Goal: Task Accomplishment & Management: Manage account settings

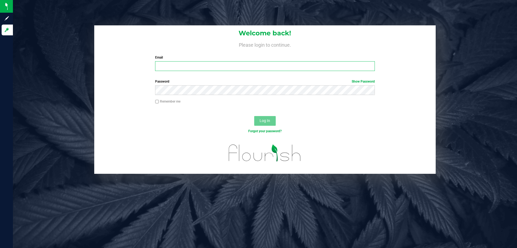
type input "testes@netacare.org"
click at [263, 121] on span "Log In" at bounding box center [265, 120] width 11 height 4
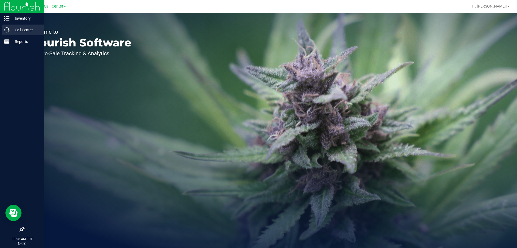
click at [7, 29] on icon at bounding box center [6, 29] width 5 height 5
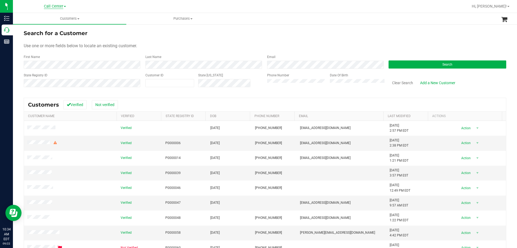
click at [50, 8] on span "Call Center" at bounding box center [53, 6] width 19 height 5
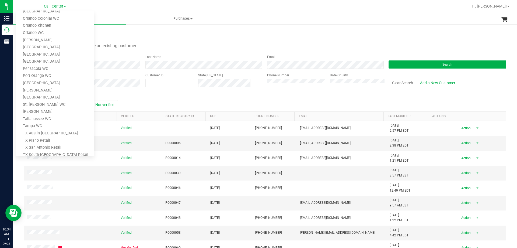
scroll to position [237, 0]
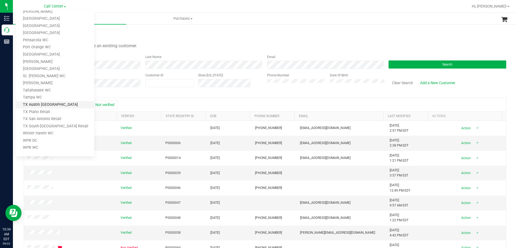
click at [49, 104] on link "TX Austin [GEOGRAPHIC_DATA]" at bounding box center [55, 104] width 79 height 7
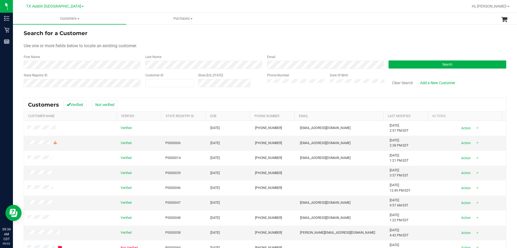
click at [268, 83] on div "Customers All customers Add a new customer All physicians Purchases All purchas…" at bounding box center [265, 130] width 504 height 235
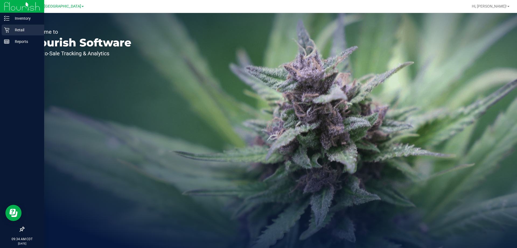
click at [9, 30] on icon at bounding box center [6, 29] width 5 height 5
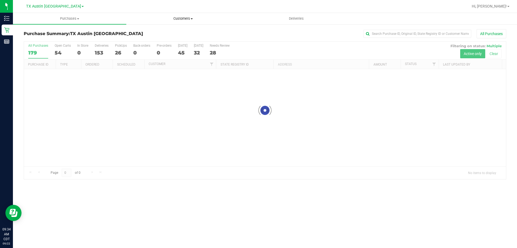
click at [183, 19] on span "Customers" at bounding box center [183, 18] width 113 height 5
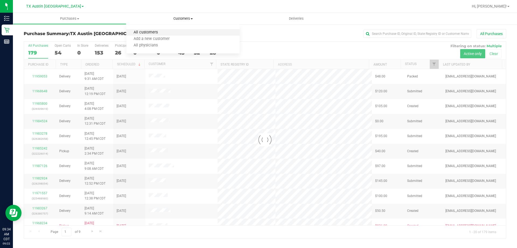
click at [161, 32] on span "All customers" at bounding box center [145, 32] width 39 height 5
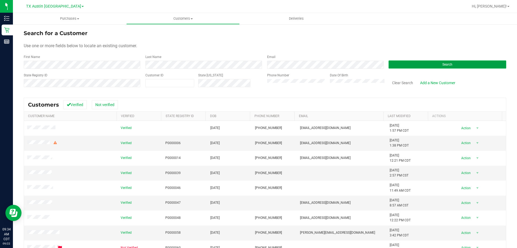
click at [406, 68] on button "Search" at bounding box center [448, 64] width 118 height 8
click at [427, 62] on button "Search" at bounding box center [448, 64] width 118 height 8
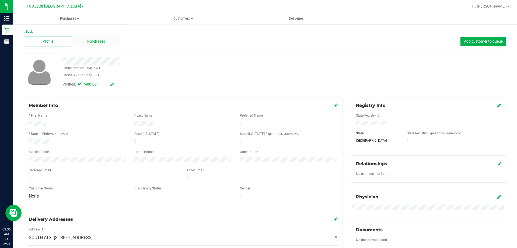
click at [108, 39] on div "Purchases" at bounding box center [96, 41] width 48 height 10
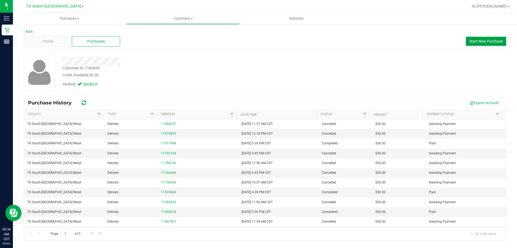
click at [470, 40] on span "Start New Purchase" at bounding box center [486, 41] width 33 height 4
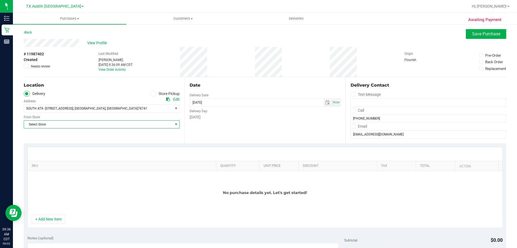
click at [91, 122] on span "Select Store" at bounding box center [98, 124] width 149 height 8
click at [228, 128] on div "Date Delivery Date [DATE] Now [DATE] 09:36 AM Now Delivery Day [DATE]" at bounding box center [265, 110] width 161 height 66
click at [94, 45] on span "View Profile" at bounding box center [98, 43] width 22 height 6
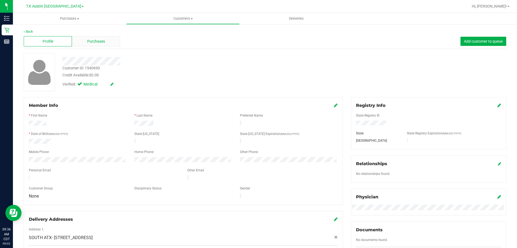
click at [97, 37] on div "Purchases" at bounding box center [96, 41] width 48 height 10
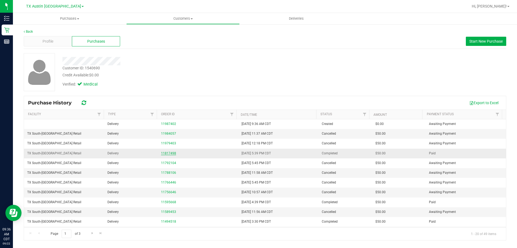
click at [161, 151] on link "11817498" at bounding box center [168, 153] width 15 height 4
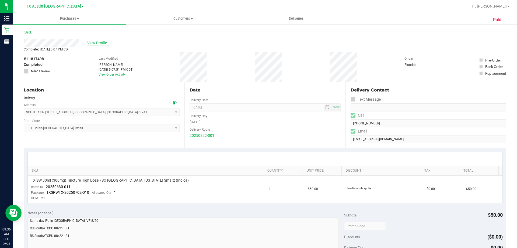
click at [103, 44] on span "View Profile" at bounding box center [98, 43] width 22 height 6
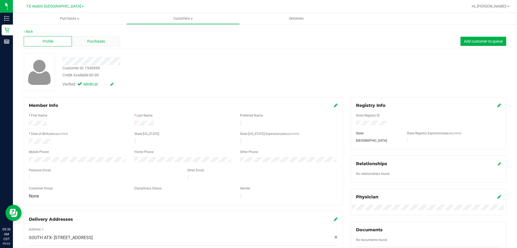
click at [90, 40] on span "Purchases" at bounding box center [96, 42] width 18 height 6
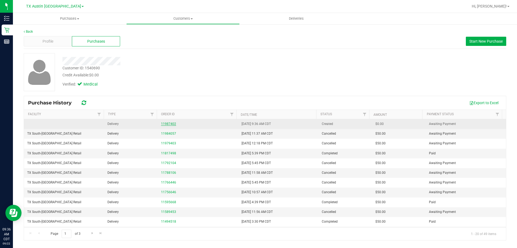
click at [166, 124] on link "11987402" at bounding box center [168, 124] width 15 height 4
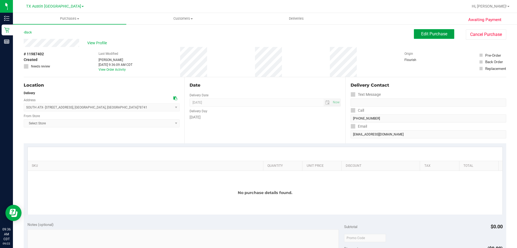
click at [432, 33] on span "Edit Purchase" at bounding box center [434, 33] width 26 height 5
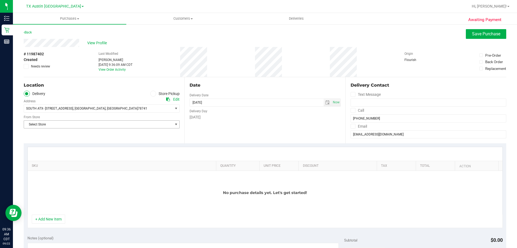
click at [118, 121] on span "Select Store" at bounding box center [98, 124] width 149 height 8
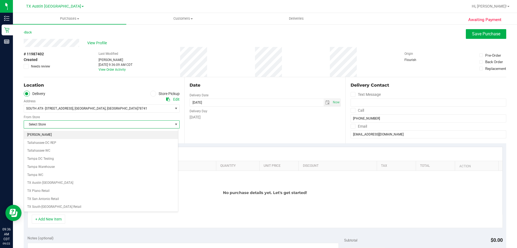
scroll to position [392, 0]
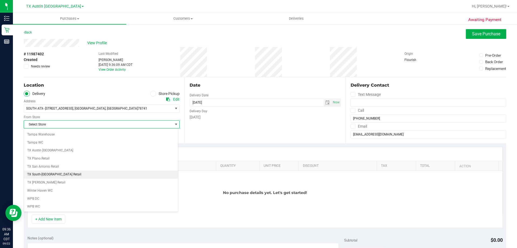
click at [60, 173] on li "TX South-[GEOGRAPHIC_DATA] Retail" at bounding box center [101, 174] width 154 height 8
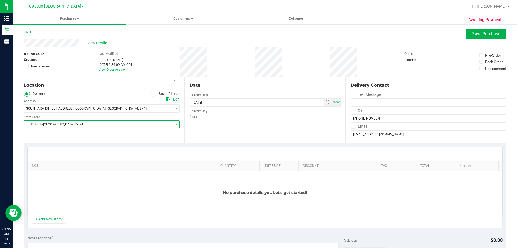
scroll to position [81, 0]
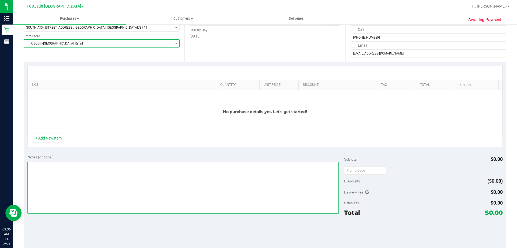
click at [88, 182] on textarea at bounding box center [183, 188] width 312 height 52
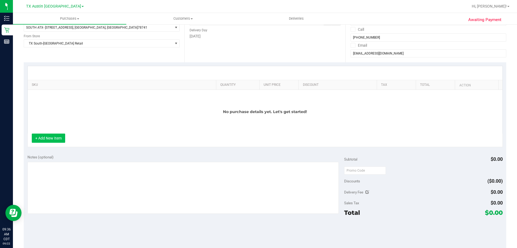
click at [47, 140] on button "+ Add New Item" at bounding box center [48, 137] width 33 height 9
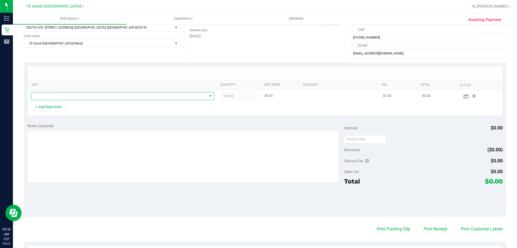
click at [87, 96] on span "NO DATA FOUND" at bounding box center [119, 96] width 176 height 8
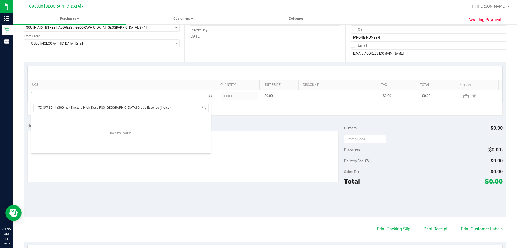
scroll to position [8, 180]
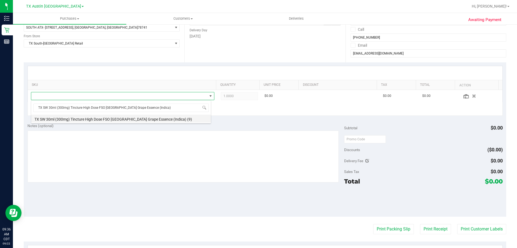
click at [153, 119] on li "TX SW 30ml (300mg) Tincture High Dose FSO TX Grape Essence (Indica) (9)" at bounding box center [121, 119] width 180 height 8
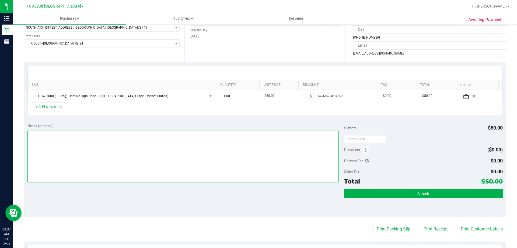
click at [113, 148] on textarea at bounding box center [183, 156] width 312 height 52
paste textarea "CC TNE 09/22/2025"
click at [241, 157] on textarea at bounding box center [183, 156] width 312 height 52
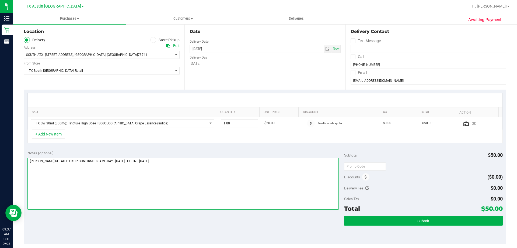
scroll to position [54, 0]
type textarea "S. AUSTIN RETAIL PICKUP CONFIRMED SAME-DAY - 9/22/25 - CC TNE 09/22/2025"
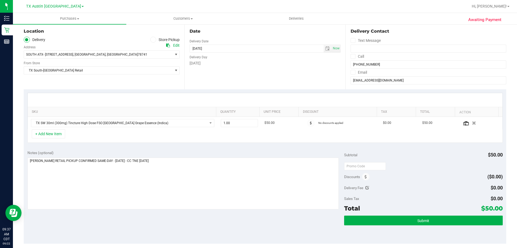
drag, startPoint x: 482, startPoint y: 208, endPoint x: 498, endPoint y: 209, distance: 15.4
click at [498, 209] on span "$50.00" at bounding box center [493, 208] width 22 height 8
copy span "50.00"
click at [452, 178] on div "Discounts ($0.00)" at bounding box center [423, 177] width 158 height 10
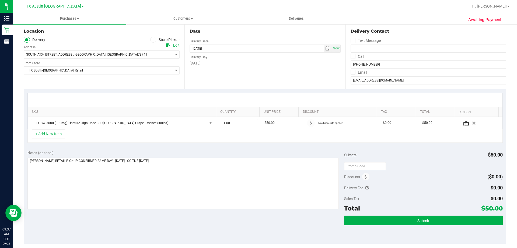
click at [254, 222] on div "Notes (optional) Subtotal $50.00 Discounts ($0.00) Delivery Fee $0.00 Sales Tax…" at bounding box center [265, 194] width 483 height 97
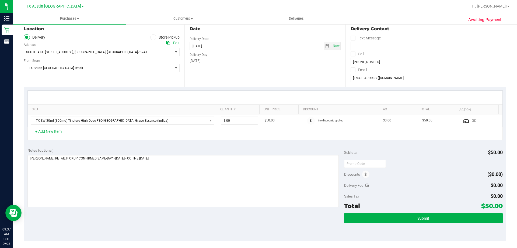
scroll to position [81, 0]
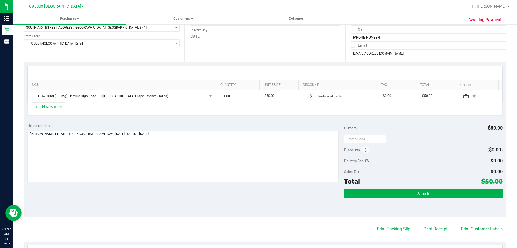
click at [166, 193] on div "Notes (optional) Subtotal $50.00 Discounts ($0.00) Delivery Fee $0.00 Sales Tax…" at bounding box center [265, 167] width 483 height 97
click at [419, 196] on span "Submit" at bounding box center [424, 193] width 12 height 4
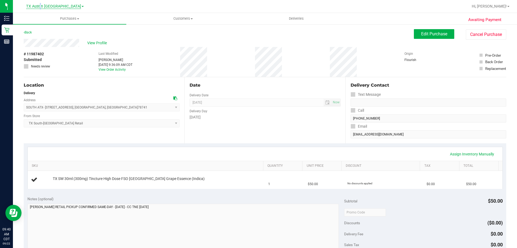
click at [55, 6] on span "TX Austin [GEOGRAPHIC_DATA]" at bounding box center [53, 6] width 55 height 5
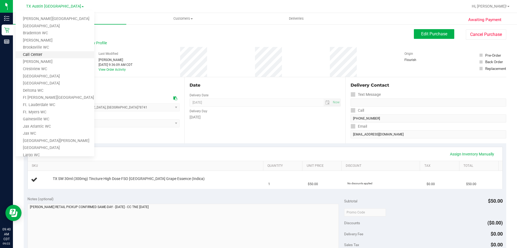
click at [48, 58] on link "Call Center" at bounding box center [55, 54] width 79 height 7
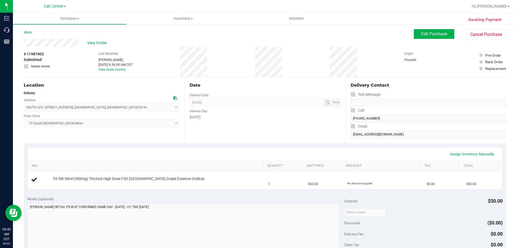
click at [48, 58] on div "# 11987402 Submitted Needs review" at bounding box center [37, 60] width 27 height 18
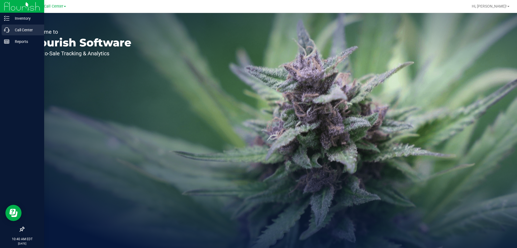
click at [20, 29] on p "Call Center" at bounding box center [25, 30] width 32 height 6
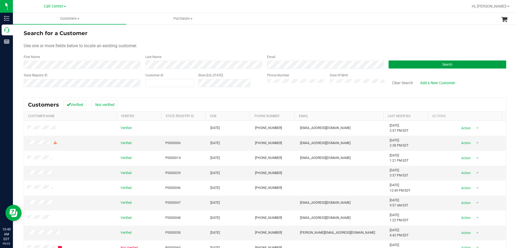
click at [402, 64] on button "Search" at bounding box center [448, 64] width 118 height 8
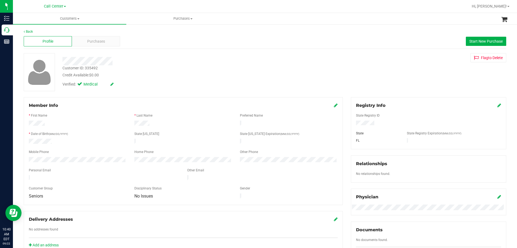
click at [249, 93] on div "Back Profile Purchases Start New Purchase Customer ID: 335492 Credit Available:…" at bounding box center [265, 201] width 483 height 344
click at [139, 62] on div at bounding box center [180, 61] width 245 height 8
click at [104, 37] on div "Purchases" at bounding box center [96, 41] width 48 height 10
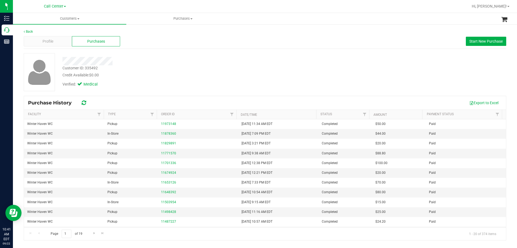
click at [254, 71] on div "Customer ID: 335492 Credit Available: $0.00" at bounding box center [180, 71] width 245 height 13
click at [256, 73] on div "Credit Available: $0.00" at bounding box center [181, 75] width 237 height 6
click at [254, 72] on div "Credit Available: $0.00" at bounding box center [181, 75] width 237 height 6
click at [207, 76] on div "Credit Available: $0.00" at bounding box center [181, 75] width 237 height 6
click at [206, 75] on div "Credit Available: $0.00" at bounding box center [181, 75] width 237 height 6
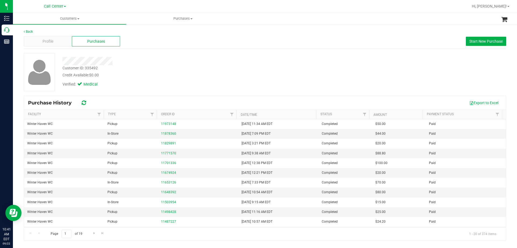
click at [207, 73] on div "Credit Available: $0.00" at bounding box center [181, 75] width 237 height 6
click at [199, 76] on div "Credit Available: $0.00" at bounding box center [181, 75] width 237 height 6
click at [201, 73] on div "Credit Available: $0.00" at bounding box center [181, 75] width 237 height 6
click at [204, 74] on div "Credit Available: $0.00" at bounding box center [181, 75] width 237 height 6
click at [262, 79] on div "Verified: Medical" at bounding box center [180, 84] width 245 height 12
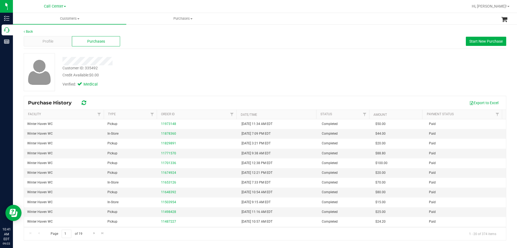
click at [199, 60] on div at bounding box center [180, 61] width 245 height 8
click at [153, 82] on div "Verified: Medical" at bounding box center [180, 84] width 245 height 12
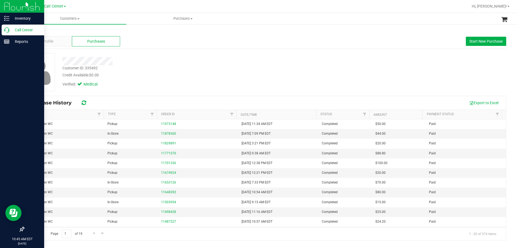
click at [22, 29] on p "Call Center" at bounding box center [25, 30] width 32 height 6
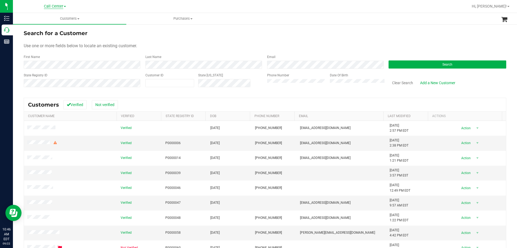
click at [48, 6] on span "Call Center" at bounding box center [53, 6] width 19 height 5
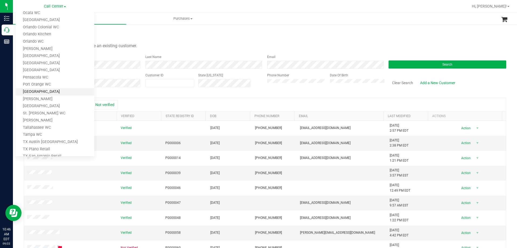
scroll to position [237, 0]
click at [51, 102] on link "TX Austin [GEOGRAPHIC_DATA]" at bounding box center [55, 104] width 79 height 7
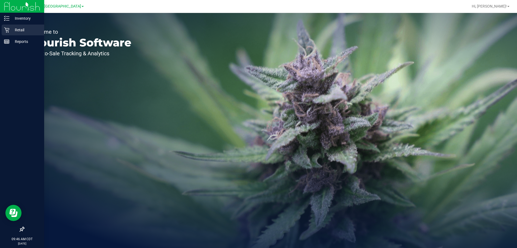
click at [18, 30] on p "Retail" at bounding box center [25, 30] width 32 height 6
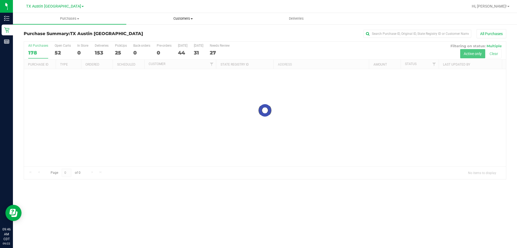
click at [174, 19] on span "Customers" at bounding box center [183, 18] width 113 height 5
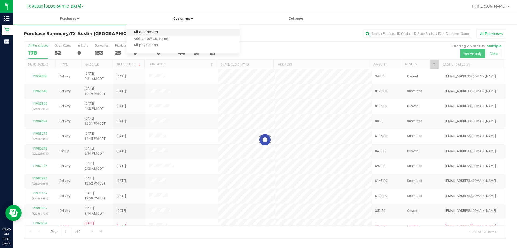
click at [160, 30] on span "All customers" at bounding box center [145, 32] width 39 height 5
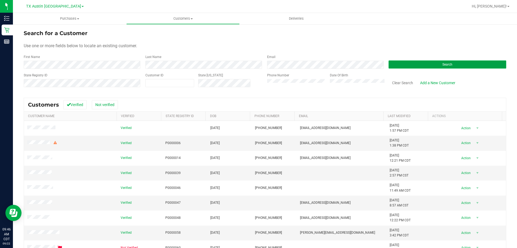
click at [406, 66] on button "Search" at bounding box center [448, 64] width 118 height 8
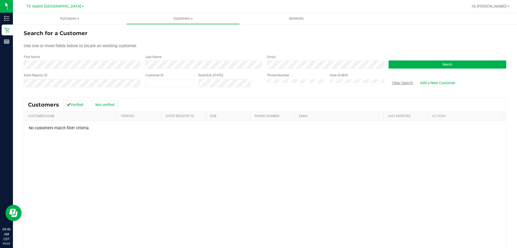
click at [396, 84] on button "Clear Search" at bounding box center [403, 82] width 28 height 9
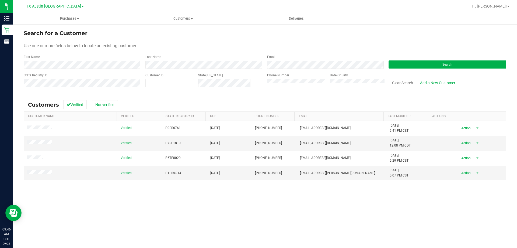
click at [305, 84] on div "Phone Number Date Of Birth" at bounding box center [324, 82] width 122 height 19
click at [397, 82] on button "Clear Search" at bounding box center [403, 82] width 28 height 9
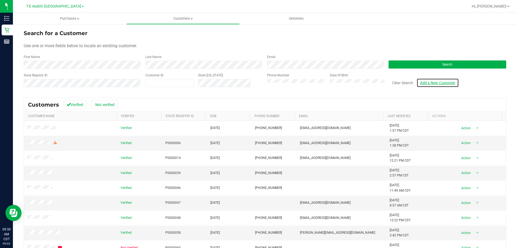
click at [438, 81] on link "Add a New Customer" at bounding box center [438, 82] width 42 height 9
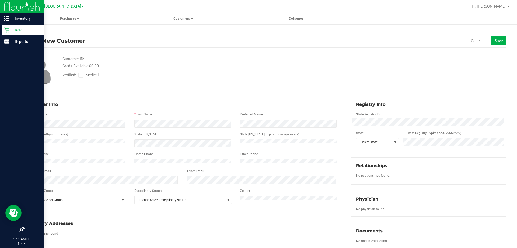
click at [27, 32] on p "Retail" at bounding box center [25, 30] width 32 height 6
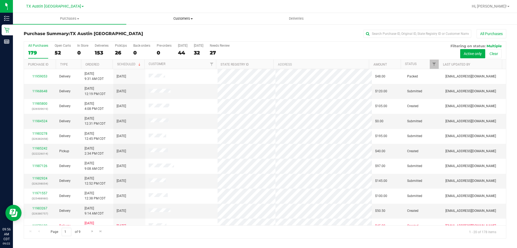
click at [184, 19] on span "Customers" at bounding box center [183, 18] width 113 height 5
click at [153, 32] on span "All customers" at bounding box center [145, 32] width 39 height 5
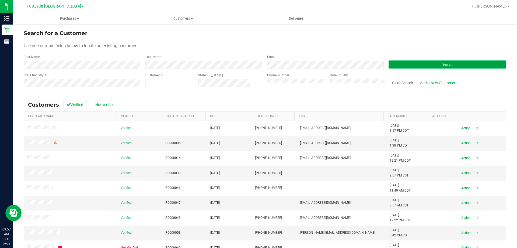
click at [419, 64] on button "Search" at bounding box center [448, 64] width 118 height 8
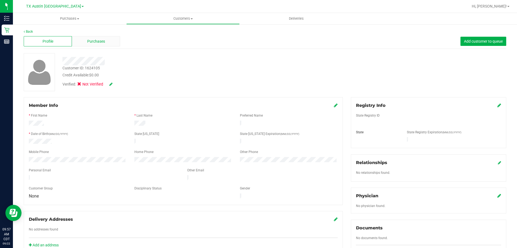
click at [91, 43] on span "Purchases" at bounding box center [96, 42] width 18 height 6
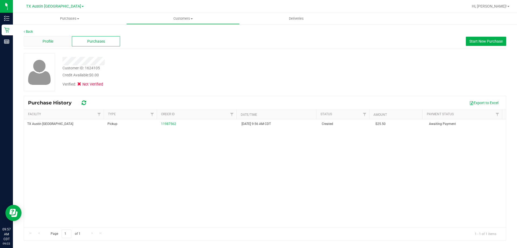
click at [48, 39] on span "Profile" at bounding box center [48, 42] width 11 height 6
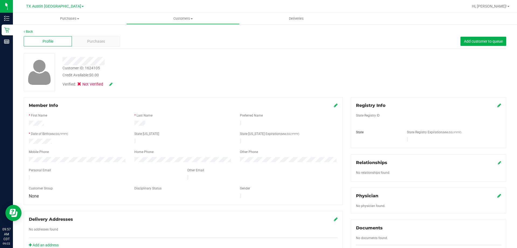
scroll to position [81, 0]
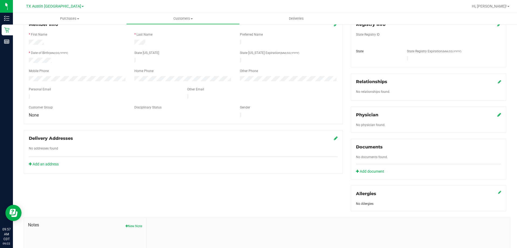
click at [498, 112] on icon at bounding box center [500, 114] width 4 height 4
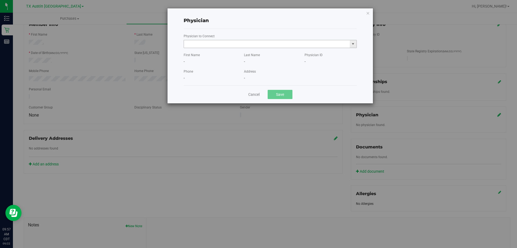
click at [210, 43] on input "text" at bounding box center [267, 44] width 166 height 8
paste input "Engelbrecht"
click at [210, 51] on li "Hope Engelbrecht" at bounding box center [270, 53] width 173 height 8
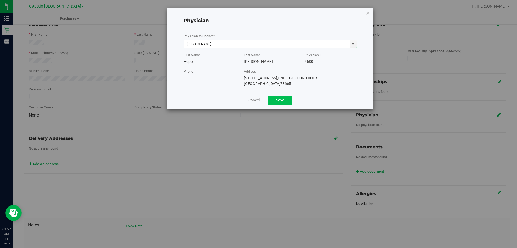
type input "Hope Engelbrecht"
click at [282, 97] on button "Save" at bounding box center [280, 99] width 25 height 9
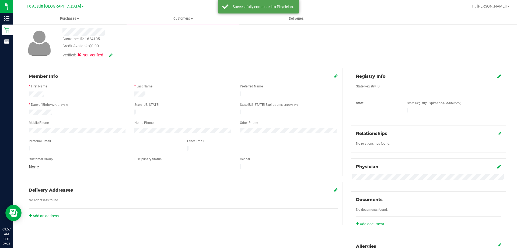
scroll to position [0, 0]
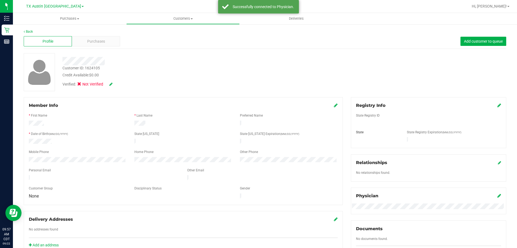
click at [498, 105] on icon at bounding box center [500, 105] width 4 height 4
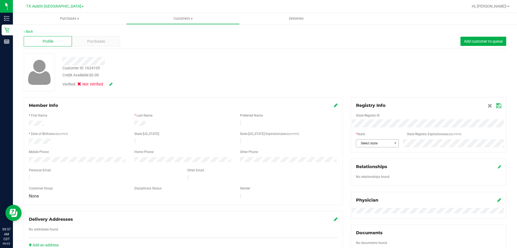
drag, startPoint x: 366, startPoint y: 147, endPoint x: 366, endPoint y: 144, distance: 2.7
click at [366, 146] on div "Registry Info State Registry ID * State State Registry Expiration (MM/DD/YYYY) …" at bounding box center [428, 124] width 155 height 55
click at [366, 144] on span "Select state" at bounding box center [375, 143] width 36 height 8
click at [376, 78] on div "Customer ID: 1624105 Credit Available: $0.00 Verified: Not Verified" at bounding box center [265, 72] width 491 height 38
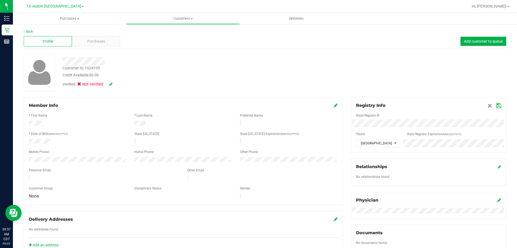
click at [497, 105] on icon at bounding box center [499, 105] width 5 height 4
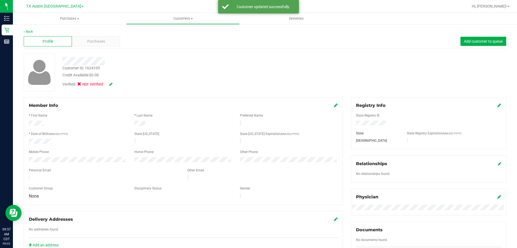
scroll to position [108, 0]
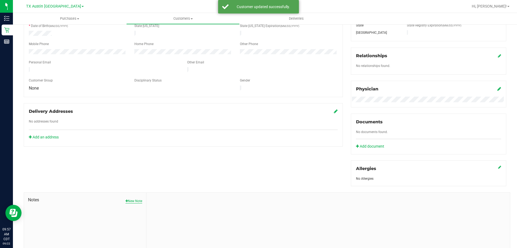
click at [128, 202] on button "New Note" at bounding box center [134, 200] width 17 height 5
click at [166, 215] on input "Note Title" at bounding box center [329, 215] width 356 height 8
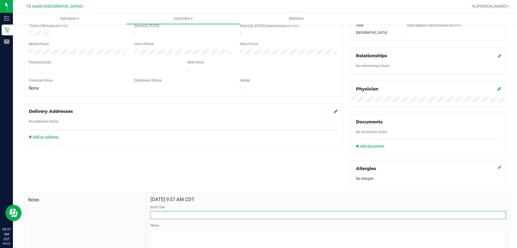
type input "CURT"
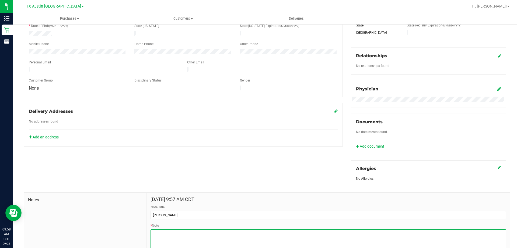
click at [172, 240] on textarea "* Note" at bounding box center [329, 240] width 356 height 22
paste textarea "Patient Name: Michael Bates Address: 1105 Remington Dr Leander, TX, 78641 Phone…"
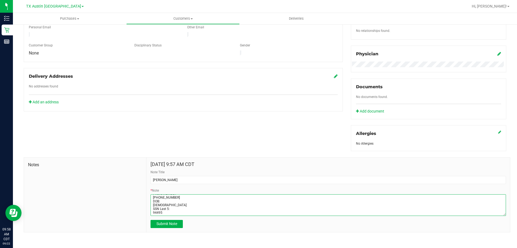
scroll to position [144, 0]
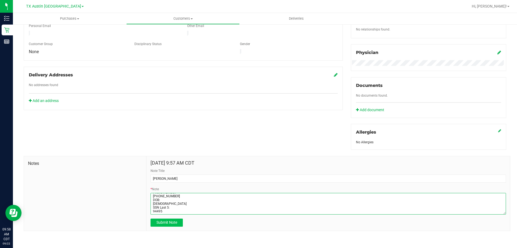
type textarea "Patient Name: Michael Bates Address: 1105 Remington Dr Leander, TX, 78641 Phone…"
click at [173, 219] on button "Submit Note" at bounding box center [167, 222] width 32 height 8
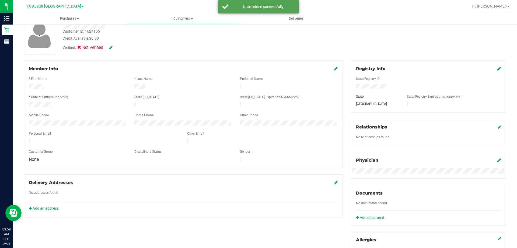
scroll to position [0, 0]
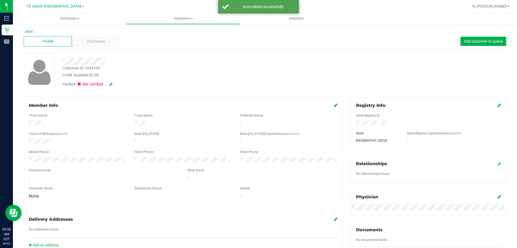
click at [113, 85] on div "Verified: Not Verified" at bounding box center [100, 84] width 74 height 6
click at [99, 40] on span "Purchases" at bounding box center [96, 42] width 18 height 6
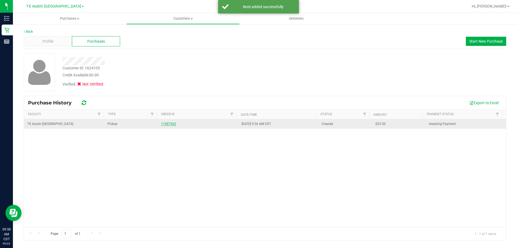
click at [168, 123] on link "11987562" at bounding box center [168, 124] width 15 height 4
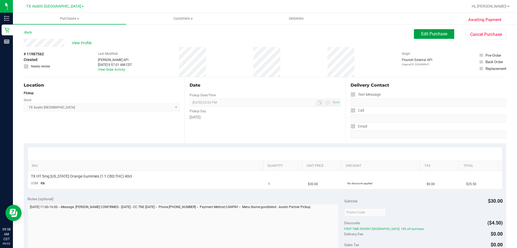
click at [421, 30] on button "Edit Purchase" at bounding box center [434, 34] width 40 height 10
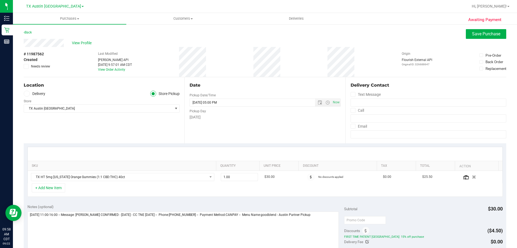
click at [28, 94] on icon at bounding box center [26, 94] width 3 height 0
click at [0, 0] on input "Delivery" at bounding box center [0, 0] width 0 height 0
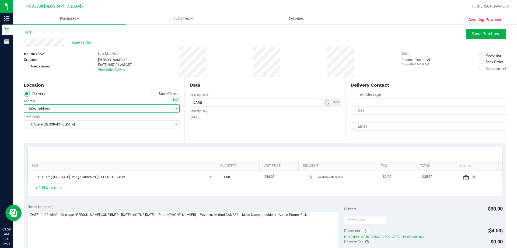
click at [63, 109] on span "Select address" at bounding box center [94, 109] width 141 height 8
click at [84, 95] on ul "Delivery Store Pickup" at bounding box center [102, 94] width 156 height 6
click at [174, 98] on div "Edit" at bounding box center [176, 99] width 6 height 6
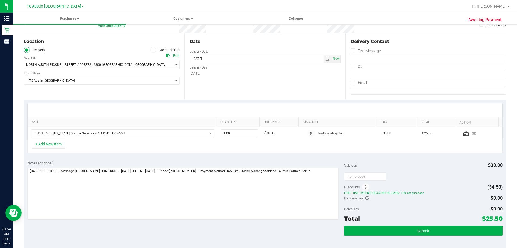
scroll to position [81, 0]
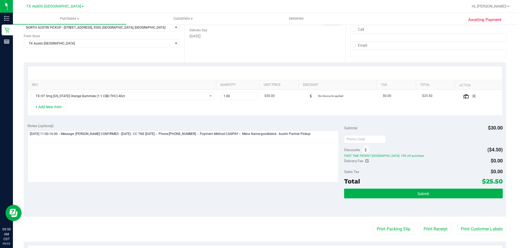
drag, startPoint x: 482, startPoint y: 181, endPoint x: 498, endPoint y: 181, distance: 16.4
click at [498, 181] on span "$25.50" at bounding box center [492, 181] width 21 height 8
copy span "25.50"
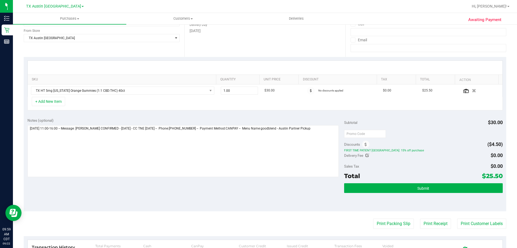
scroll to position [108, 0]
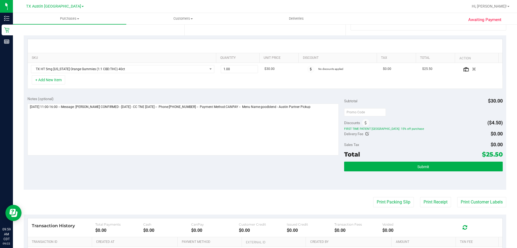
click at [444, 161] on div "Subtotal $30.00 Discounts ($4.50) FIRST TIME PATIENT TX: 15% off purchase Deliv…" at bounding box center [423, 141] width 158 height 90
click at [445, 168] on button "Submit" at bounding box center [423, 166] width 158 height 10
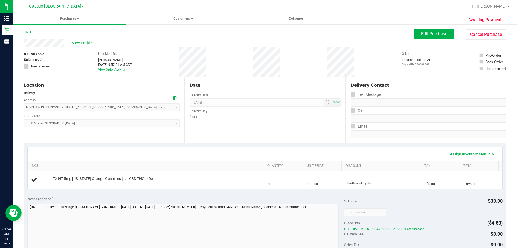
click at [87, 43] on span "View Profile" at bounding box center [83, 43] width 22 height 6
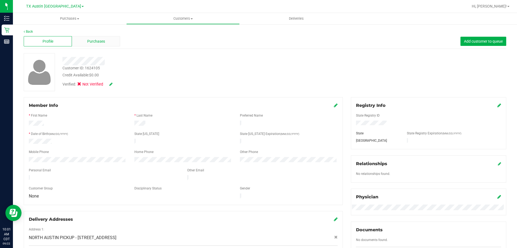
click at [101, 41] on span "Purchases" at bounding box center [96, 42] width 18 height 6
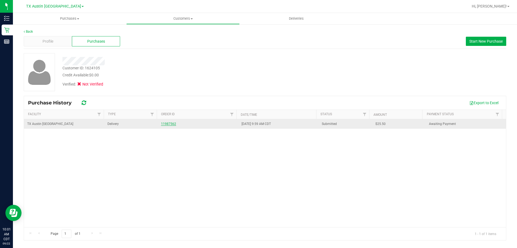
click at [170, 123] on link "11987562" at bounding box center [168, 124] width 15 height 4
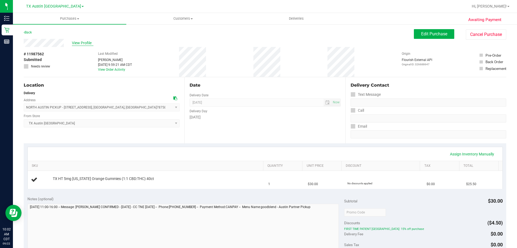
click at [88, 45] on span "View Profile" at bounding box center [83, 43] width 22 height 6
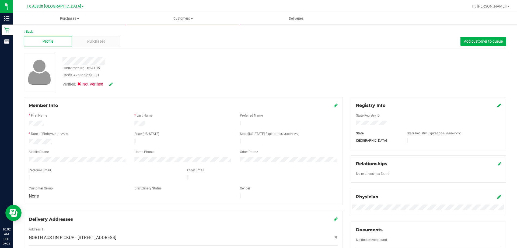
click at [110, 82] on icon at bounding box center [110, 84] width 3 height 4
click at [81, 85] on icon at bounding box center [81, 85] width 4 height 0
click at [0, 0] on input "Medical" at bounding box center [0, 0] width 0 height 0
click at [120, 85] on icon at bounding box center [118, 84] width 4 height 4
click at [181, 21] on span "Customers" at bounding box center [183, 18] width 113 height 5
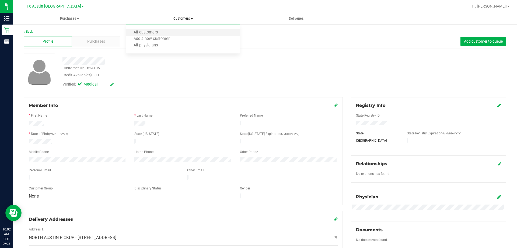
click at [178, 32] on li "All customers" at bounding box center [182, 32] width 113 height 6
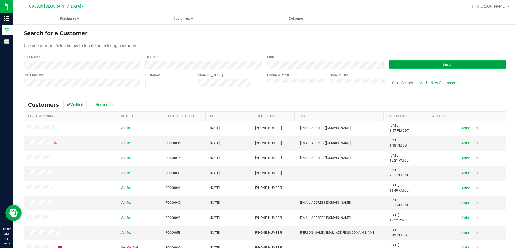
click at [401, 67] on button "Search" at bounding box center [448, 64] width 118 height 8
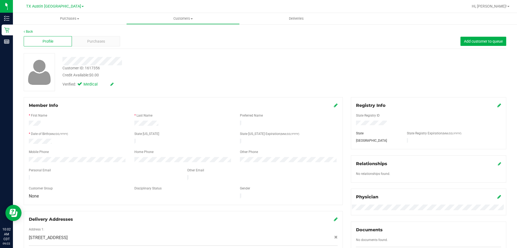
click at [209, 84] on div "Verified: Medical" at bounding box center [180, 84] width 245 height 12
click at [130, 78] on div "Verified: Medical" at bounding box center [180, 84] width 245 height 12
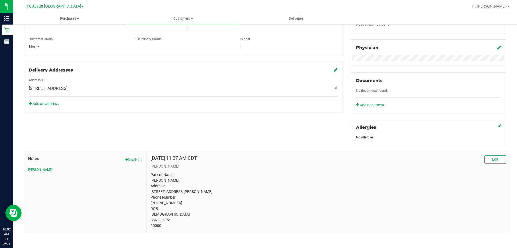
scroll to position [157, 0]
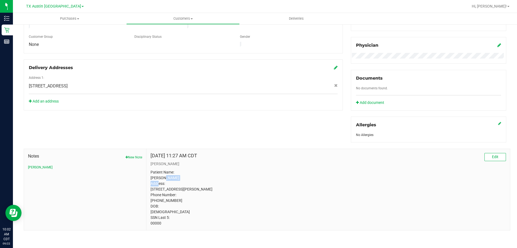
drag, startPoint x: 161, startPoint y: 171, endPoint x: 200, endPoint y: 172, distance: 38.3
click at [200, 172] on p "Patient Name: Daniel Van Ackeren Address: 3036 Thomas Ct Grapevine, TX, 76051 P…" at bounding box center [329, 197] width 356 height 57
copy p "Van Ackeren"
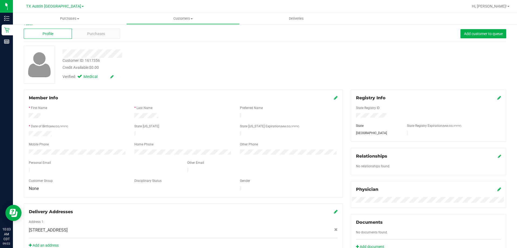
scroll to position [0, 0]
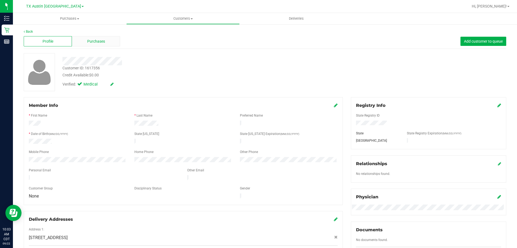
click at [93, 44] on span "Purchases" at bounding box center [96, 42] width 18 height 6
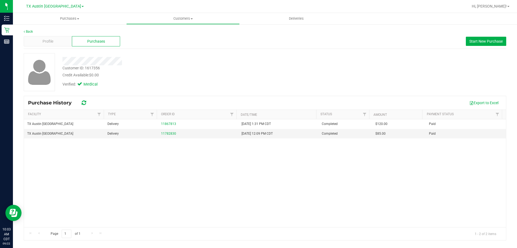
click at [56, 32] on div "Back" at bounding box center [265, 31] width 483 height 5
click at [53, 43] on span "Profile" at bounding box center [48, 42] width 11 height 6
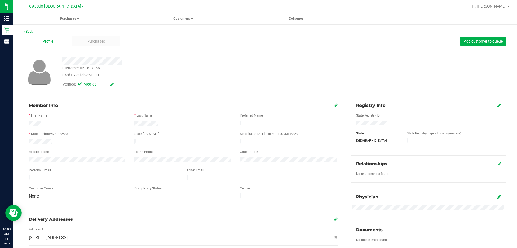
click at [110, 117] on div "* First Name" at bounding box center [78, 116] width 106 height 6
drag, startPoint x: 28, startPoint y: 123, endPoint x: 177, endPoint y: 121, distance: 148.2
click at [177, 121] on div at bounding box center [183, 123] width 317 height 6
click at [177, 122] on div at bounding box center [183, 123] width 106 height 6
click at [219, 116] on div "* Last Name" at bounding box center [183, 116] width 106 height 6
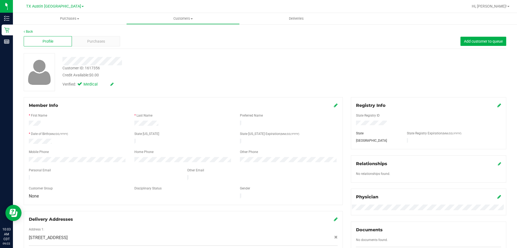
click at [164, 55] on div at bounding box center [180, 59] width 245 height 12
drag, startPoint x: 62, startPoint y: 62, endPoint x: 167, endPoint y: 63, distance: 104.8
click at [166, 63] on div at bounding box center [180, 61] width 245 height 8
click at [167, 63] on div at bounding box center [180, 61] width 245 height 8
click at [156, 61] on div at bounding box center [180, 61] width 245 height 8
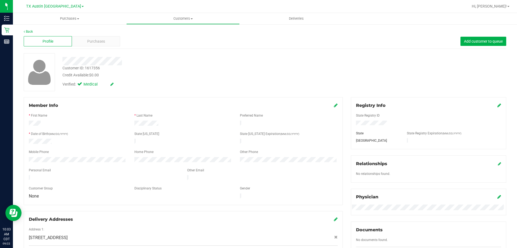
click at [157, 61] on div at bounding box center [180, 61] width 245 height 8
click at [149, 63] on div at bounding box center [180, 61] width 245 height 8
click at [151, 63] on div at bounding box center [180, 61] width 245 height 8
click at [160, 68] on div "Customer ID: 1617356 Credit Available: $0.00" at bounding box center [180, 71] width 245 height 13
click at [151, 64] on div at bounding box center [180, 61] width 245 height 8
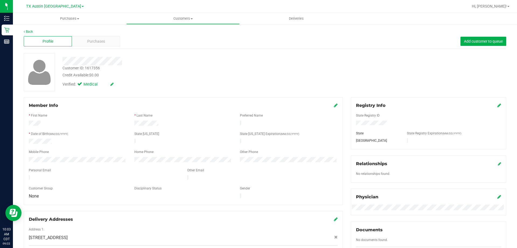
click at [151, 64] on div at bounding box center [180, 61] width 245 height 8
click at [163, 81] on div "Verified: Medical" at bounding box center [180, 84] width 245 height 12
click at [94, 43] on span "Purchases" at bounding box center [96, 42] width 18 height 6
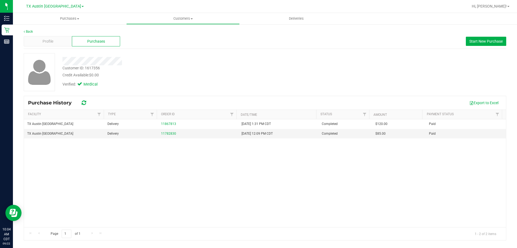
click at [170, 85] on div "Verified: Medical" at bounding box center [180, 84] width 245 height 12
click at [169, 133] on link "11782830" at bounding box center [168, 134] width 15 height 4
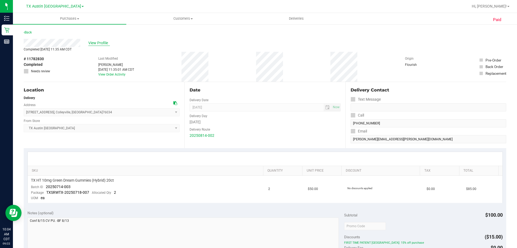
click at [100, 44] on span "View Profile" at bounding box center [99, 43] width 22 height 6
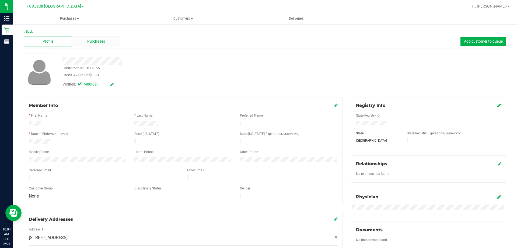
click at [106, 42] on div "Purchases" at bounding box center [96, 41] width 48 height 10
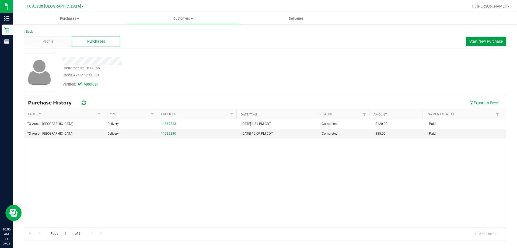
click at [471, 39] on span "Start New Purchase" at bounding box center [486, 41] width 33 height 4
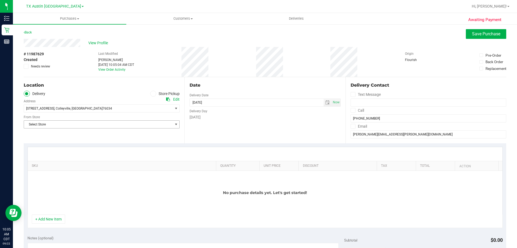
click at [68, 126] on span "Select Store" at bounding box center [98, 124] width 149 height 8
click at [72, 124] on span "Select Store" at bounding box center [98, 124] width 149 height 8
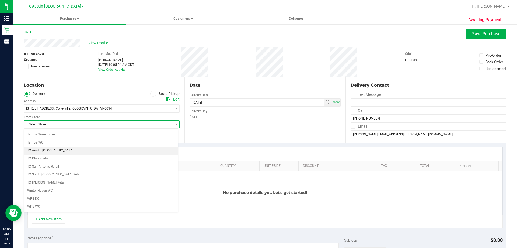
click at [53, 150] on li "TX Austin [GEOGRAPHIC_DATA]" at bounding box center [101, 150] width 154 height 8
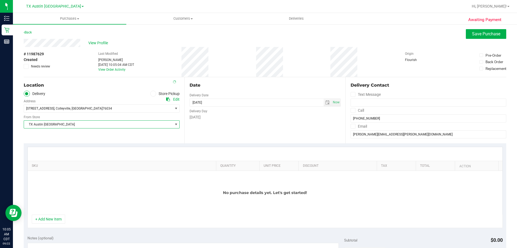
click at [60, 135] on div "Location Delivery Store Pickup Address Edit 6213 Colleyville Blvd , Colleyville…" at bounding box center [104, 110] width 161 height 66
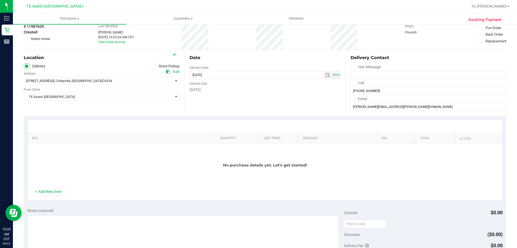
scroll to position [54, 0]
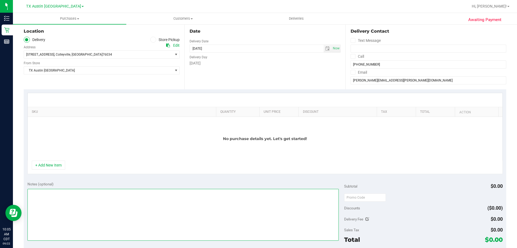
click at [86, 200] on textarea at bounding box center [183, 215] width 312 height 52
type textarea "COLLEYVILLE PARTNER PICKUP CONFIRMED"
drag, startPoint x: 166, startPoint y: 144, endPoint x: 219, endPoint y: 39, distance: 117.7
click at [166, 140] on div "No purchase details yet. Let's get started!" at bounding box center [265, 139] width 475 height 44
click at [326, 50] on span "select" at bounding box center [328, 48] width 4 height 4
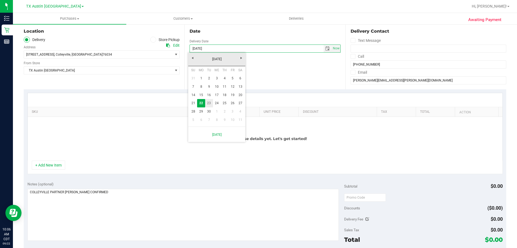
click at [210, 104] on link "23" at bounding box center [209, 103] width 8 height 8
type input "09/23/2025"
click at [215, 81] on div "Date Delivery Date 09/23/2025 Now 09/23/2025 10:05 AM Now Delivery Day Tuesday" at bounding box center [265, 56] width 161 height 66
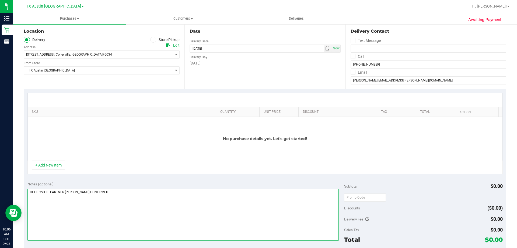
click at [108, 196] on textarea at bounding box center [183, 215] width 312 height 52
paste textarea "CC TNE 09/22/2025"
type textarea "COLLEYVILLE PARTNER PICKUP CONFIRMED - CC TNE 09/22/2025"
click at [51, 164] on button "+ Add New Item" at bounding box center [48, 164] width 33 height 9
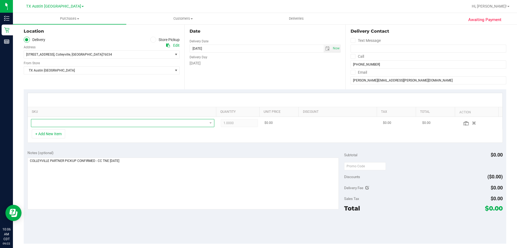
click at [103, 123] on span "NO DATA FOUND" at bounding box center [119, 123] width 176 height 8
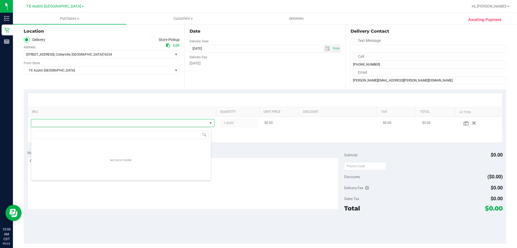
scroll to position [8, 180]
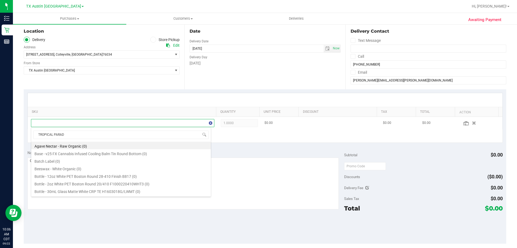
type input "TROPICAL PARADI"
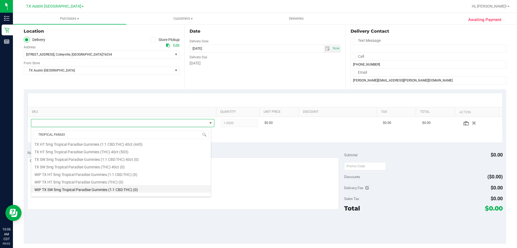
scroll to position [97, 0]
click at [106, 147] on li "TX HT 5mg Tropical Paradise Gummies (THC) 40ct (503)" at bounding box center [121, 147] width 180 height 8
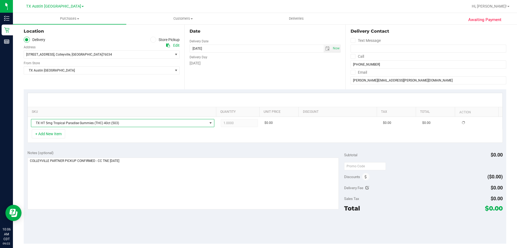
click at [111, 135] on div "+ Add New Item" at bounding box center [265, 135] width 476 height 13
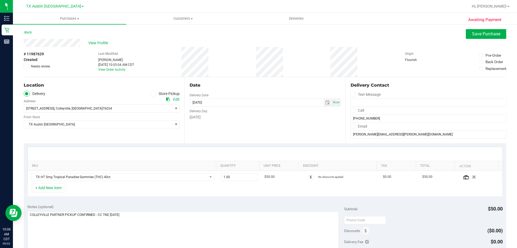
scroll to position [54, 0]
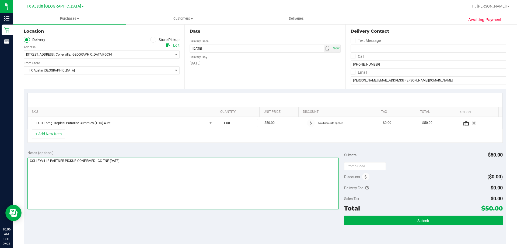
click at [146, 161] on textarea at bounding box center [183, 183] width 312 height 52
click at [464, 124] on icon at bounding box center [466, 123] width 5 height 4
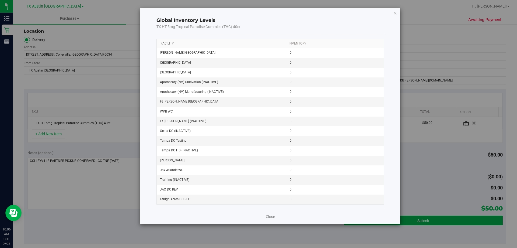
click at [170, 44] on link "Facility" at bounding box center [167, 43] width 13 height 4
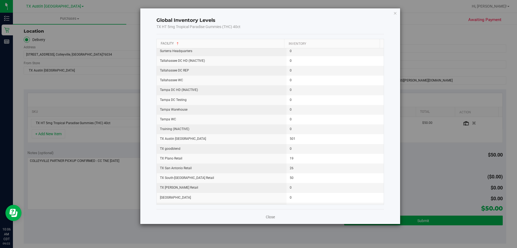
scroll to position [683, 0]
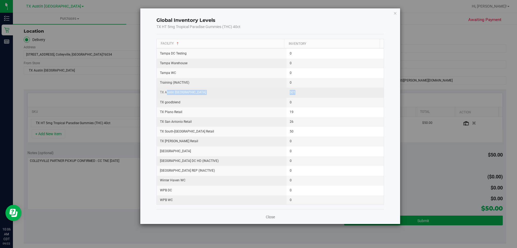
drag, startPoint x: 167, startPoint y: 92, endPoint x: 309, endPoint y: 95, distance: 141.8
click at [309, 95] on tr "TX Austin DC 501" at bounding box center [270, 93] width 227 height 10
click at [309, 95] on td "501" at bounding box center [336, 93] width 98 height 10
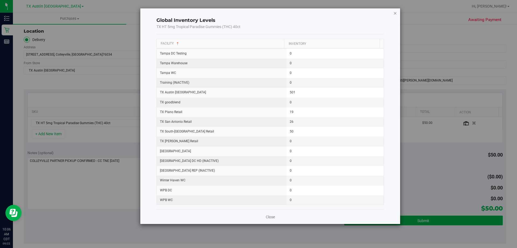
click at [395, 13] on icon "button" at bounding box center [396, 13] width 4 height 6
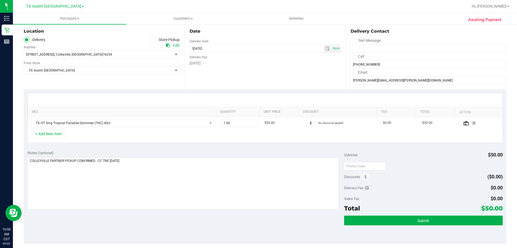
click at [198, 136] on div "+ Add New Item" at bounding box center [265, 135] width 476 height 13
click at [155, 133] on div "+ Add New Item" at bounding box center [265, 135] width 476 height 13
click at [134, 132] on div "+ Add New Item" at bounding box center [265, 135] width 476 height 13
click at [133, 138] on div "+ Add New Item" at bounding box center [265, 135] width 476 height 13
click at [111, 133] on div "+ Add New Item" at bounding box center [265, 135] width 476 height 13
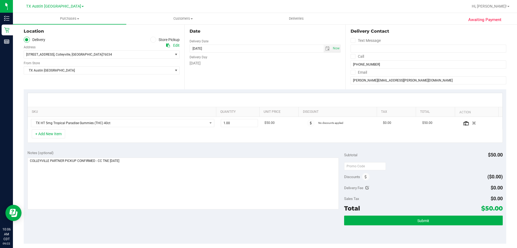
click at [170, 132] on div "+ Add New Item" at bounding box center [265, 135] width 476 height 13
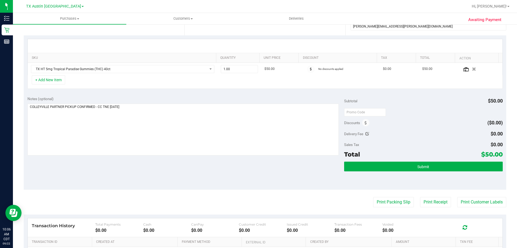
click at [151, 168] on div "Notes (optional) Subtotal $50.00 Discounts ($0.00) Delivery Fee $0.00 Sales Tax…" at bounding box center [265, 140] width 483 height 97
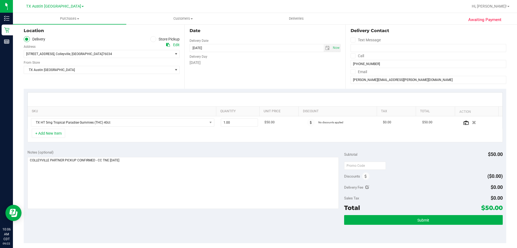
scroll to position [54, 0]
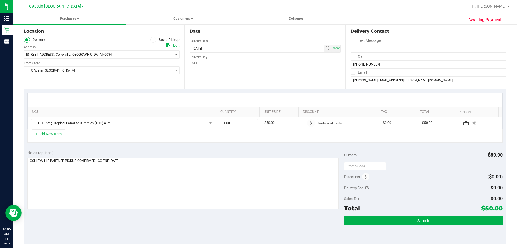
click at [124, 137] on div "+ Add New Item" at bounding box center [265, 135] width 476 height 13
click at [123, 134] on div "+ Add New Item" at bounding box center [265, 135] width 476 height 13
click at [169, 147] on div "Notes (optional) Subtotal $50.00 Discounts ($0.00) Delivery Fee $0.00 Sales Tax…" at bounding box center [265, 194] width 483 height 97
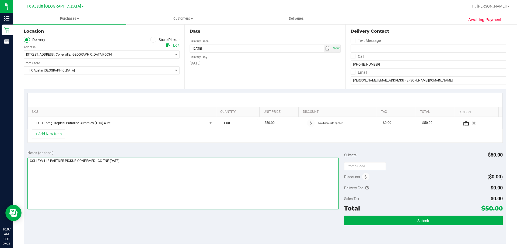
click at [148, 162] on textarea at bounding box center [183, 183] width 312 height 52
click at [176, 163] on textarea at bounding box center [183, 183] width 312 height 52
click at [162, 135] on div "+ Add New Item" at bounding box center [265, 135] width 476 height 13
click at [159, 150] on div "Notes (optional)" at bounding box center [185, 152] width 317 height 5
click at [248, 173] on textarea at bounding box center [183, 183] width 312 height 52
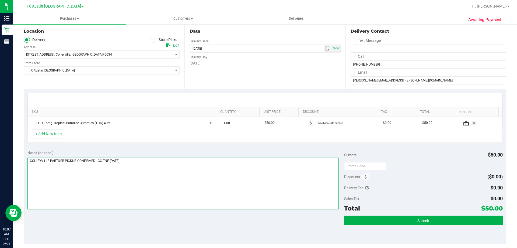
click at [118, 158] on textarea at bounding box center [183, 183] width 312 height 52
click at [96, 159] on textarea at bounding box center [183, 183] width 312 height 52
click at [162, 161] on textarea at bounding box center [183, 183] width 312 height 52
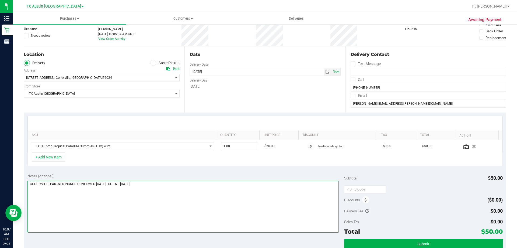
scroll to position [0, 0]
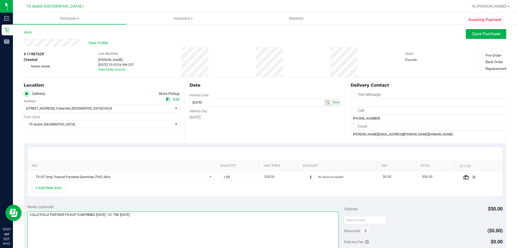
type textarea "COLLEYVILLE PARTNER PICKUP CONFIRMED 9/23/25 - CC TNE 09/22/2025"
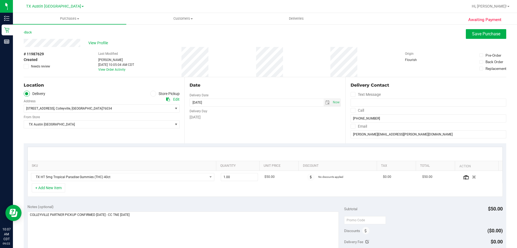
click at [113, 190] on div "+ Add New Item" at bounding box center [265, 189] width 476 height 13
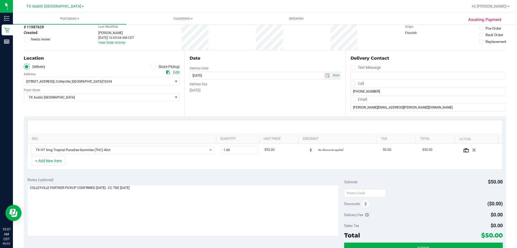
click at [193, 172] on div "SKU Quantity Unit Price Discount Tax Total Action TX HT 5mg Tropical Paradise G…" at bounding box center [265, 144] width 483 height 57
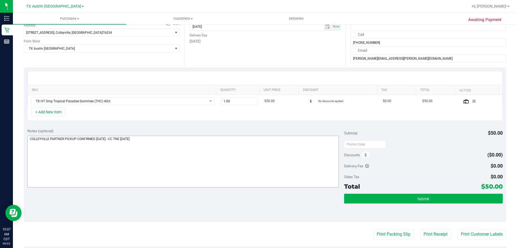
scroll to position [81, 0]
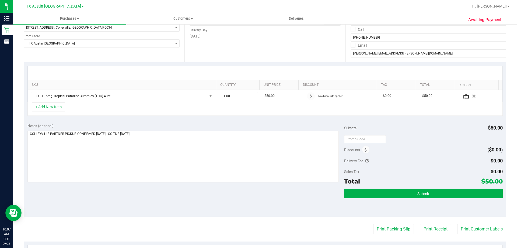
drag, startPoint x: 482, startPoint y: 181, endPoint x: 497, endPoint y: 181, distance: 14.8
click at [497, 181] on span "$50.00" at bounding box center [493, 181] width 22 height 8
copy span "50.00"
click at [242, 168] on textarea at bounding box center [183, 156] width 312 height 52
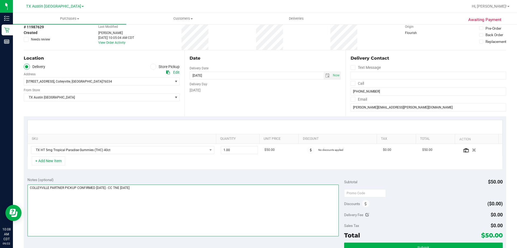
click at [199, 196] on textarea at bounding box center [183, 210] width 312 height 52
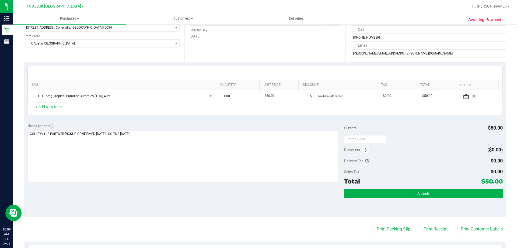
click at [210, 195] on div "Notes (optional) Subtotal $50.00 Discounts ($0.00) Delivery Fee $0.00 Sales Tax…" at bounding box center [265, 167] width 483 height 97
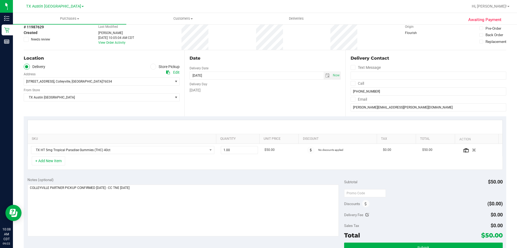
scroll to position [81, 0]
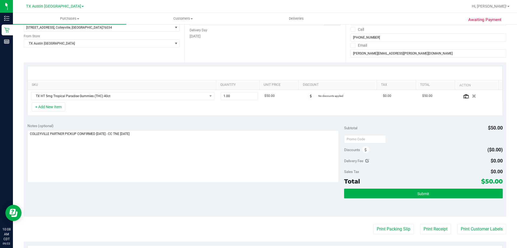
click at [190, 194] on div "Notes (optional) Subtotal $50.00 Discounts ($0.00) Delivery Fee $0.00 Sales Tax…" at bounding box center [265, 167] width 483 height 97
click at [201, 136] on textarea at bounding box center [183, 156] width 312 height 52
click at [400, 151] on div "Discounts ($0.00)" at bounding box center [423, 150] width 158 height 10
drag, startPoint x: 482, startPoint y: 181, endPoint x: 497, endPoint y: 181, distance: 15.4
click at [497, 181] on span "$50.00" at bounding box center [493, 181] width 22 height 8
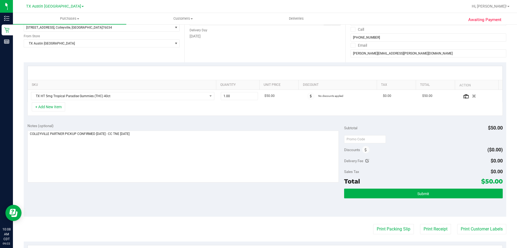
copy span "50.00"
drag, startPoint x: 151, startPoint y: 139, endPoint x: 149, endPoint y: 125, distance: 13.9
click at [151, 139] on textarea at bounding box center [183, 156] width 312 height 52
click at [148, 122] on div "Notes (optional) Subtotal $50.00 Discounts ($0.00) Delivery Fee $0.00 Sales Tax…" at bounding box center [265, 167] width 483 height 97
click at [167, 192] on div "Notes (optional) Subtotal $50.00 Discounts ($0.00) Delivery Fee $0.00 Sales Tax…" at bounding box center [265, 167] width 483 height 97
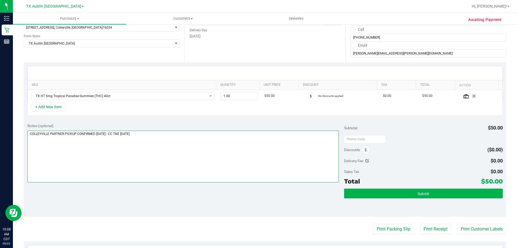
click at [182, 137] on textarea at bounding box center [183, 156] width 312 height 52
click at [181, 200] on div "Notes (optional) Subtotal $50.00 Discounts ($0.00) Delivery Fee $0.00 Sales Tax…" at bounding box center [265, 167] width 483 height 97
click at [178, 199] on div "Notes (optional) Subtotal $50.00 Discounts ($0.00) Delivery Fee $0.00 Sales Tax…" at bounding box center [265, 167] width 483 height 97
click at [176, 136] on textarea at bounding box center [183, 156] width 312 height 52
click at [168, 195] on div "Notes (optional) Subtotal $50.00 Discounts ($0.00) Delivery Fee $0.00 Sales Tax…" at bounding box center [265, 167] width 483 height 97
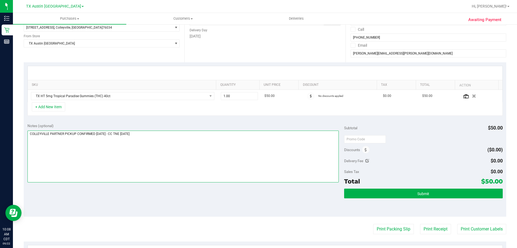
click at [179, 135] on textarea at bounding box center [183, 156] width 312 height 52
click at [238, 203] on div "Notes (optional) Subtotal $50.00 Discounts ($0.00) Delivery Fee $0.00 Sales Tax…" at bounding box center [265, 167] width 483 height 97
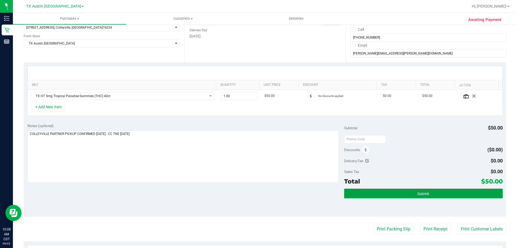
click at [426, 196] on span "Submit" at bounding box center [424, 193] width 12 height 4
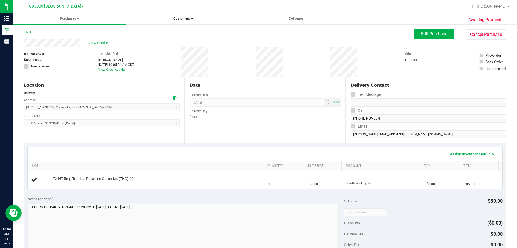
click at [178, 19] on span "Customers" at bounding box center [183, 18] width 113 height 5
click at [174, 32] on li "All customers" at bounding box center [182, 32] width 113 height 6
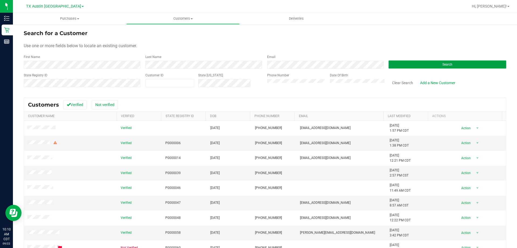
click at [406, 62] on button "Search" at bounding box center [448, 64] width 118 height 8
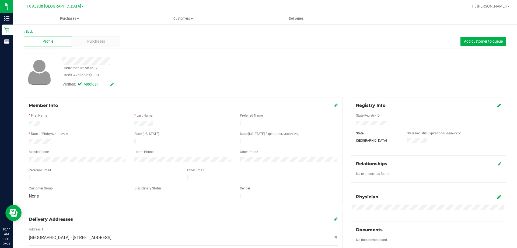
click at [78, 32] on div "Back" at bounding box center [265, 31] width 483 height 5
click at [93, 41] on span "Purchases" at bounding box center [96, 42] width 18 height 6
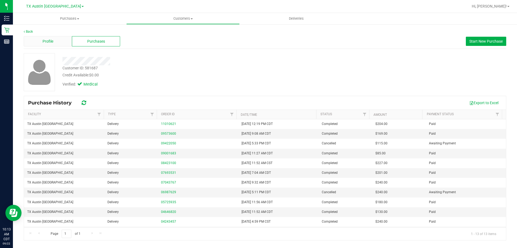
click at [61, 41] on div "Profile" at bounding box center [48, 41] width 48 height 10
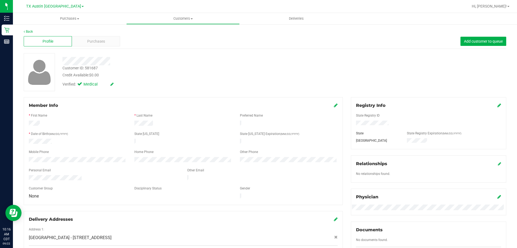
click at [92, 168] on div "Personal Email" at bounding box center [104, 171] width 158 height 6
click at [94, 163] on div at bounding box center [183, 165] width 309 height 4
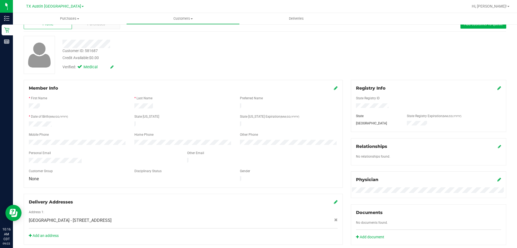
scroll to position [27, 0]
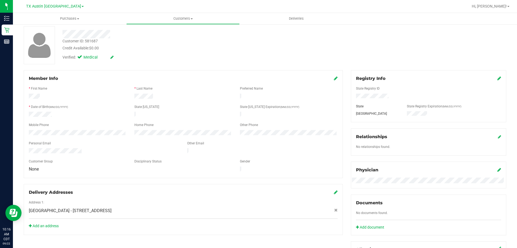
click at [59, 154] on div at bounding box center [183, 156] width 309 height 4
click at [91, 136] on div at bounding box center [183, 138] width 309 height 4
click at [107, 159] on div "Customer Group" at bounding box center [78, 162] width 106 height 6
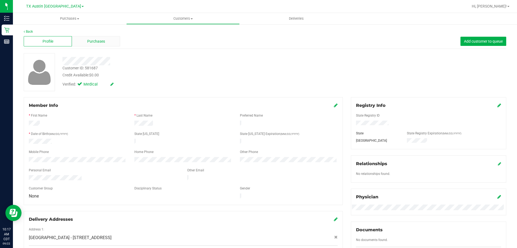
click at [94, 41] on span "Purchases" at bounding box center [96, 42] width 18 height 6
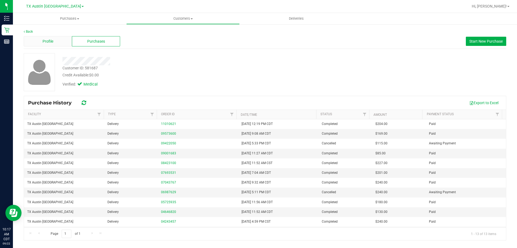
click at [51, 41] on span "Profile" at bounding box center [48, 42] width 11 height 6
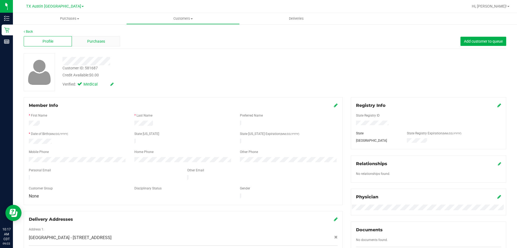
click at [103, 41] on span "Purchases" at bounding box center [96, 42] width 18 height 6
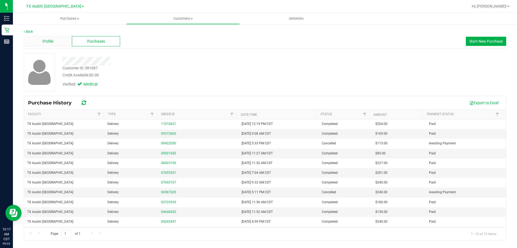
click at [54, 40] on div "Profile" at bounding box center [48, 41] width 48 height 10
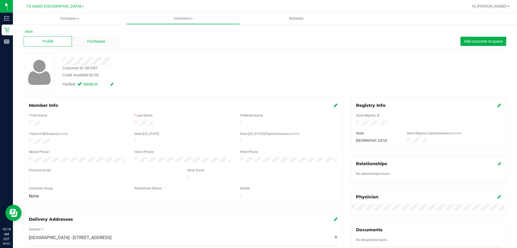
click at [101, 43] on span "Purchases" at bounding box center [96, 42] width 18 height 6
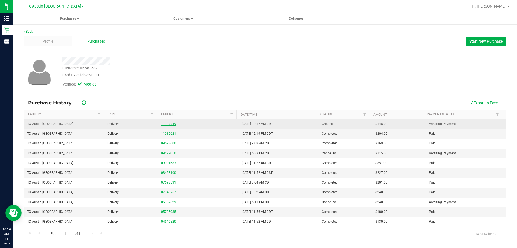
click at [171, 123] on link "11987749" at bounding box center [168, 124] width 15 height 4
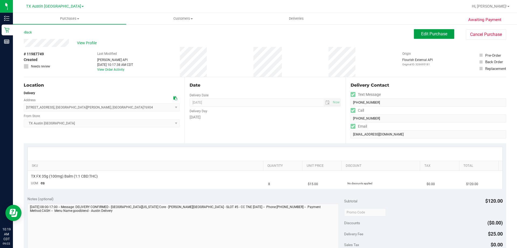
click at [435, 32] on span "Edit Purchase" at bounding box center [434, 33] width 26 height 5
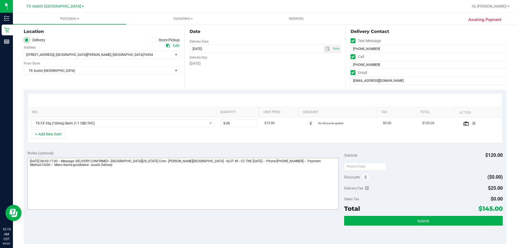
scroll to position [54, 0]
click at [101, 158] on textarea at bounding box center [183, 183] width 312 height 52
type textarea "Wednesday 09/24/2025 08:00-17:00 -- Message: DC INVENTORY - DELIVERY CONFIRMED …"
drag, startPoint x: 479, startPoint y: 207, endPoint x: 499, endPoint y: 206, distance: 19.7
click at [499, 206] on span "$145.00" at bounding box center [491, 208] width 24 height 8
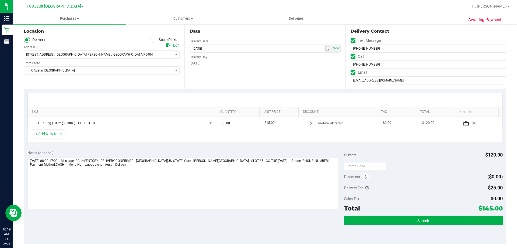
copy span "145.00"
click at [421, 219] on span "Submit" at bounding box center [424, 220] width 12 height 4
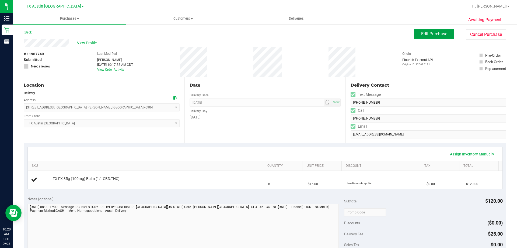
click at [432, 31] on button "Edit Purchase" at bounding box center [434, 34] width 40 height 10
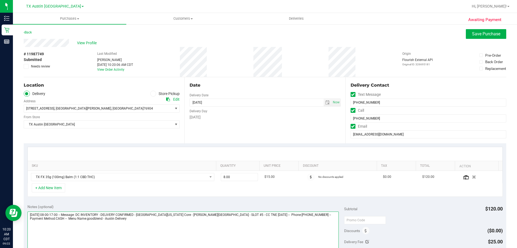
click at [158, 213] on textarea at bounding box center [183, 237] width 312 height 52
type textarea "Wednesday 09/24/2025 08:00-17:00 -- Message: DC INVENTORY - DELIVERY CONFIRMED …"
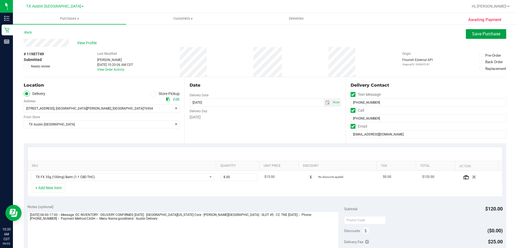
click at [486, 35] on span "Save Purchase" at bounding box center [486, 33] width 28 height 5
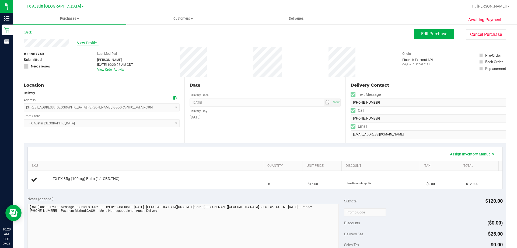
click at [92, 43] on span "View Profile" at bounding box center [88, 43] width 22 height 6
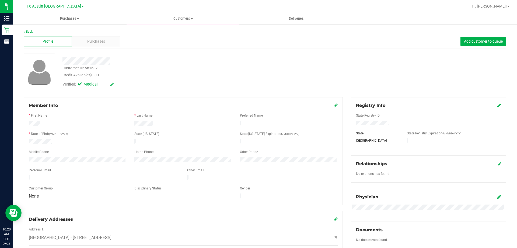
click at [92, 43] on span "Purchases" at bounding box center [96, 42] width 18 height 6
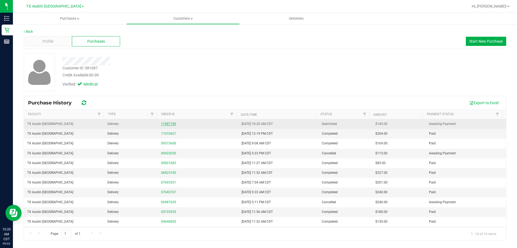
click at [169, 123] on link "11987749" at bounding box center [168, 124] width 15 height 4
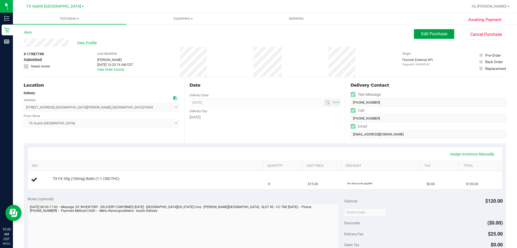
click at [414, 37] on button "Edit Purchase" at bounding box center [434, 34] width 40 height 10
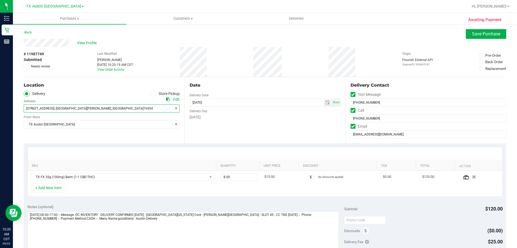
click at [60, 109] on span ", San Angelo" at bounding box center [82, 108] width 57 height 4
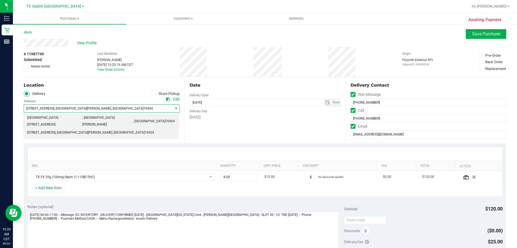
click at [165, 118] on span "76904" at bounding box center [169, 121] width 9 height 7
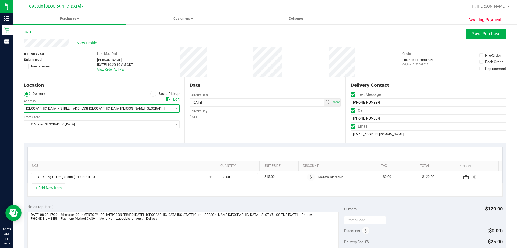
click at [70, 94] on ul "Delivery Store Pickup" at bounding box center [102, 94] width 156 height 6
click at [475, 32] on span "Save Purchase" at bounding box center [486, 33] width 28 height 5
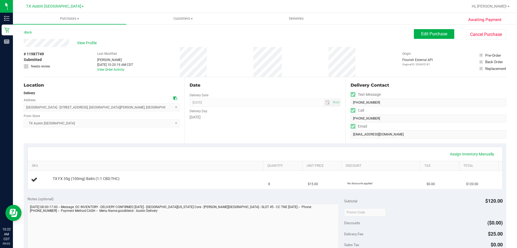
drag, startPoint x: 151, startPoint y: 46, endPoint x: 130, endPoint y: 0, distance: 50.0
click at [151, 46] on div "View Profile" at bounding box center [219, 43] width 390 height 8
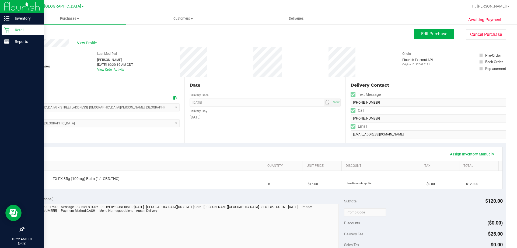
click at [23, 29] on p "Retail" at bounding box center [25, 30] width 32 height 6
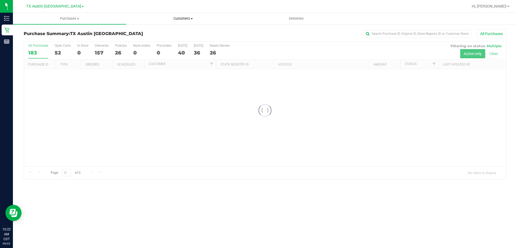
click at [185, 18] on span "Customers" at bounding box center [183, 18] width 113 height 5
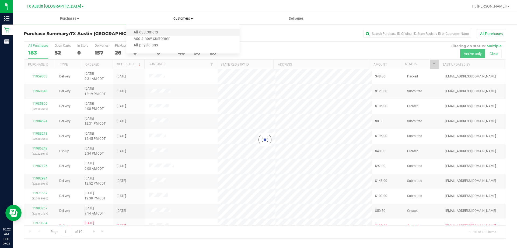
click at [177, 30] on li "All customers" at bounding box center [182, 32] width 113 height 6
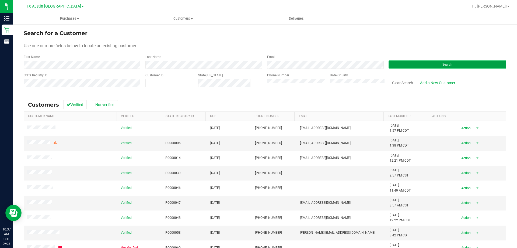
click at [401, 62] on button "Search" at bounding box center [448, 64] width 118 height 8
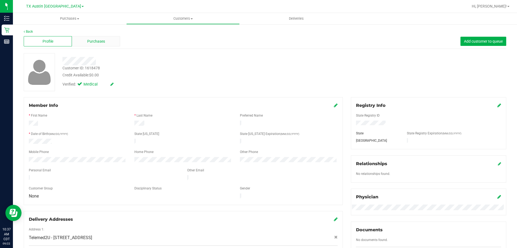
click at [95, 40] on span "Purchases" at bounding box center [96, 42] width 18 height 6
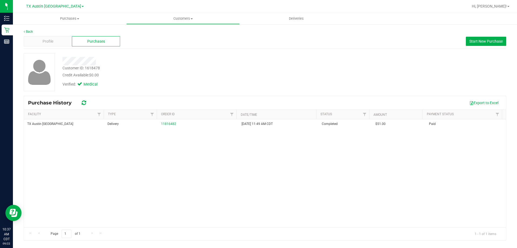
click at [59, 39] on div "Profile" at bounding box center [48, 41] width 48 height 10
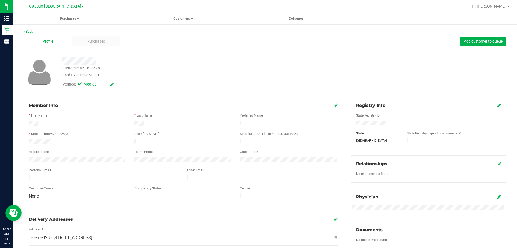
click at [158, 60] on div at bounding box center [180, 61] width 245 height 8
click at [153, 83] on div "Verified: Medical" at bounding box center [180, 84] width 245 height 12
click at [43, 133] on label "Date of Birth (MM/DD/YYYY)" at bounding box center [49, 133] width 37 height 5
click at [135, 60] on div at bounding box center [180, 61] width 245 height 8
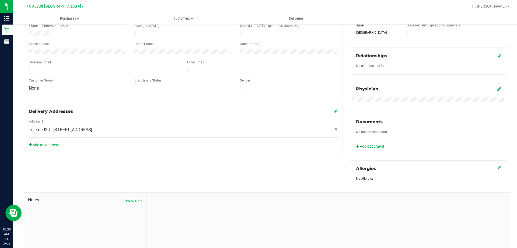
scroll to position [142, 0]
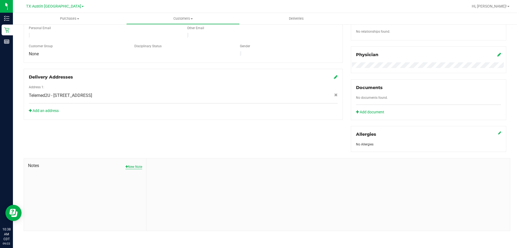
click at [139, 165] on button "New Note" at bounding box center [134, 166] width 17 height 5
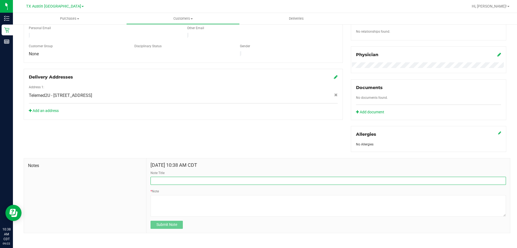
click at [170, 180] on input "Note Title" at bounding box center [329, 181] width 356 height 8
type input "CURT"
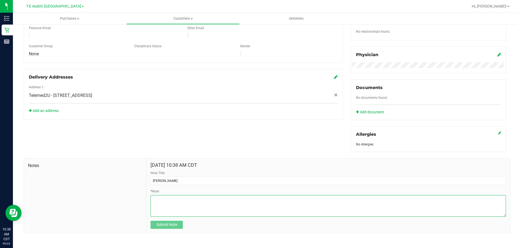
click at [168, 197] on textarea "* Note" at bounding box center [329, 206] width 356 height 22
paste textarea "Brett Patty 01/22/1959 99486 (512) 963-1466 1703 Blue Bell Dr Cedar Park, TX 78…"
type textarea "Brett Patty 01/22/1959 99486 (512) 963-1466 1703 Blue Bell Dr Cedar Park, TX 78…"
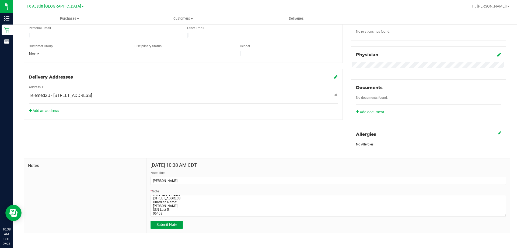
click at [168, 224] on span "Submit Note" at bounding box center [167, 224] width 21 height 4
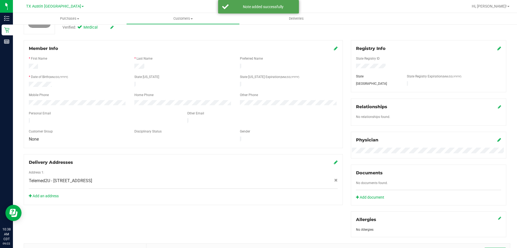
scroll to position [0, 0]
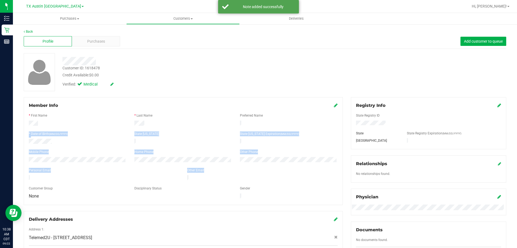
drag, startPoint x: 28, startPoint y: 121, endPoint x: 110, endPoint y: 179, distance: 100.4
click at [110, 179] on form "Member Info * First Name * Last Name Preferred Name * Date of Birth (MM/DD/YYYY…" at bounding box center [183, 151] width 309 height 98
click at [110, 181] on div at bounding box center [183, 183] width 309 height 4
click at [120, 190] on form "Member Info * First Name * Last Name Preferred Name * Date of Birth (MM/DD/YYYY…" at bounding box center [183, 151] width 309 height 98
click at [92, 169] on div "Personal Email" at bounding box center [104, 171] width 158 height 6
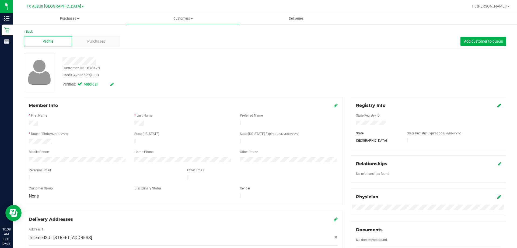
drag, startPoint x: 28, startPoint y: 122, endPoint x: 101, endPoint y: 190, distance: 99.3
click at [101, 190] on form "Member Info * First Name * Last Name Preferred Name * Date of Birth (MM/DD/YYYY…" at bounding box center [183, 151] width 309 height 98
click at [101, 193] on div "None" at bounding box center [78, 195] width 106 height 5
click at [105, 193] on form "Member Info * First Name * Last Name Preferred Name * Date of Birth (MM/DD/YYYY…" at bounding box center [183, 151] width 309 height 98
click at [105, 193] on div "None" at bounding box center [78, 195] width 106 height 5
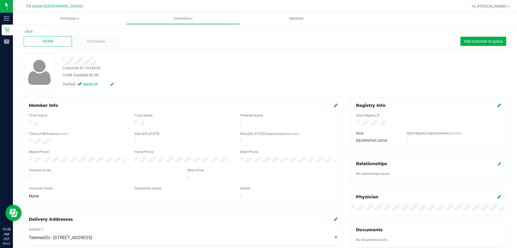
click at [116, 192] on form "Member Info * First Name * Last Name Preferred Name * Date of Birth (MM/DD/YYYY…" at bounding box center [183, 151] width 309 height 98
click at [116, 193] on div "None" at bounding box center [78, 195] width 106 height 5
drag, startPoint x: 28, startPoint y: 123, endPoint x: 102, endPoint y: 184, distance: 96.3
click at [102, 184] on form "Member Info * First Name * Last Name Preferred Name * Date of Birth (MM/DD/YYYY…" at bounding box center [183, 151] width 309 height 98
click at [102, 186] on div "Customer Group" at bounding box center [78, 189] width 106 height 6
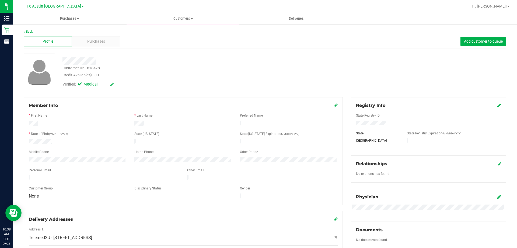
click at [201, 66] on div "Customer ID: 1618478 Credit Available: $0.00" at bounding box center [180, 71] width 245 height 13
click at [103, 40] on span "Purchases" at bounding box center [96, 42] width 18 height 6
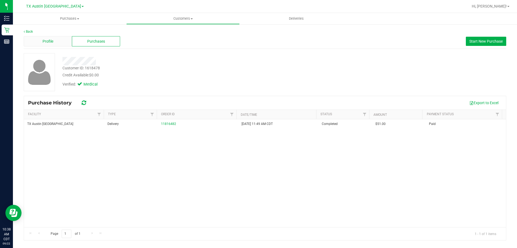
click at [50, 39] on span "Profile" at bounding box center [48, 42] width 11 height 6
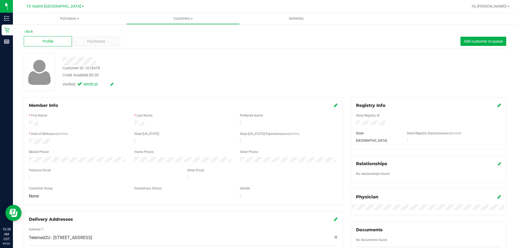
click at [105, 168] on div "Personal Email" at bounding box center [104, 171] width 158 height 6
click at [91, 39] on span "Purchases" at bounding box center [96, 42] width 18 height 6
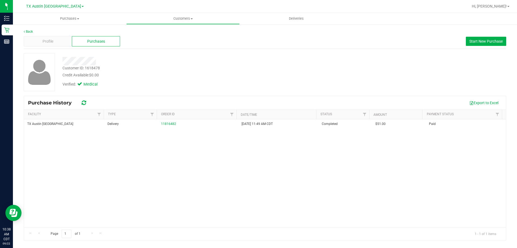
click at [253, 170] on div "TX Austin DC Delivery 11816482 8/21/2025 11:49 AM CDT Completed $51.00 Paid" at bounding box center [265, 173] width 482 height 108
click at [182, 69] on div "Customer ID: 1618478 Credit Available: $0.00" at bounding box center [180, 71] width 245 height 13
click at [47, 39] on span "Profile" at bounding box center [48, 42] width 11 height 6
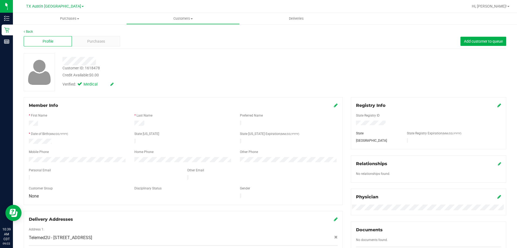
click at [101, 147] on div at bounding box center [183, 147] width 309 height 4
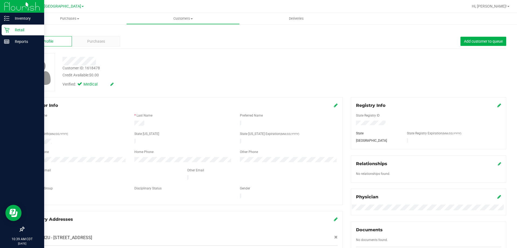
click at [23, 29] on p "Retail" at bounding box center [25, 30] width 32 height 6
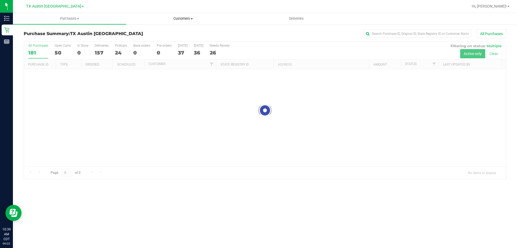
click at [183, 19] on span "Customers" at bounding box center [183, 18] width 113 height 5
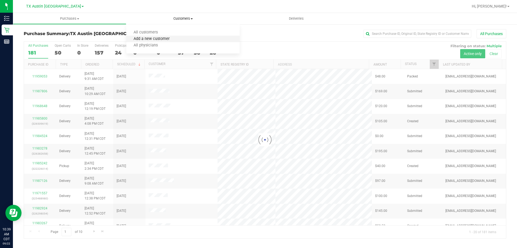
click at [160, 38] on span "Add a new customer" at bounding box center [151, 39] width 51 height 5
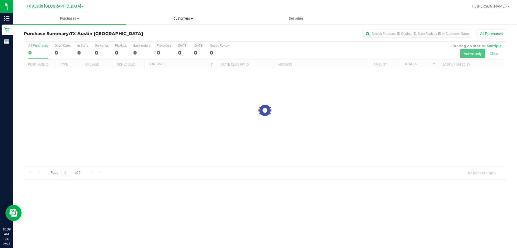
click at [189, 18] on span "Customers" at bounding box center [183, 18] width 113 height 5
click at [157, 32] on span "All customers" at bounding box center [145, 32] width 39 height 5
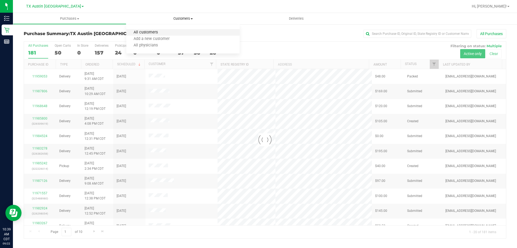
click at [149, 33] on span "All customers" at bounding box center [145, 32] width 39 height 5
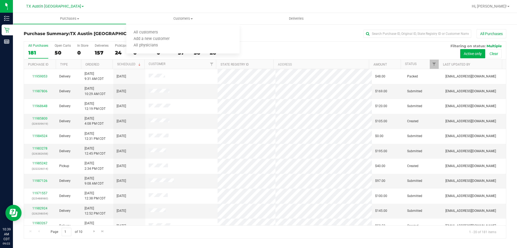
click at [286, 37] on div "All Purchases" at bounding box center [346, 33] width 322 height 9
click at [184, 20] on span "Customers" at bounding box center [182, 18] width 113 height 5
click at [142, 33] on span "All customers" at bounding box center [145, 32] width 39 height 5
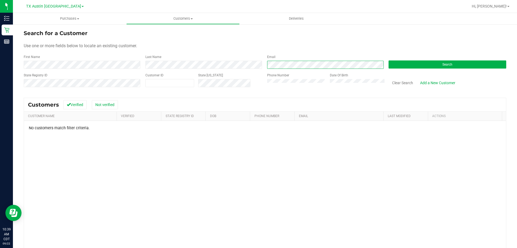
click at [230, 65] on div "First Name Last Name Email Search" at bounding box center [265, 61] width 483 height 14
click at [280, 44] on div "Use one or more fields below to locate an existing customer." at bounding box center [265, 46] width 483 height 6
click at [399, 86] on button "Clear Search" at bounding box center [403, 82] width 28 height 9
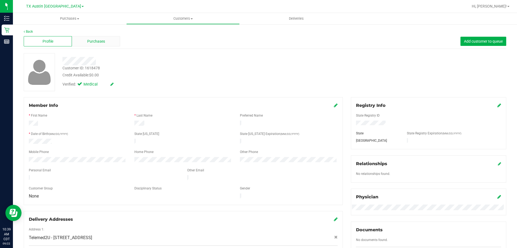
click at [94, 46] on div "Purchases" at bounding box center [96, 41] width 48 height 10
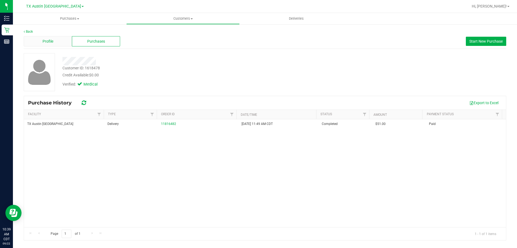
click at [40, 36] on div "Profile" at bounding box center [48, 41] width 48 height 10
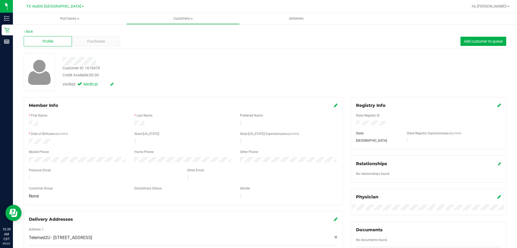
click at [162, 69] on div "Customer ID: 1618478 Credit Available: $0.00" at bounding box center [180, 71] width 245 height 13
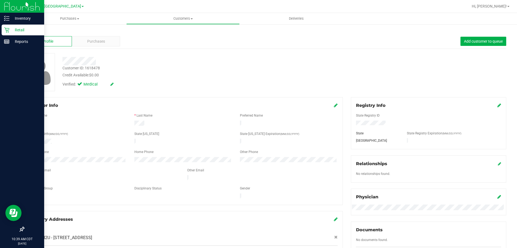
click at [21, 30] on p "Retail" at bounding box center [25, 30] width 32 height 6
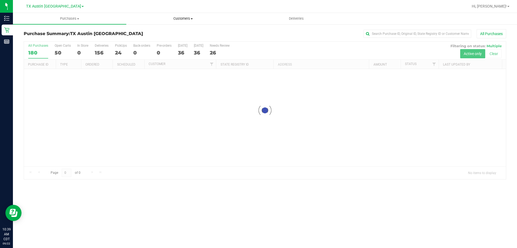
click at [189, 20] on span "Customers" at bounding box center [183, 18] width 113 height 5
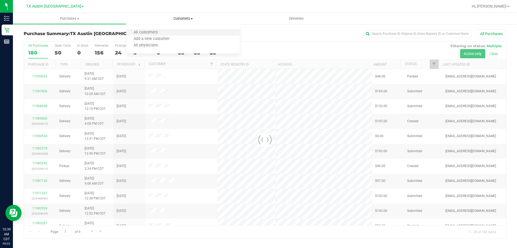
click at [171, 32] on li "All customers" at bounding box center [182, 32] width 113 height 6
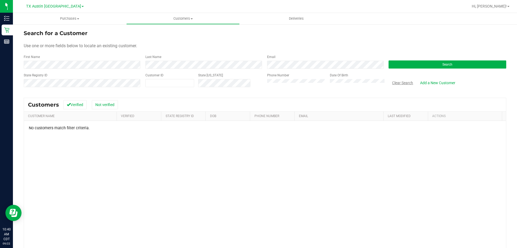
click at [396, 82] on button "Clear Search" at bounding box center [403, 82] width 28 height 9
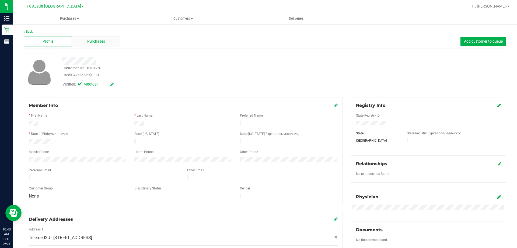
click at [113, 42] on div "Purchases" at bounding box center [96, 41] width 48 height 10
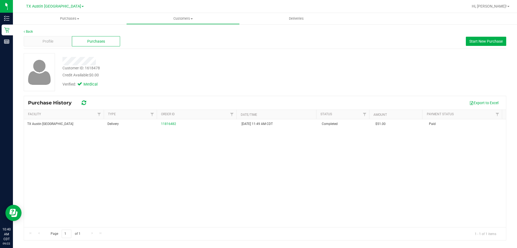
click at [151, 76] on div "Credit Available: $0.00" at bounding box center [181, 75] width 237 height 6
click at [43, 39] on span "Profile" at bounding box center [48, 42] width 11 height 6
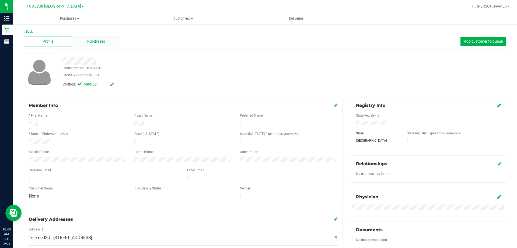
click at [109, 39] on div "Purchases" at bounding box center [96, 41] width 48 height 10
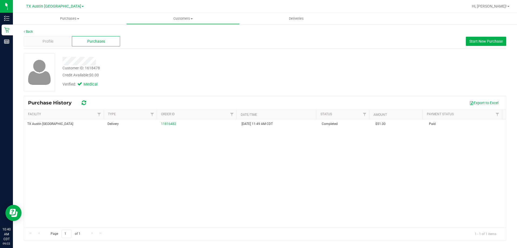
click at [131, 77] on div "Customer ID: 1618478 Credit Available: $0.00 Verified: Medical" at bounding box center [180, 71] width 245 height 37
click at [131, 77] on div "Credit Available: $0.00" at bounding box center [181, 75] width 237 height 6
click at [130, 76] on div "Customer ID: 1618478 Credit Available: $0.00 Verified: Medical" at bounding box center [180, 71] width 245 height 37
click at [130, 76] on div "Credit Available: $0.00" at bounding box center [181, 75] width 237 height 6
click at [138, 70] on div "Customer ID: 1618478 Credit Available: $0.00" at bounding box center [180, 71] width 245 height 13
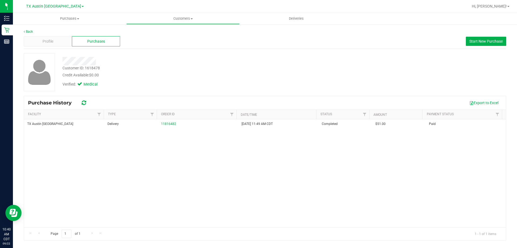
click at [168, 75] on div "Credit Available: $0.00" at bounding box center [181, 75] width 237 height 6
click at [490, 40] on span "Start New Purchase" at bounding box center [486, 41] width 33 height 4
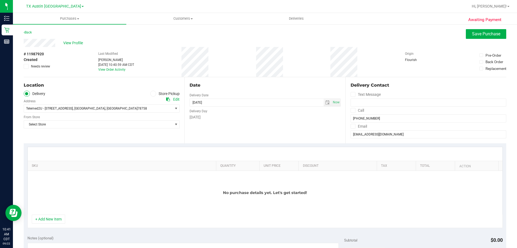
click at [153, 94] on icon at bounding box center [153, 94] width 3 height 0
click at [0, 0] on input "Store Pickup" at bounding box center [0, 0] width 0 height 0
click at [26, 94] on icon at bounding box center [26, 94] width 3 height 0
click at [0, 0] on input "Delivery" at bounding box center [0, 0] width 0 height 0
click at [63, 123] on span "Select Store" at bounding box center [98, 124] width 149 height 8
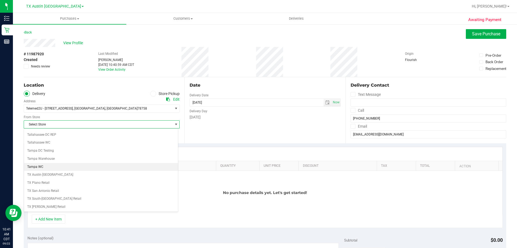
scroll to position [392, 0]
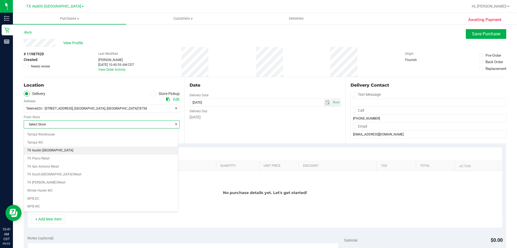
click at [51, 152] on li "TX Austin [GEOGRAPHIC_DATA]" at bounding box center [101, 150] width 154 height 8
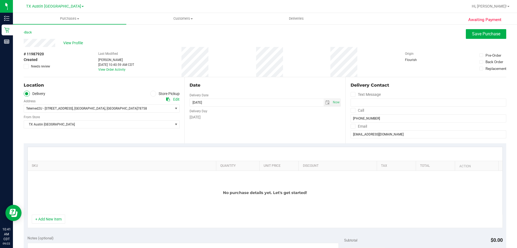
drag, startPoint x: 156, startPoint y: 60, endPoint x: 158, endPoint y: 62, distance: 3.0
click at [156, 60] on div "# 11987920 Created Needs review Last Modified Terese Estes Sep 22, 2025 10:40:5…" at bounding box center [265, 62] width 483 height 30
click at [326, 103] on span "select" at bounding box center [328, 102] width 4 height 4
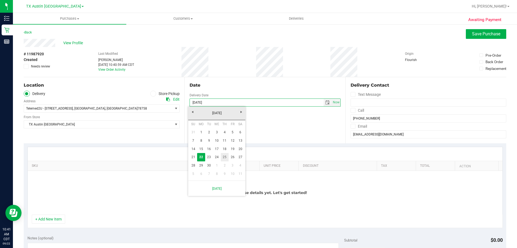
click at [224, 158] on link "25" at bounding box center [225, 157] width 8 height 8
type input "09/25/2025"
click at [232, 136] on div "Date Delivery Date 09/25/2025 Now 09/25/2025 10:41 AM Now Delivery Day Thursday" at bounding box center [265, 110] width 161 height 66
click at [326, 101] on span "select" at bounding box center [328, 102] width 4 height 4
click at [224, 156] on link "25" at bounding box center [225, 157] width 8 height 8
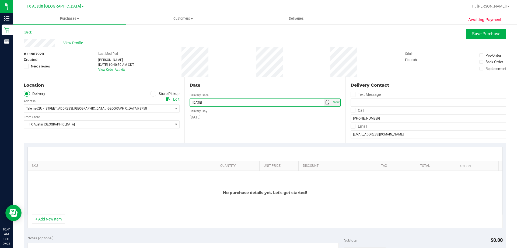
click at [275, 122] on div "Date Delivery Date 09/25/2025 Now 09/25/2025 10:41 AM Now Delivery Day Thursday" at bounding box center [265, 110] width 161 height 66
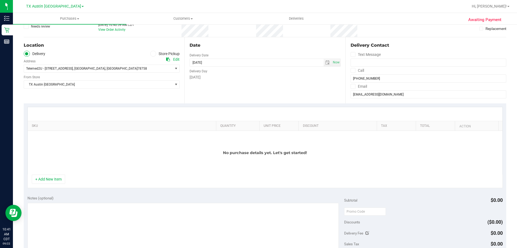
scroll to position [81, 0]
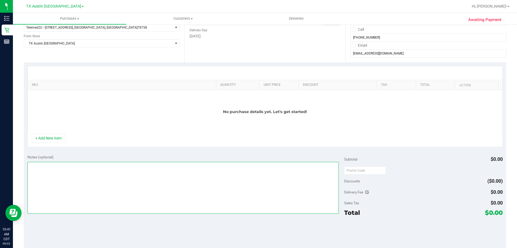
click at [91, 177] on textarea at bounding box center [183, 188] width 312 height 52
type textarea "N. AUSTIN PARTNER PICKUP CONFIRMED - 9/25/25 - CC TNE 09/22/2025"
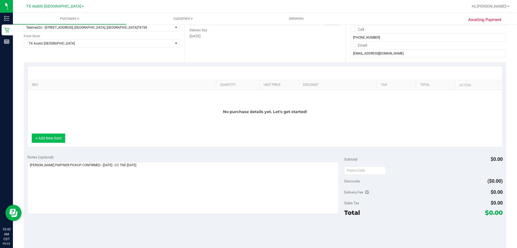
click at [54, 136] on button "+ Add New Item" at bounding box center [48, 137] width 33 height 9
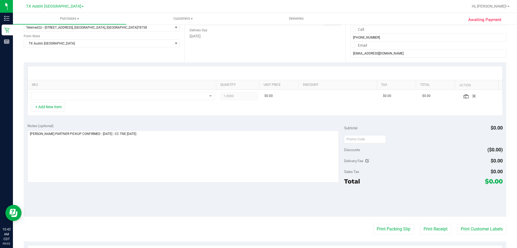
scroll to position [27, 0]
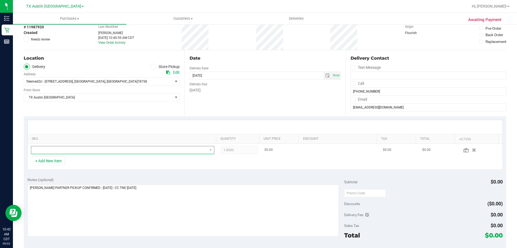
click at [89, 150] on span "NO DATA FOUND" at bounding box center [119, 150] width 176 height 8
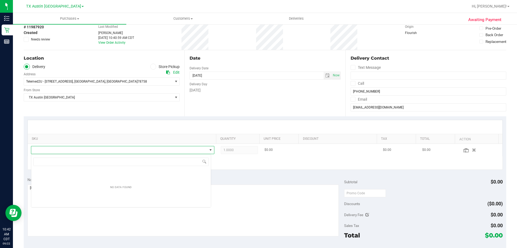
scroll to position [26939, 26767]
type input "TX HT 5mg Tropical Paradise Gummies (1:1 CBD:THC) 40ct"
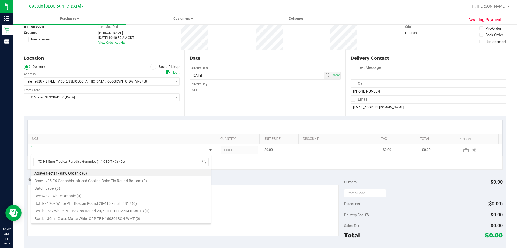
scroll to position [8, 179]
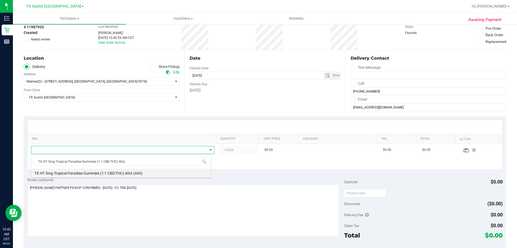
click at [139, 174] on li "TX HT 5mg Tropical Paradise Gummies (1:1 CBD:THC) 40ct (443)" at bounding box center [121, 172] width 180 height 8
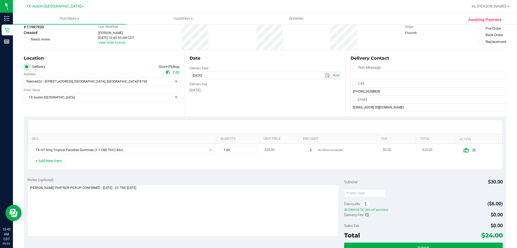
click at [464, 148] on icon at bounding box center [466, 150] width 5 height 4
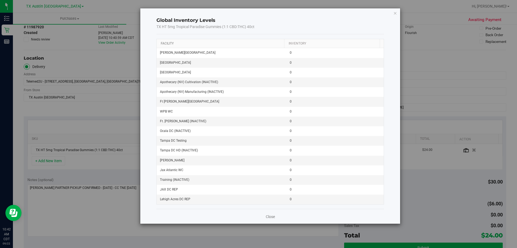
click at [166, 43] on link "Facility" at bounding box center [167, 43] width 13 height 4
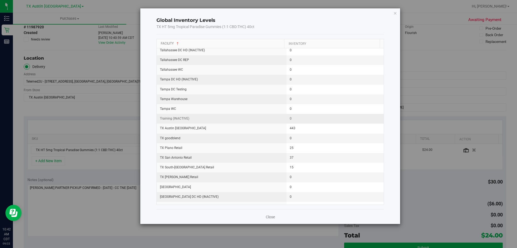
scroll to position [683, 0]
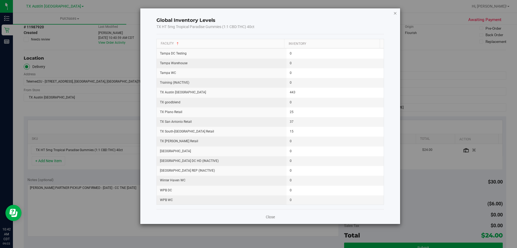
click at [396, 12] on icon "button" at bounding box center [396, 13] width 4 height 6
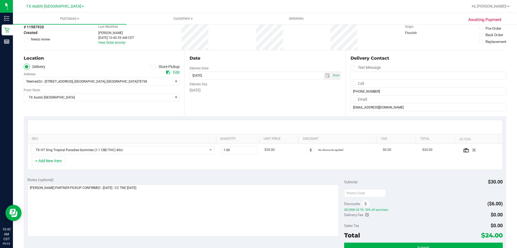
click at [178, 164] on div "+ Add New Item" at bounding box center [265, 162] width 476 height 13
drag, startPoint x: 238, startPoint y: 150, endPoint x: 182, endPoint y: 157, distance: 56.2
click at [182, 156] on div "SKU Quantity Unit Price Discount Tax Total Action TX HT 5mg Tropical Paradise G…" at bounding box center [265, 145] width 476 height 50
type input "2"
type input "2.00"
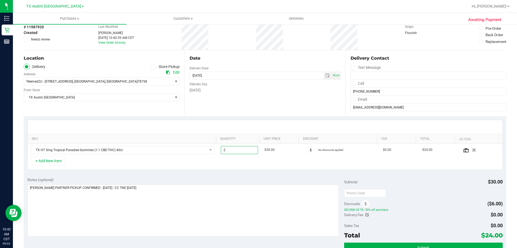
click at [230, 164] on div "+ Add New Item" at bounding box center [265, 162] width 476 height 13
click at [250, 164] on div "+ Add New Item" at bounding box center [265, 162] width 476 height 13
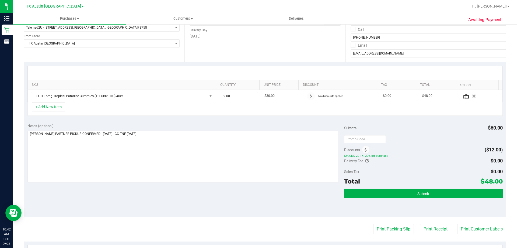
click at [195, 198] on div "Notes (optional) Subtotal $60.00 Discounts ($12.00) SECOND-20 TX: 20% off purch…" at bounding box center [265, 167] width 483 height 97
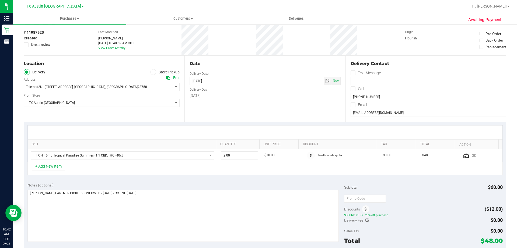
scroll to position [54, 0]
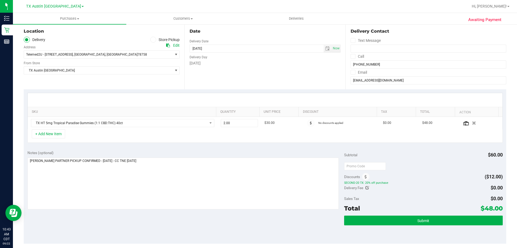
click at [130, 139] on div "+ Add New Item" at bounding box center [265, 135] width 476 height 13
click at [437, 169] on div at bounding box center [423, 166] width 158 height 10
drag, startPoint x: 369, startPoint y: 182, endPoint x: 404, endPoint y: 182, distance: 35.3
click at [404, 182] on span "SECOND-20 TX: 20% off purchase" at bounding box center [423, 183] width 158 height 4
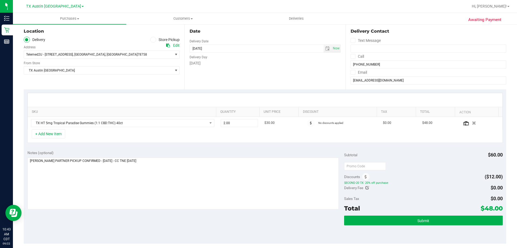
click at [423, 177] on div "Discounts ($12.00)" at bounding box center [423, 177] width 158 height 10
drag, startPoint x: 357, startPoint y: 182, endPoint x: 411, endPoint y: 186, distance: 54.9
click at [411, 186] on div "Subtotal $60.00 Discounts ($12.00) SECOND-20 TX: 20% off purchase Delivery Fee …" at bounding box center [423, 195] width 158 height 90
click at [411, 186] on div "Delivery Fee $0.00" at bounding box center [423, 188] width 158 height 10
click at [415, 184] on span "SECOND-20 TX: 20% off purchase" at bounding box center [423, 183] width 158 height 4
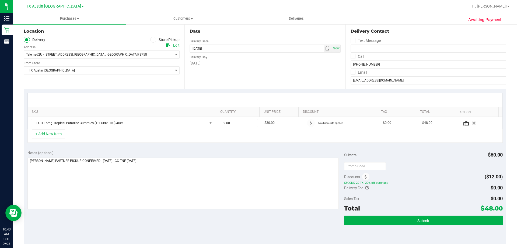
click at [410, 177] on div "Discounts ($12.00)" at bounding box center [423, 177] width 158 height 10
drag, startPoint x: 482, startPoint y: 208, endPoint x: 497, endPoint y: 211, distance: 16.1
click at [497, 211] on span "$48.00" at bounding box center [492, 208] width 22 height 8
copy span "48.00"
click at [157, 173] on textarea at bounding box center [183, 183] width 312 height 52
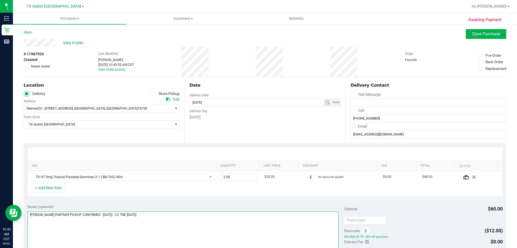
scroll to position [81, 0]
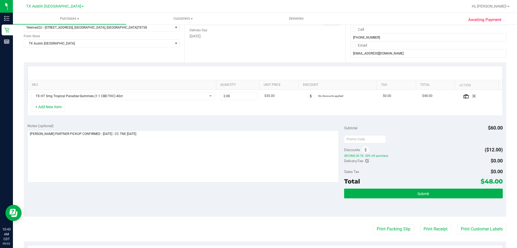
click at [206, 205] on div "Notes (optional) Subtotal $60.00 Discounts ($12.00) SECOND-20 TX: 20% off purch…" at bounding box center [265, 167] width 483 height 97
click at [189, 147] on textarea at bounding box center [183, 156] width 312 height 52
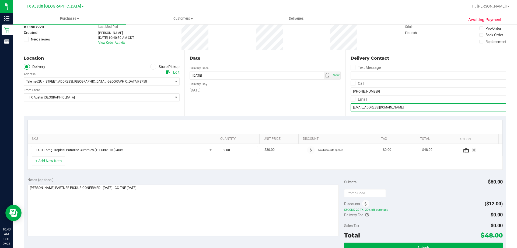
click at [393, 107] on input "kimpatty63@gmail.com" at bounding box center [429, 107] width 156 height 8
click at [325, 96] on div "Date Delivery Date 09/25/2025 Now 09/25/2025 08:00 AM Now Delivery Day Thursday" at bounding box center [265, 83] width 161 height 66
drag, startPoint x: 400, startPoint y: 106, endPoint x: 342, endPoint y: 108, distance: 58.5
click at [342, 108] on div "Location Delivery Store Pickup Address Edit Telemed2U - 2217 Park Bend Dr. #300…" at bounding box center [265, 83] width 483 height 66
click at [310, 103] on div "Date Delivery Date 09/25/2025 Now 09/25/2025 08:00 AM Now Delivery Day Thursday" at bounding box center [265, 83] width 161 height 66
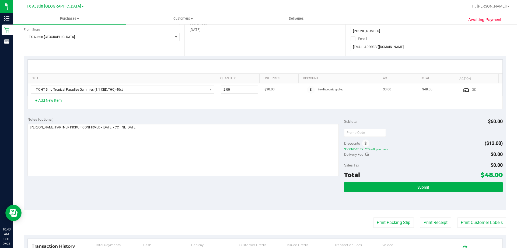
scroll to position [135, 0]
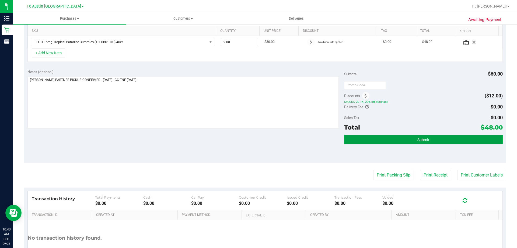
click at [419, 141] on span "Submit" at bounding box center [424, 139] width 12 height 4
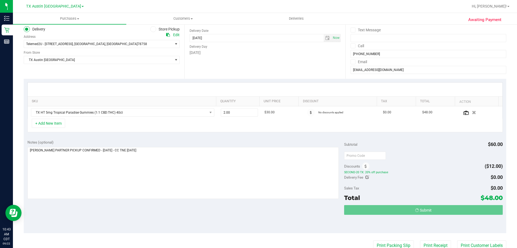
scroll to position [27, 0]
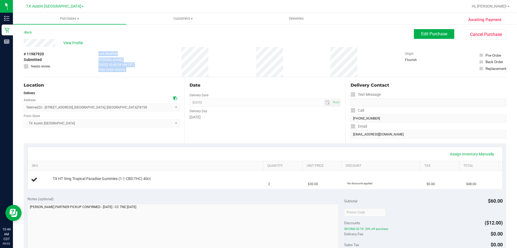
drag, startPoint x: 96, startPoint y: 52, endPoint x: 304, endPoint y: 70, distance: 209.3
click at [304, 70] on div "# 11987920 Submitted Needs review Last Modified Terese Estes Sep 22, 2025 10:40…" at bounding box center [265, 62] width 483 height 30
click at [304, 69] on div "# 11987920 Submitted Needs review Last Modified Terese Estes Sep 22, 2025 10:40…" at bounding box center [265, 62] width 483 height 30
drag, startPoint x: 96, startPoint y: 53, endPoint x: 300, endPoint y: 74, distance: 205.3
click at [300, 74] on div "# 11987920 Submitted Needs review Last Modified Terese Estes Sep 22, 2025 10:40…" at bounding box center [265, 62] width 483 height 30
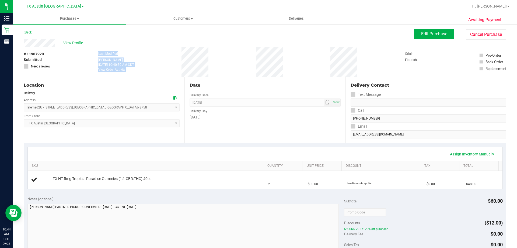
click at [297, 68] on div "# 11987920 Submitted Needs review Last Modified Terese Estes Sep 22, 2025 10:40…" at bounding box center [265, 62] width 483 height 30
drag, startPoint x: 92, startPoint y: 54, endPoint x: 296, endPoint y: 65, distance: 203.7
click at [296, 65] on div "# 11987920 Submitted Needs review Last Modified Terese Estes Sep 22, 2025 10:40…" at bounding box center [265, 62] width 483 height 30
click at [81, 44] on span "View Profile" at bounding box center [74, 43] width 22 height 6
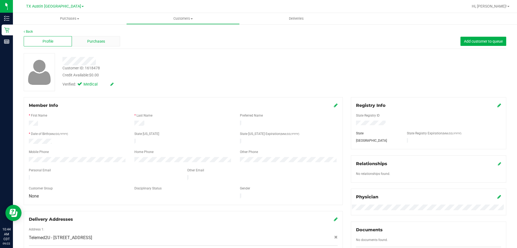
click at [96, 40] on span "Purchases" at bounding box center [96, 42] width 18 height 6
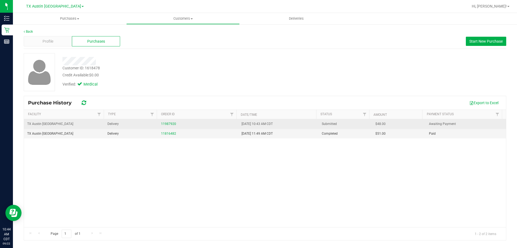
drag, startPoint x: 375, startPoint y: 123, endPoint x: 385, endPoint y: 124, distance: 10.5
click at [385, 124] on td "$48.00" at bounding box center [399, 124] width 54 height 10
copy span "48.00"
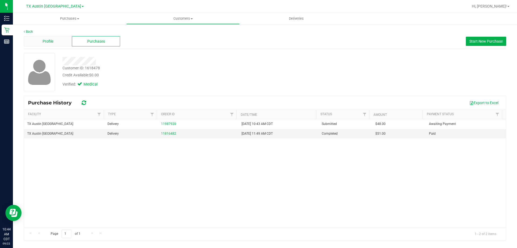
click at [56, 40] on div "Profile" at bounding box center [48, 41] width 48 height 10
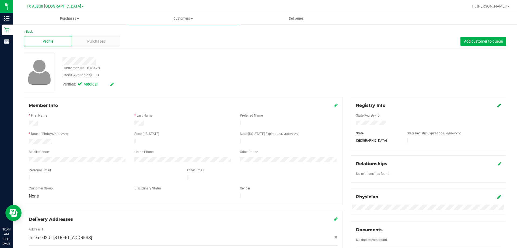
click at [132, 77] on div "Credit Available: $0.00" at bounding box center [181, 75] width 237 height 6
click at [60, 8] on span "TX Austin [GEOGRAPHIC_DATA]" at bounding box center [53, 6] width 55 height 5
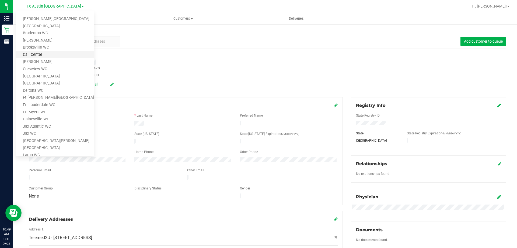
click at [48, 57] on link "Call Center" at bounding box center [55, 54] width 79 height 7
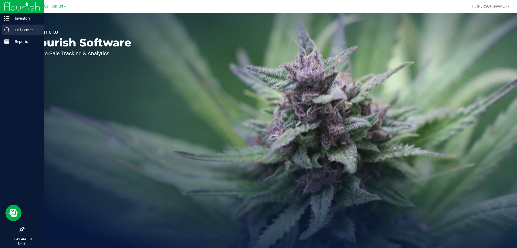
click at [9, 28] on icon at bounding box center [6, 29] width 5 height 5
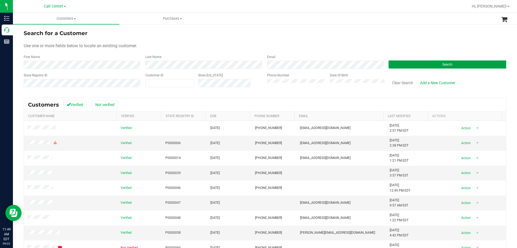
click at [411, 65] on button "Search" at bounding box center [448, 64] width 118 height 8
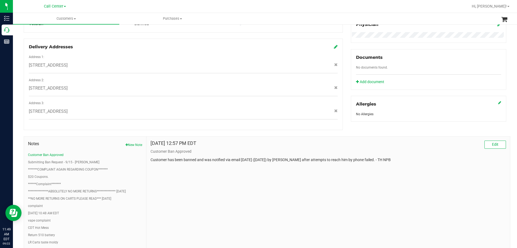
scroll to position [148, 0]
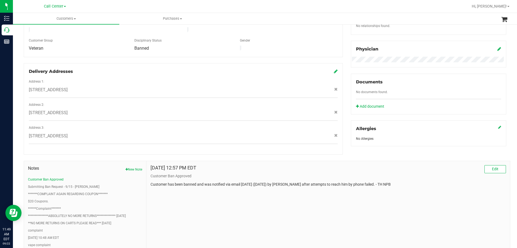
click at [213, 182] on p "Customer has been banned and was notified via email yesterday (9/16/25) by Crai…" at bounding box center [329, 184] width 356 height 6
drag, startPoint x: 201, startPoint y: 179, endPoint x: 304, endPoint y: 178, distance: 102.7
click at [304, 181] on p "Customer has been banned and was notified via email yesterday (9/16/25) by Crai…" at bounding box center [329, 184] width 356 height 6
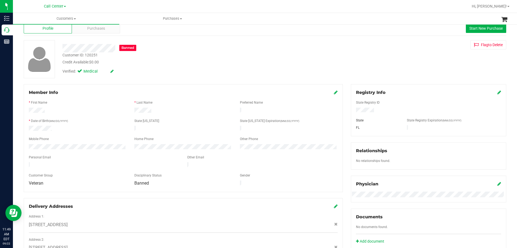
scroll to position [0, 0]
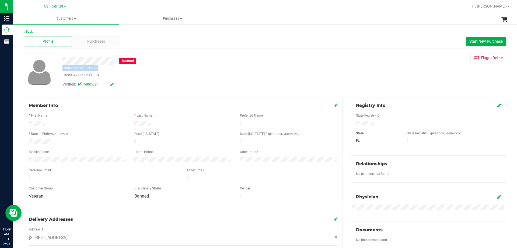
drag, startPoint x: 63, startPoint y: 68, endPoint x: 114, endPoint y: 69, distance: 50.9
click at [114, 69] on div "Customer ID: 120251 Credit Available: $0.00" at bounding box center [180, 71] width 245 height 13
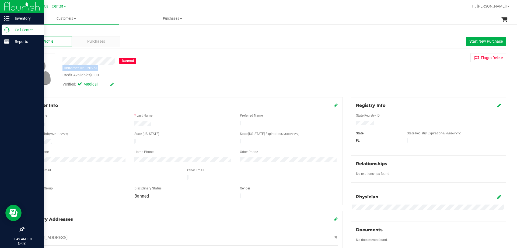
copy div "Customer ID: 120251"
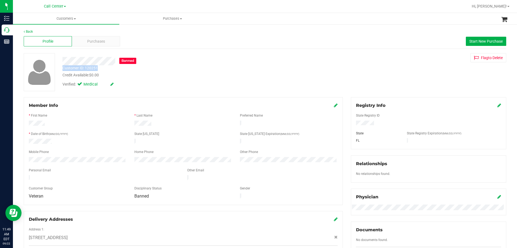
click at [219, 74] on div "Credit Available: $0.00" at bounding box center [181, 75] width 237 height 6
click at [194, 72] on div "Credit Available: $0.00" at bounding box center [181, 75] width 237 height 6
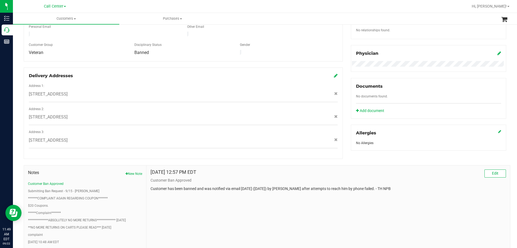
scroll to position [189, 0]
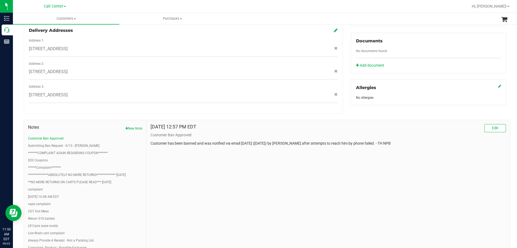
click at [225, 183] on div "Sep 17, 2025 12:57 PM EDT Edit Customer Ban Approved Customer has been banned a…" at bounding box center [329, 224] width 364 height 209
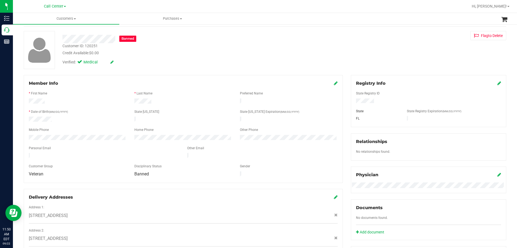
scroll to position [0, 0]
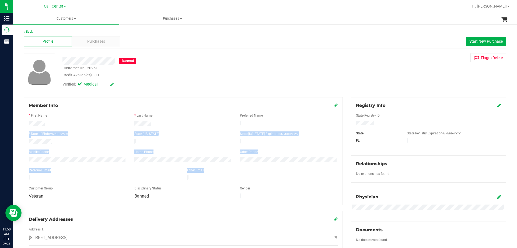
drag, startPoint x: 27, startPoint y: 122, endPoint x: 152, endPoint y: 175, distance: 135.6
click at [152, 175] on form "Member Info * First Name * Last Name Preferred Name * Date of Birth (MM/DD/YYYY…" at bounding box center [183, 151] width 309 height 98
click at [122, 141] on div at bounding box center [78, 142] width 106 height 6
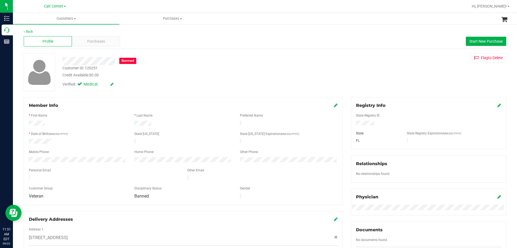
click at [116, 61] on div "Banned" at bounding box center [180, 61] width 245 height 8
click at [194, 86] on div "Verified: Medical" at bounding box center [180, 84] width 245 height 12
click at [188, 71] on div "Customer ID: 120251 Credit Available: $0.00" at bounding box center [180, 71] width 245 height 13
click at [172, 78] on div "Verified: Medical" at bounding box center [180, 84] width 245 height 12
click at [214, 60] on div "Banned" at bounding box center [180, 61] width 245 height 8
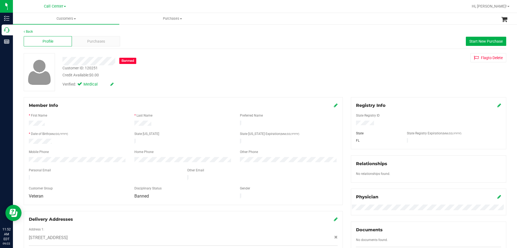
click at [161, 60] on div "Banned" at bounding box center [180, 61] width 245 height 8
click at [172, 60] on div "Banned" at bounding box center [180, 61] width 245 height 8
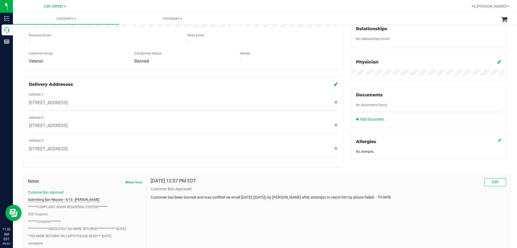
click at [78, 197] on button "Submitting Ban Request - 9/15 - Alex Coons" at bounding box center [63, 199] width 71 height 5
click at [67, 204] on button "*******COMPLAINT AGAIN REGARDING COUPON*******" at bounding box center [68, 206] width 80 height 5
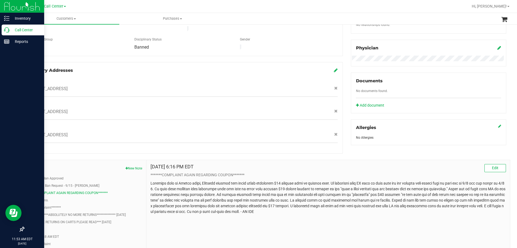
scroll to position [162, 0]
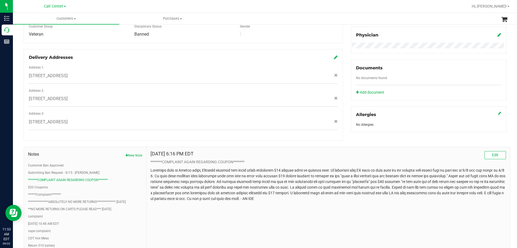
click at [206, 167] on p at bounding box center [329, 184] width 356 height 34
drag, startPoint x: 181, startPoint y: 176, endPoint x: 292, endPoint y: 175, distance: 111.0
click at [292, 175] on p at bounding box center [329, 184] width 356 height 34
click at [294, 175] on p at bounding box center [329, 184] width 356 height 34
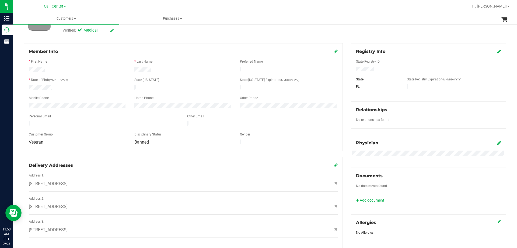
scroll to position [0, 0]
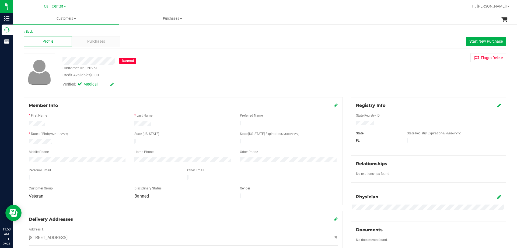
click at [160, 69] on div "Customer ID: 120251 Credit Available: $0.00" at bounding box center [180, 71] width 245 height 13
click at [207, 60] on div "Banned" at bounding box center [180, 61] width 245 height 8
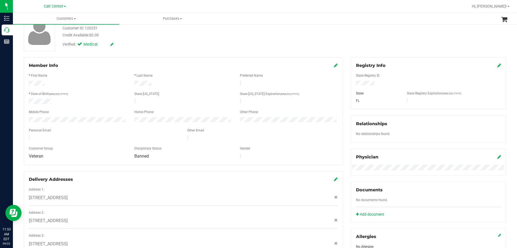
scroll to position [135, 0]
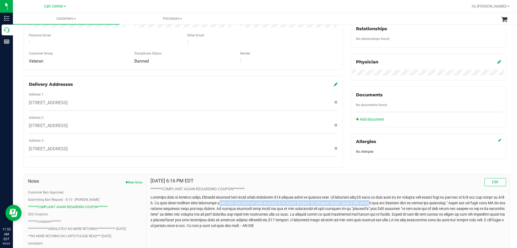
drag, startPoint x: 244, startPoint y: 197, endPoint x: 407, endPoint y: 198, distance: 162.5
click at [407, 198] on p at bounding box center [329, 211] width 356 height 34
click at [425, 205] on p at bounding box center [329, 211] width 356 height 34
click at [220, 202] on p at bounding box center [329, 211] width 356 height 34
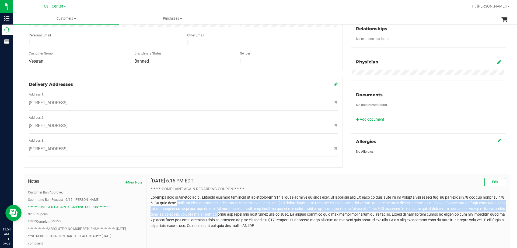
drag, startPoint x: 202, startPoint y: 198, endPoint x: 269, endPoint y: 208, distance: 67.3
click at [269, 208] on p at bounding box center [329, 211] width 356 height 34
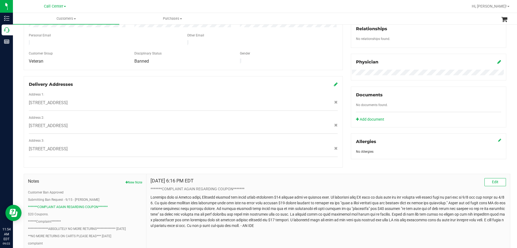
click at [285, 210] on p at bounding box center [329, 211] width 356 height 34
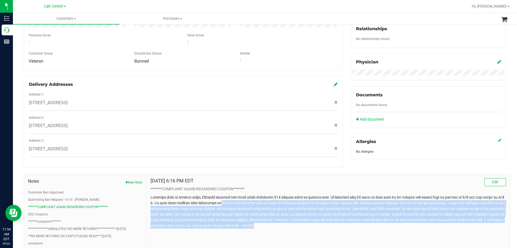
drag, startPoint x: 332, startPoint y: 222, endPoint x: 246, endPoint y: 196, distance: 90.4
click at [246, 196] on p at bounding box center [329, 211] width 356 height 34
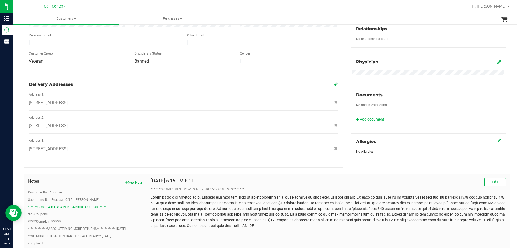
click at [208, 194] on p at bounding box center [329, 211] width 356 height 34
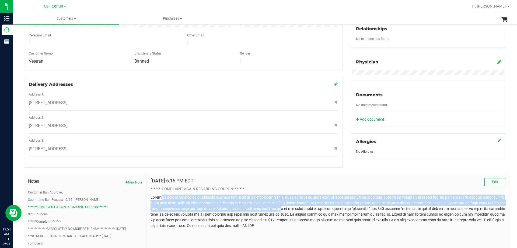
drag, startPoint x: 164, startPoint y: 189, endPoint x: 320, endPoint y: 204, distance: 157.2
click at [320, 204] on p at bounding box center [329, 211] width 356 height 34
click at [321, 204] on p at bounding box center [329, 211] width 356 height 34
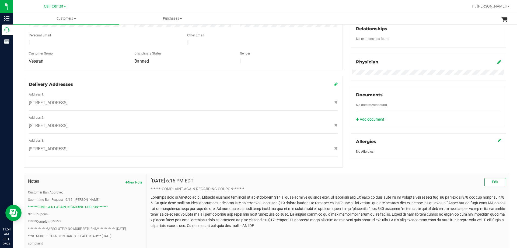
click at [240, 211] on p at bounding box center [329, 211] width 356 height 34
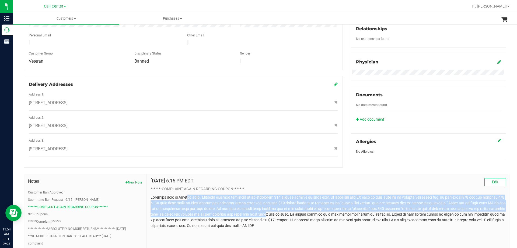
drag, startPoint x: 188, startPoint y: 192, endPoint x: 317, endPoint y: 209, distance: 130.7
click at [317, 209] on p at bounding box center [329, 211] width 356 height 34
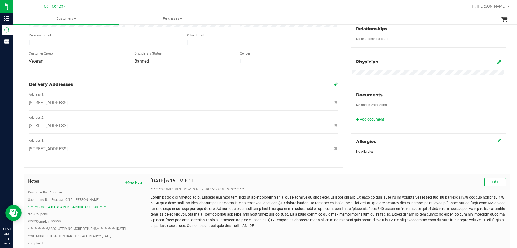
click at [344, 212] on p at bounding box center [329, 211] width 356 height 34
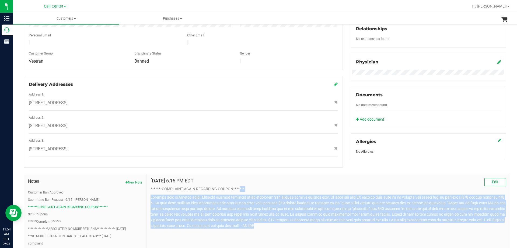
drag, startPoint x: 257, startPoint y: 197, endPoint x: 238, endPoint y: 185, distance: 22.7
click at [238, 185] on div "Sep 15, 2025 6:16 PM EDT Edit *******COMPLAINT AGAIN REGARDING COUPON*******" at bounding box center [329, 203] width 356 height 50
click at [212, 186] on div "Sep 15, 2025 6:16 PM EDT Edit *******COMPLAINT AGAIN REGARDING COUPON*******" at bounding box center [329, 203] width 356 height 50
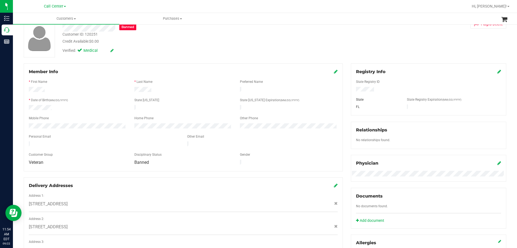
scroll to position [0, 0]
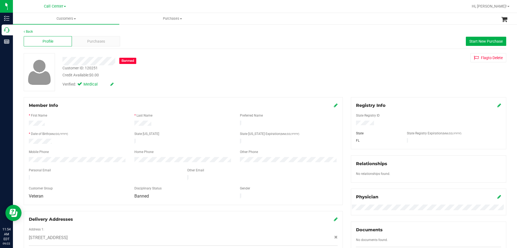
click at [167, 75] on div "Credit Available: $0.00" at bounding box center [181, 75] width 237 height 6
click at [79, 140] on div at bounding box center [78, 142] width 106 height 6
click at [189, 82] on div "Verified: Medical" at bounding box center [180, 84] width 245 height 12
drag, startPoint x: 62, startPoint y: 60, endPoint x: 192, endPoint y: 61, distance: 129.4
click at [192, 61] on div "Banned" at bounding box center [180, 61] width 245 height 8
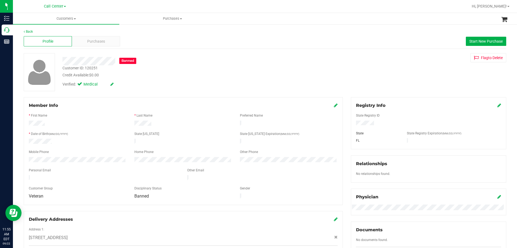
click at [192, 62] on div "Banned" at bounding box center [180, 61] width 245 height 8
click at [174, 79] on div "Verified: Medical" at bounding box center [180, 84] width 245 height 12
click at [108, 137] on form "Member Info * First Name * Last Name Preferred Name * Date of Birth (MM/DD/YYYY…" at bounding box center [183, 151] width 309 height 98
click at [108, 137] on div at bounding box center [183, 137] width 309 height 1
click at [81, 145] on div at bounding box center [183, 147] width 309 height 4
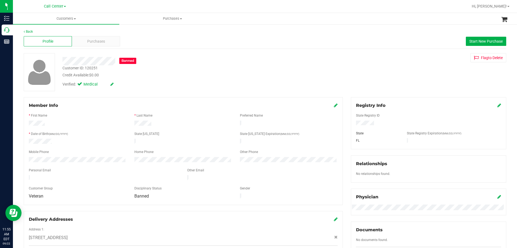
click at [173, 85] on div "Verified: Medical" at bounding box center [180, 84] width 245 height 12
click at [167, 83] on div "Verified: Medical" at bounding box center [180, 84] width 245 height 12
click at [187, 61] on div "Banned" at bounding box center [180, 61] width 245 height 8
click at [240, 67] on div "Customer ID: 120251 Credit Available: $0.00" at bounding box center [180, 71] width 245 height 13
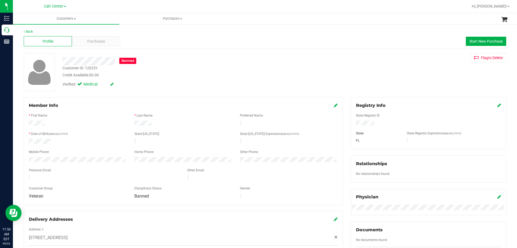
click at [231, 70] on div "Customer ID: 120251 Credit Available: $0.00" at bounding box center [180, 71] width 245 height 13
drag, startPoint x: 28, startPoint y: 123, endPoint x: 212, endPoint y: 143, distance: 184.8
click at [212, 143] on form "Member Info * First Name * Last Name Preferred Name * Date of Birth (MM/DD/YYYY…" at bounding box center [183, 151] width 309 height 98
click at [175, 143] on div at bounding box center [183, 142] width 106 height 6
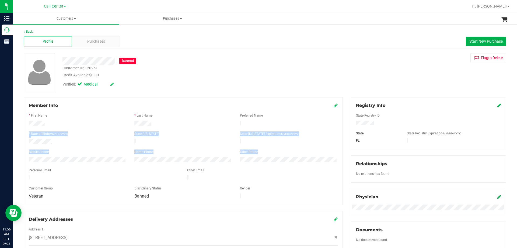
click at [86, 156] on form "Member Info * First Name * Last Name Preferred Name * Date of Birth (MM/DD/YYYY…" at bounding box center [183, 151] width 309 height 98
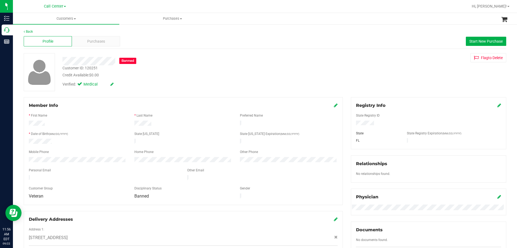
drag, startPoint x: 29, startPoint y: 122, endPoint x: 80, endPoint y: 165, distance: 67.9
click at [80, 165] on form "Member Info * First Name * Last Name Preferred Name * Date of Birth (MM/DD/YYYY…" at bounding box center [183, 151] width 309 height 98
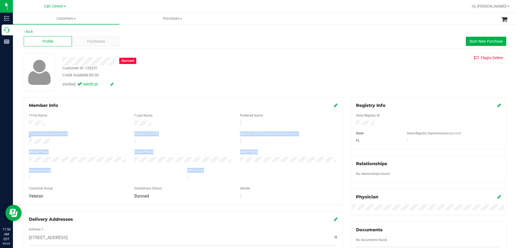
click at [94, 171] on form "Member Info * First Name * Last Name Preferred Name * Date of Birth (MM/DD/YYYY…" at bounding box center [183, 151] width 309 height 98
click at [94, 174] on div at bounding box center [183, 174] width 309 height 1
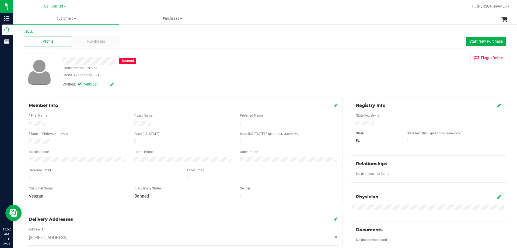
click at [157, 53] on div "Banned" at bounding box center [180, 59] width 245 height 12
drag, startPoint x: 62, startPoint y: 61, endPoint x: 183, endPoint y: 67, distance: 121.4
click at [183, 67] on div "Banned Customer ID: 120251 Credit Available: $0.00 Verified: Medical" at bounding box center [180, 71] width 245 height 37
click at [183, 67] on div "Customer ID: 120251 Credit Available: $0.00" at bounding box center [180, 71] width 245 height 13
drag, startPoint x: 62, startPoint y: 60, endPoint x: 174, endPoint y: 69, distance: 112.4
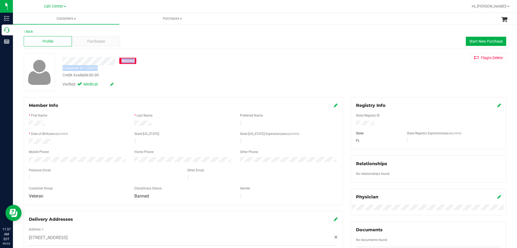
click at [174, 69] on div "Banned Customer ID: 120251 Credit Available: $0.00 Verified: Medical" at bounding box center [180, 71] width 245 height 37
click at [175, 69] on div "Customer ID: 120251 Credit Available: $0.00" at bounding box center [180, 71] width 245 height 13
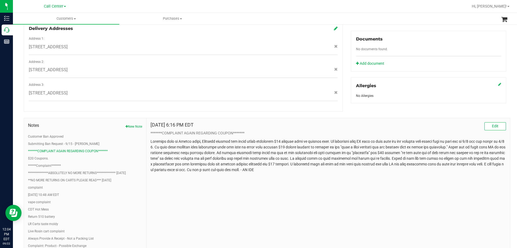
scroll to position [189, 0]
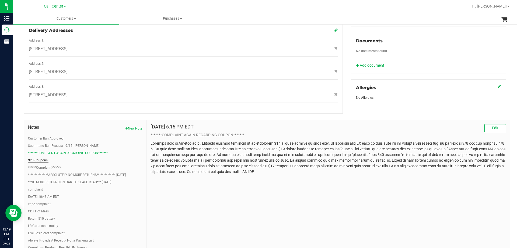
click at [36, 158] on button "$20 Coupons." at bounding box center [38, 160] width 20 height 5
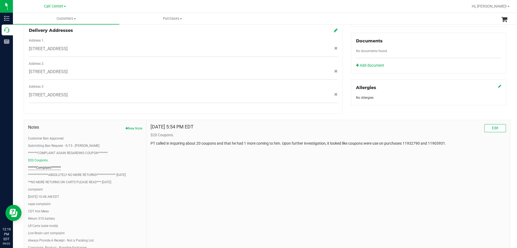
click at [41, 165] on button "******Complaint*******" at bounding box center [44, 167] width 33 height 5
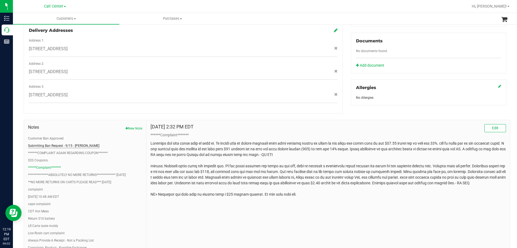
click at [50, 143] on button "Submitting Ban Request - 9/15 - Alex Coons" at bounding box center [63, 145] width 71 height 5
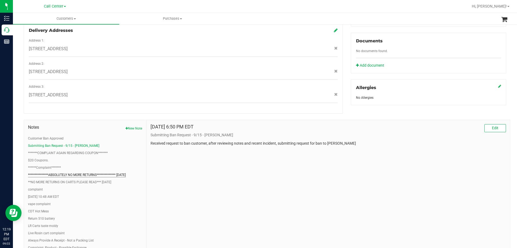
click at [76, 172] on button "**********" at bounding box center [77, 174] width 98 height 5
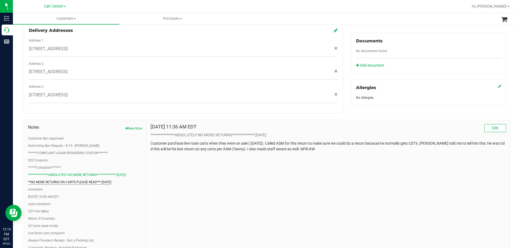
click at [75, 179] on button "**NO MORE RETURNS ON CARTS PLEASE READ*** 4/23/25" at bounding box center [69, 181] width 83 height 5
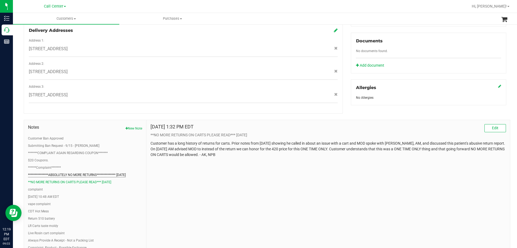
click at [77, 172] on button "**********" at bounding box center [77, 174] width 98 height 5
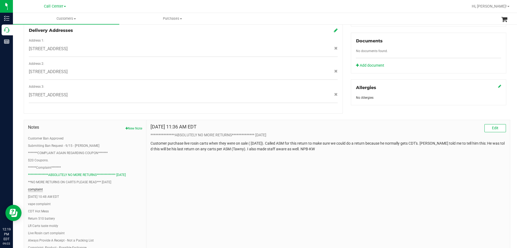
click at [42, 187] on button "complaint" at bounding box center [35, 189] width 15 height 5
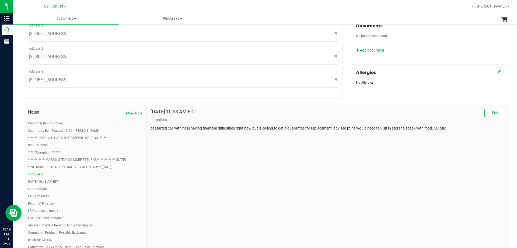
scroll to position [216, 0]
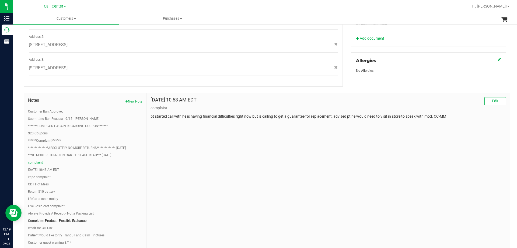
click at [68, 218] on button "Complaint: Product - Possible Exchange" at bounding box center [57, 220] width 58 height 5
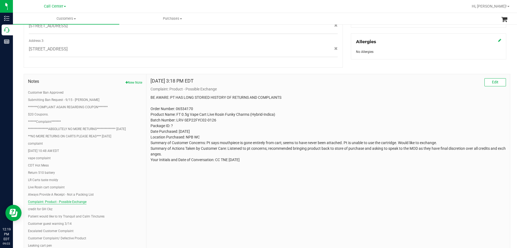
scroll to position [243, 0]
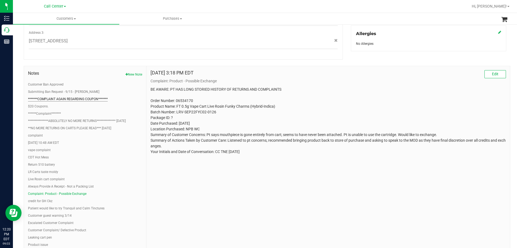
click at [47, 96] on button "*******COMPLAINT AGAIN REGARDING COUPON*******" at bounding box center [68, 98] width 80 height 5
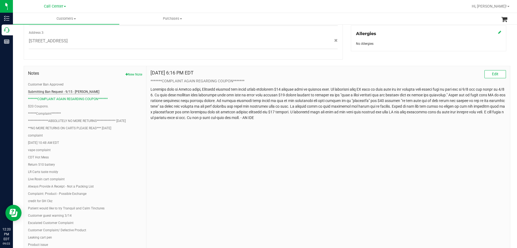
click at [44, 89] on button "Submitting Ban Request - 9/15 - Alex Coons" at bounding box center [63, 91] width 71 height 5
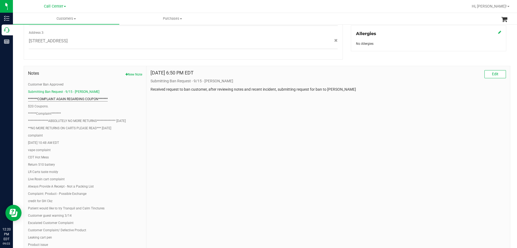
click at [51, 96] on button "*******COMPLAINT AGAIN REGARDING COUPON*******" at bounding box center [68, 98] width 80 height 5
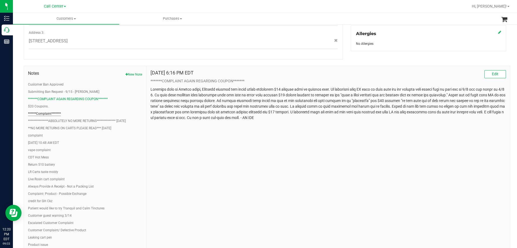
click at [41, 111] on button "******Complaint*******" at bounding box center [44, 113] width 33 height 5
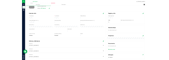
scroll to position [0, 0]
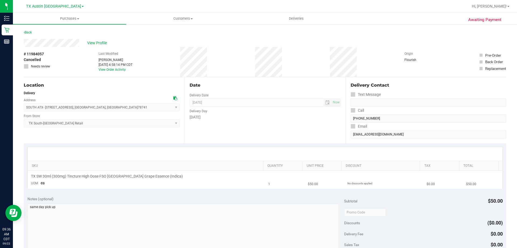
click at [79, 175] on span "TX SW 30ml (300mg) Tincture High Dose FSO [GEOGRAPHIC_DATA] Grape Essence (Indi…" at bounding box center [107, 176] width 152 height 5
copy div "TX SW 30ml (300mg) Tincture High Dose FSO [GEOGRAPHIC_DATA] Grape Essence (Indi…"
click at [177, 185] on td "TX SW 30ml (300mg) Tincture High Dose FSO TX Grape Essence (Indica) UOM ea" at bounding box center [147, 180] width 238 height 18
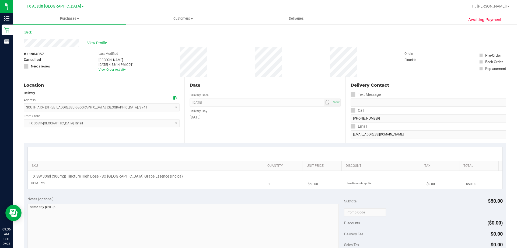
click at [130, 173] on td "TX SW 30ml (300mg) Tincture High Dose FSO TX Grape Essence (Indica) UOM ea" at bounding box center [147, 180] width 238 height 18
click at [126, 177] on span "TX SW 30ml (300mg) Tincture High Dose FSO [GEOGRAPHIC_DATA] Grape Essence (Indi…" at bounding box center [107, 176] width 152 height 5
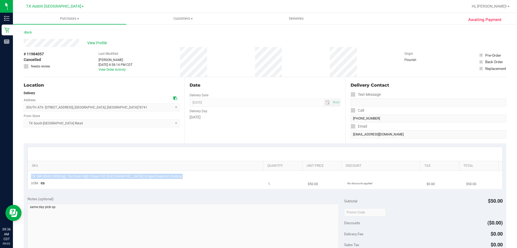
copy div "TX SW 30ml (300mg) Tincture High Dose FSO [GEOGRAPHIC_DATA] Grape Essence (Indi…"
drag, startPoint x: 182, startPoint y: 187, endPoint x: 108, endPoint y: 182, distance: 73.7
click at [102, 188] on td "TX SW 30ml (300mg) Tincture High Dose FSO TX Grape Essence (Indica) UOM ea" at bounding box center [147, 180] width 238 height 18
drag, startPoint x: 167, startPoint y: 177, endPoint x: 119, endPoint y: 185, distance: 48.6
click at [119, 185] on td "TX SW 30ml (300mg) Tincture High Dose FSO TX Grape Essence (Indica) UOM ea" at bounding box center [147, 180] width 238 height 18
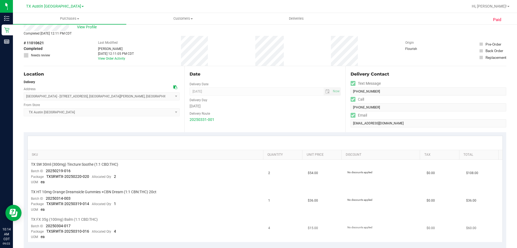
scroll to position [81, 0]
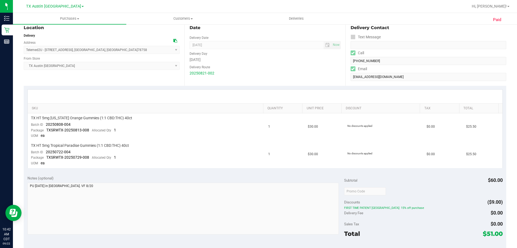
scroll to position [54, 0]
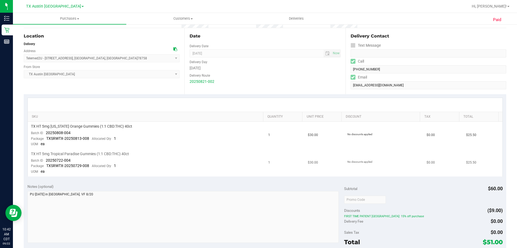
click at [78, 153] on span "TX HT 5mg Tropical Paradise Gummies (1:1 CBD:THC) 40ct" at bounding box center [80, 153] width 98 height 5
copy div "TX HT 5mg Tropical Paradise Gummies (1:1 CBD:THC) 40ct"
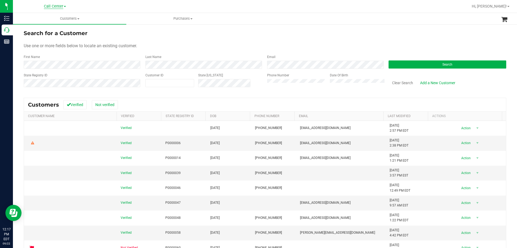
click at [61, 6] on span "Call Center" at bounding box center [53, 6] width 19 height 5
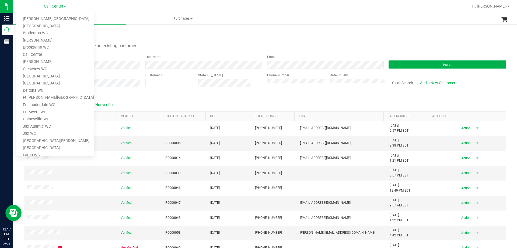
click at [196, 34] on div "Search for a Customer" at bounding box center [265, 33] width 483 height 8
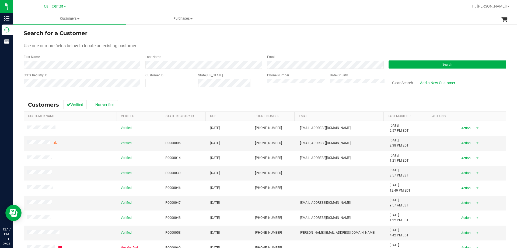
click at [196, 37] on form "Search for a Customer Use one or more fields below to locate an existing custom…" at bounding box center [265, 60] width 483 height 63
drag, startPoint x: 30, startPoint y: 47, endPoint x: 118, endPoint y: 46, distance: 88.1
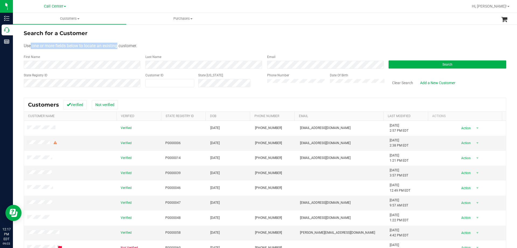
click at [118, 46] on span "Use one or more fields below to locate an existing customer." at bounding box center [80, 45] width 113 height 5
drag, startPoint x: 146, startPoint y: 47, endPoint x: 62, endPoint y: 45, distance: 84.1
click at [62, 45] on div "Use one or more fields below to locate an existing customer." at bounding box center [265, 46] width 483 height 6
click at [54, 45] on span "Use one or more fields below to locate an existing customer." at bounding box center [80, 45] width 113 height 5
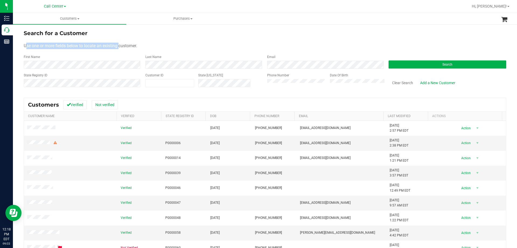
drag, startPoint x: 26, startPoint y: 45, endPoint x: 120, endPoint y: 48, distance: 93.8
click at [120, 48] on span "Use one or more fields below to locate an existing customer." at bounding box center [80, 45] width 113 height 5
drag, startPoint x: 134, startPoint y: 46, endPoint x: 49, endPoint y: 48, distance: 85.5
click at [49, 48] on span "Use one or more fields below to locate an existing customer." at bounding box center [80, 45] width 113 height 5
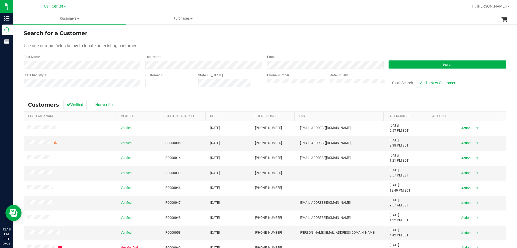
click at [26, 45] on span "Use one or more fields below to locate an existing customer." at bounding box center [80, 45] width 113 height 5
drag, startPoint x: 29, startPoint y: 45, endPoint x: 115, endPoint y: 47, distance: 86.2
click at [115, 47] on span "Use one or more fields below to locate an existing customer." at bounding box center [80, 45] width 113 height 5
click at [162, 42] on form "Search for a Customer Use one or more fields below to locate an existing custom…" at bounding box center [265, 60] width 483 height 63
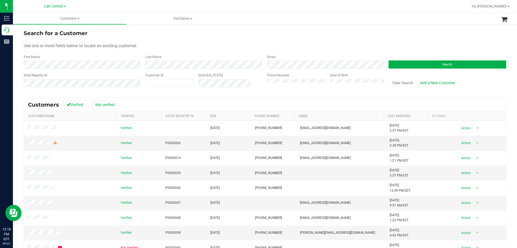
click at [298, 87] on div "Phone Number" at bounding box center [296, 82] width 59 height 19
click at [402, 62] on button "Search" at bounding box center [448, 64] width 118 height 8
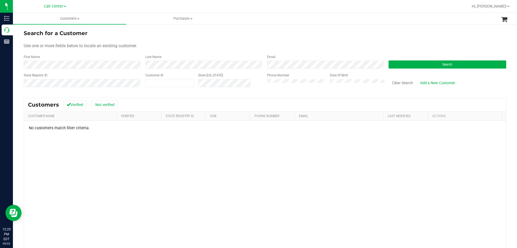
click at [213, 80] on div "State Registry ID Customer ID State ID Phone Number Date Of Birth Clear Search …" at bounding box center [265, 82] width 483 height 19
click at [395, 65] on button "Search" at bounding box center [448, 64] width 118 height 8
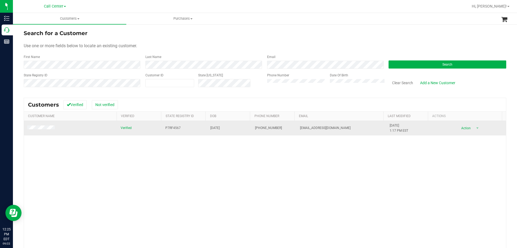
click at [166, 129] on span "P7RF4567" at bounding box center [172, 127] width 15 height 5
copy span "P7RF4567"
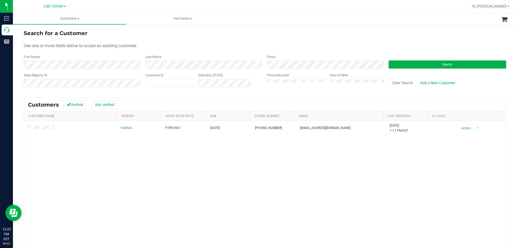
click at [171, 166] on div "Verified P7RF4567 12/20/1991 (863) 316-4394 michaelrnelson1991@gmail.com 12/20/…" at bounding box center [265, 199] width 482 height 156
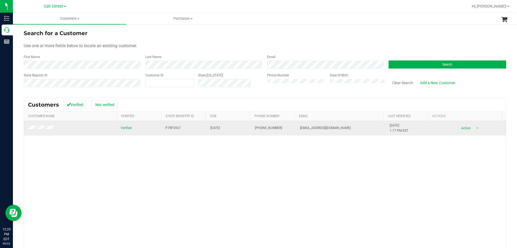
click at [171, 130] on span "P7RF4567" at bounding box center [172, 127] width 15 height 5
copy span "P7RF4567"
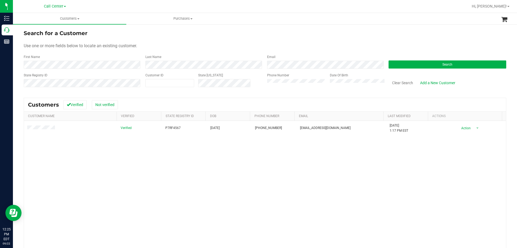
click at [184, 164] on div "Verified P7RF4567 12/20/1991 (863) 316-4394 michaelrnelson1991@gmail.com 12/20/…" at bounding box center [265, 199] width 482 height 156
click at [191, 43] on div "Use one or more fields below to locate an existing customer." at bounding box center [265, 46] width 483 height 6
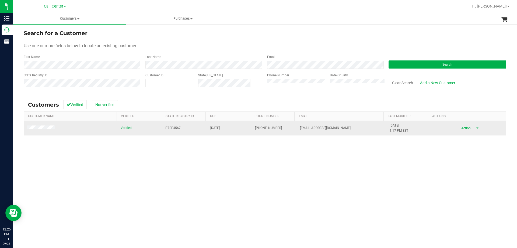
click at [173, 129] on span "P7RF4567" at bounding box center [172, 127] width 15 height 5
copy span "P7RF4567"
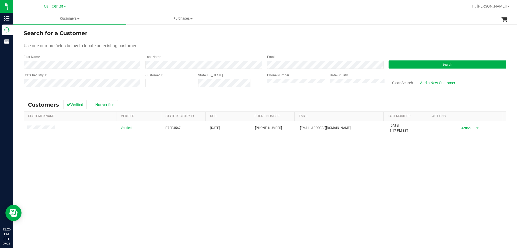
click at [194, 170] on div "Verified P7RF4567 12/20/1991 (863) 316-4394 michaelrnelson1991@gmail.com 12/20/…" at bounding box center [265, 199] width 482 height 156
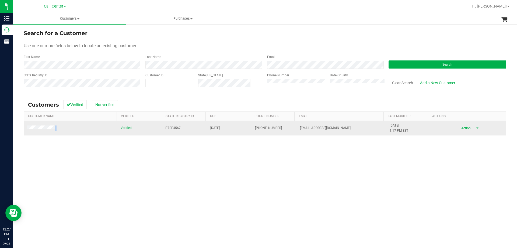
drag, startPoint x: 58, startPoint y: 128, endPoint x: 26, endPoint y: 129, distance: 31.8
click at [26, 129] on td at bounding box center [71, 128] width 94 height 15
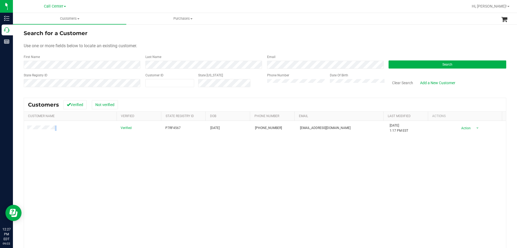
copy span
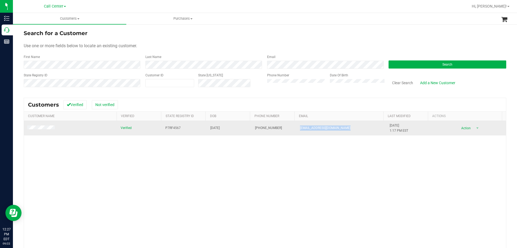
drag, startPoint x: 353, startPoint y: 127, endPoint x: 287, endPoint y: 126, distance: 65.8
click at [287, 126] on tr "Verified P7RF4567 12/20/1991 (863) 316-4394 michaelrnelson1991@gmail.com 12/20/…" at bounding box center [265, 128] width 482 height 15
copy tr "michaelrnelson1991@gmail.com"
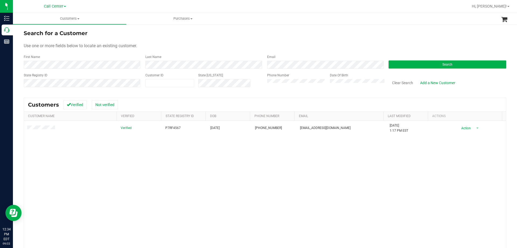
click at [216, 80] on div "State Registry ID Customer ID State ID Phone Number Date Of Birth Clear Search …" at bounding box center [265, 82] width 483 height 19
click at [415, 64] on button "Search" at bounding box center [448, 64] width 118 height 8
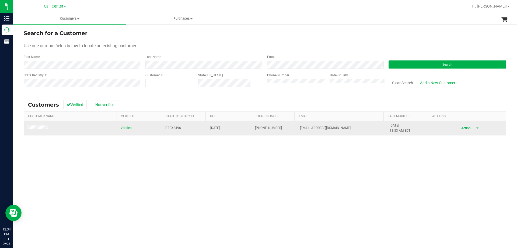
click at [171, 128] on span "P2FX2496" at bounding box center [173, 127] width 16 height 5
copy span "P2FX2496"
click at [213, 129] on span "02/09/1972" at bounding box center [214, 127] width 9 height 5
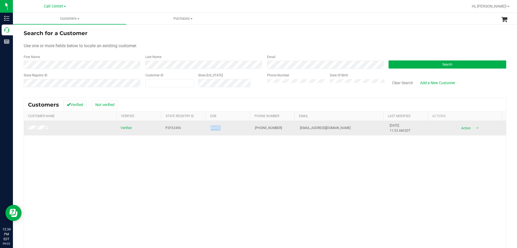
click at [213, 129] on span "02/09/1972" at bounding box center [214, 127] width 9 height 5
copy span "02/09/1972"
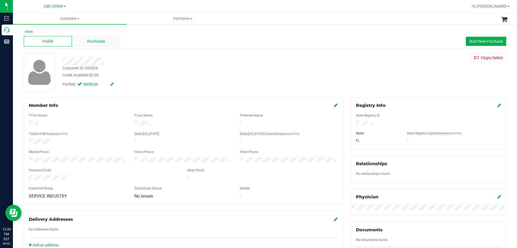
click at [102, 46] on div "Purchases" at bounding box center [96, 41] width 48 height 10
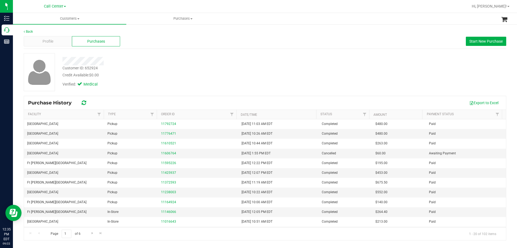
click at [162, 72] on div "Credit Available: $0.00" at bounding box center [181, 75] width 237 height 6
click at [171, 74] on div "Credit Available: $0.00" at bounding box center [181, 75] width 237 height 6
click at [170, 67] on div "Customer ID: 652924 Credit Available: $0.00" at bounding box center [180, 71] width 245 height 13
click at [275, 80] on div "Verified: Medical" at bounding box center [180, 84] width 245 height 12
click at [271, 78] on div "Verified: Medical" at bounding box center [180, 84] width 245 height 12
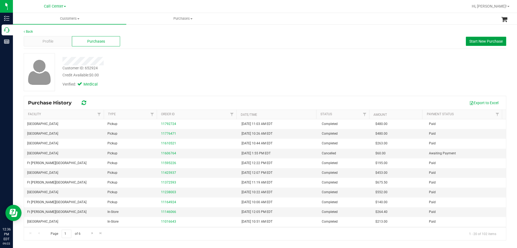
click at [477, 39] on span "Start New Purchase" at bounding box center [486, 41] width 33 height 4
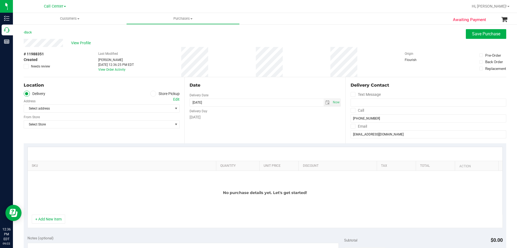
click at [152, 94] on icon at bounding box center [153, 94] width 3 height 0
click at [0, 0] on input "Store Pickup" at bounding box center [0, 0] width 0 height 0
click at [102, 109] on span "Select Store" at bounding box center [98, 109] width 149 height 8
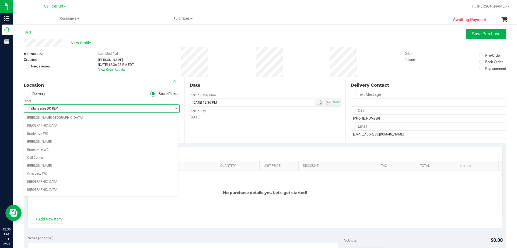
scroll to position [296, 0]
click at [93, 95] on ul "Delivery Store Pickup" at bounding box center [102, 94] width 156 height 6
click at [85, 105] on span "Tallahassee DC REP" at bounding box center [98, 109] width 149 height 8
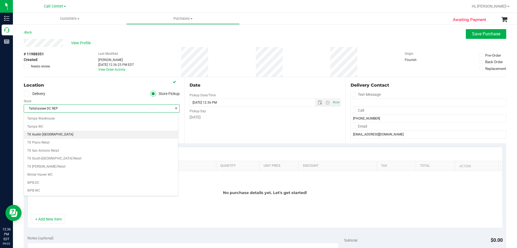
scroll to position [365, 0]
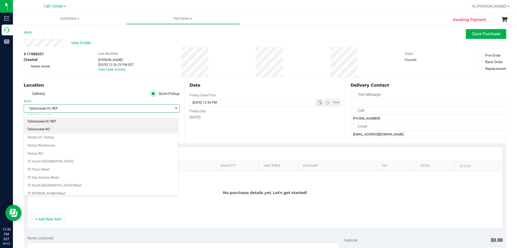
click at [63, 130] on li "Tallahassee WC" at bounding box center [101, 129] width 154 height 8
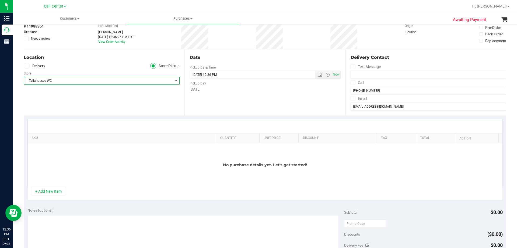
scroll to position [81, 0]
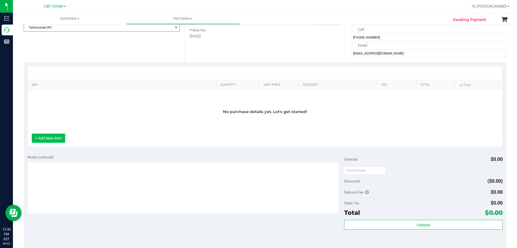
click at [59, 139] on button "+ Add New Item" at bounding box center [48, 137] width 33 height 9
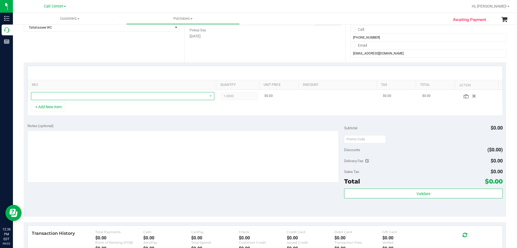
click at [112, 96] on span "NO DATA FOUND" at bounding box center [119, 96] width 176 height 8
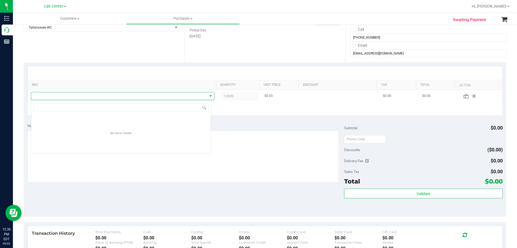
scroll to position [8, 180]
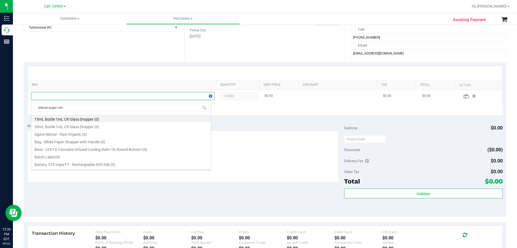
type input "deluxe sugar cane"
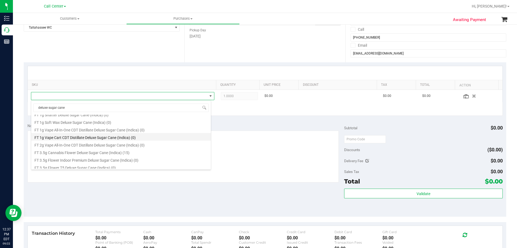
scroll to position [81, 0]
click at [122, 145] on li "FT 3.5g Cannabis Flower Deluxe Sugar Cane (Indica) (15)" at bounding box center [121, 143] width 180 height 8
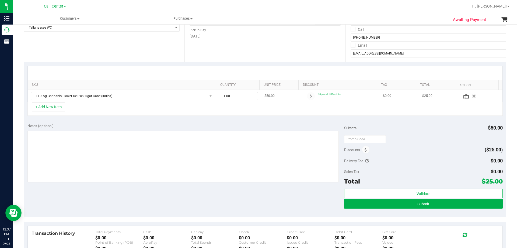
drag, startPoint x: 241, startPoint y: 95, endPoint x: 164, endPoint y: 98, distance: 77.1
click at [164, 98] on tr "FT 3.5g Cannabis Flower Deluxe Sugar Cane (Indica) 1.00 1 $50.00 50premall: 50%…" at bounding box center [265, 96] width 475 height 12
click at [464, 96] on icon at bounding box center [466, 96] width 5 height 4
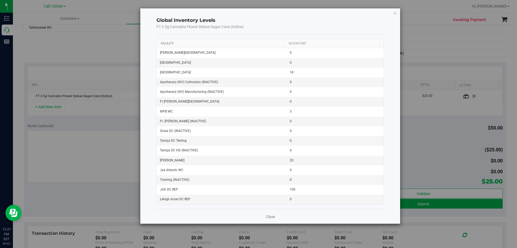
click at [168, 43] on link "Facility" at bounding box center [167, 43] width 13 height 4
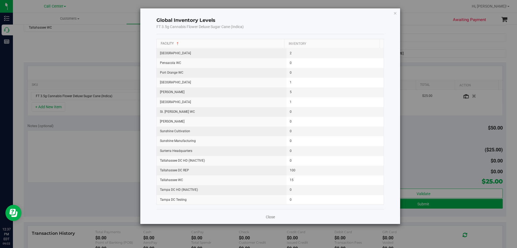
scroll to position [539, 0]
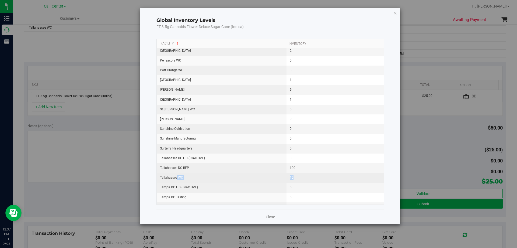
drag, startPoint x: 177, startPoint y: 176, endPoint x: 293, endPoint y: 179, distance: 115.9
click at [293, 179] on tr "Tallahassee WC 15" at bounding box center [270, 178] width 227 height 10
click at [295, 179] on td "15" at bounding box center [336, 178] width 98 height 10
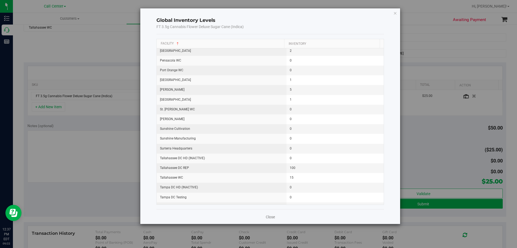
click at [396, 13] on icon "button" at bounding box center [396, 13] width 4 height 6
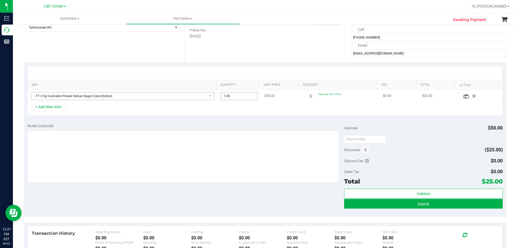
drag, startPoint x: 235, startPoint y: 95, endPoint x: 192, endPoint y: 99, distance: 42.5
click at [192, 99] on tr "FT 3.5g Cannabis Flower Deluxe Sugar Cane (Indica) 1.00 1 $50.00 50premall: 50%…" at bounding box center [265, 96] width 475 height 12
type input "15"
type input "15.00"
click at [227, 117] on div "SKU Quantity Unit Price Discount Tax Total Action FT 3.5g Cannabis Flower Delux…" at bounding box center [265, 90] width 483 height 57
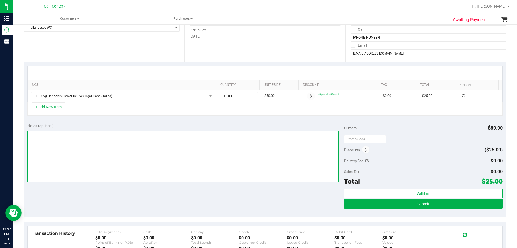
click at [194, 148] on textarea at bounding box center [183, 156] width 312 height 52
click at [161, 196] on div "Notes (optional) Subtotal $750.00 Discounts ($375.00) Delivery Fee $0.00 Sales …" at bounding box center [265, 167] width 483 height 97
click at [175, 156] on textarea at bounding box center [183, 156] width 312 height 52
click at [108, 146] on textarea at bounding box center [183, 156] width 312 height 52
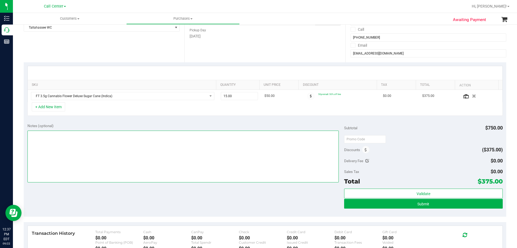
click at [115, 146] on textarea at bounding box center [183, 156] width 312 height 52
paste textarea "Order Submitted by Customer Care - CC TNE 09/22/2025"
type textarea "Order Submitted by Customer Care - CC TNE 09/22/2025"
click at [470, 96] on button "button" at bounding box center [474, 95] width 8 height 5
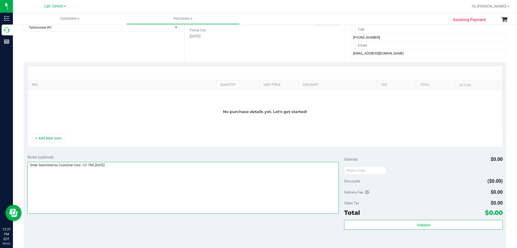
drag, startPoint x: 139, startPoint y: 165, endPoint x: -94, endPoint y: 152, distance: 233.2
click at [0, 152] on html "Inventory Call Center Reports 12:37 PM EDT 09/22/2025 09/22 Call Center Bonita …" at bounding box center [258, 124] width 517 height 248
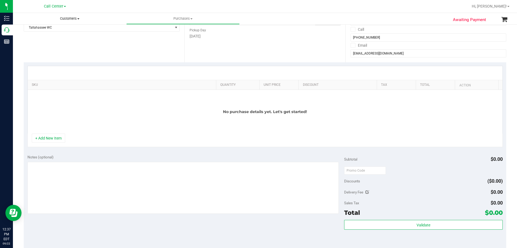
click at [69, 23] on uib-tab-heading "Customers All customers Add a new customer All physicians" at bounding box center [69, 18] width 113 height 11
click at [125, 52] on ul "All customers Add a new customer All physicians" at bounding box center [69, 39] width 113 height 29
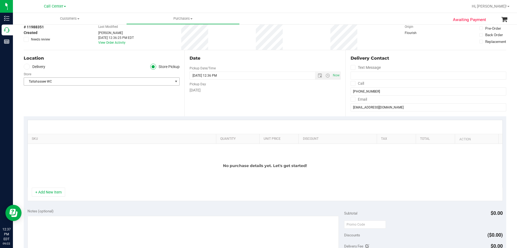
click at [57, 80] on span "Tallahassee WC" at bounding box center [98, 82] width 149 height 8
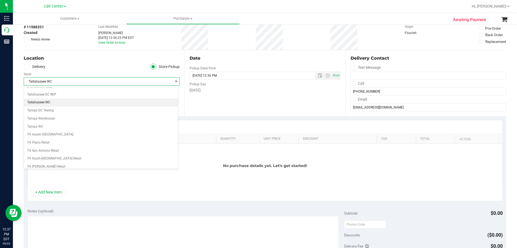
scroll to position [40, 0]
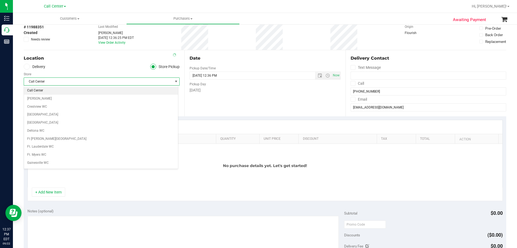
click at [58, 69] on ul "Delivery Store Pickup" at bounding box center [102, 67] width 156 height 6
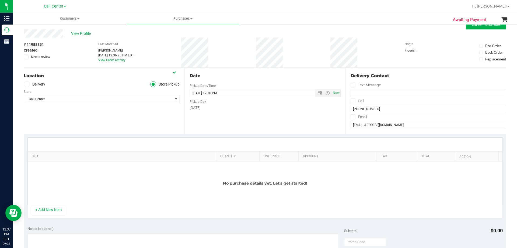
scroll to position [0, 0]
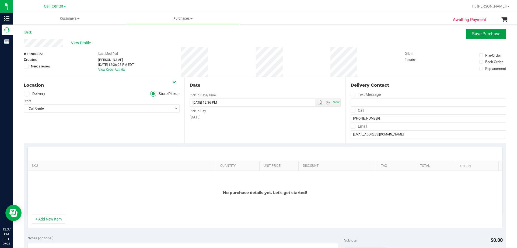
click at [472, 32] on span "Save Purchase" at bounding box center [486, 33] width 28 height 5
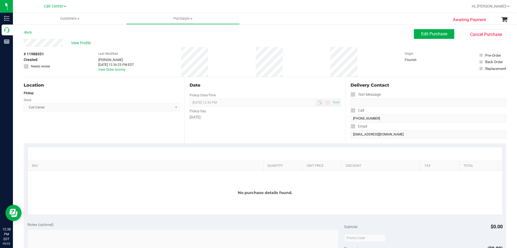
click at [483, 28] on div "Awaiting Payment Back Edit Purchase Cancel Purchase View Profile # 11988351 Cre…" at bounding box center [265, 228] width 504 height 408
click at [483, 30] on button "Cancel Purchase" at bounding box center [486, 34] width 40 height 10
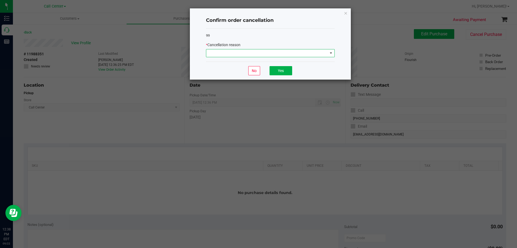
click at [282, 55] on span at bounding box center [267, 53] width 122 height 8
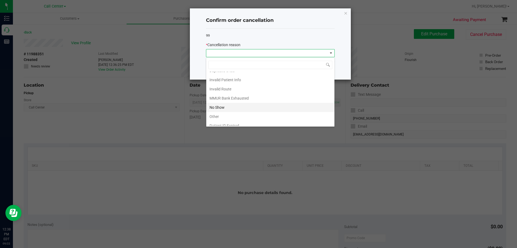
scroll to position [29, 0]
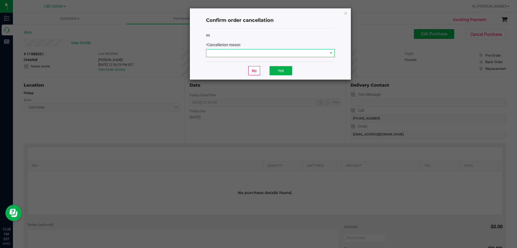
click at [263, 51] on span at bounding box center [267, 53] width 122 height 8
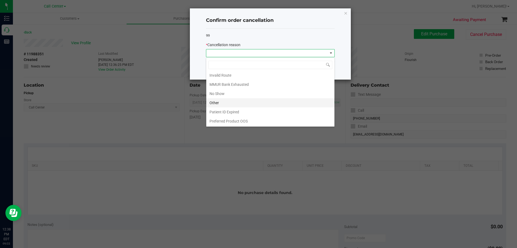
click at [239, 102] on li "Other" at bounding box center [270, 102] width 128 height 9
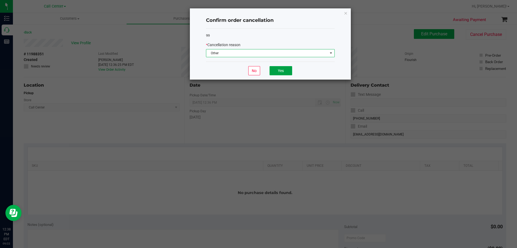
click at [291, 69] on button "Yes" at bounding box center [281, 70] width 23 height 9
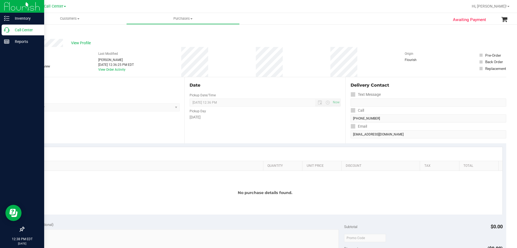
click at [26, 32] on p "Call Center" at bounding box center [25, 30] width 32 height 6
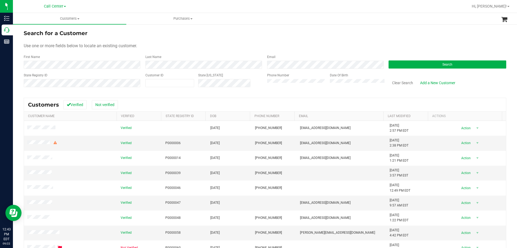
click at [181, 43] on div "Use one or more fields below to locate an existing customer." at bounding box center [265, 46] width 483 height 6
click at [208, 41] on form "Search for a Customer Use one or more fields below to locate an existing custom…" at bounding box center [265, 60] width 483 height 63
click at [186, 42] on form "Search for a Customer Use one or more fields below to locate an existing custom…" at bounding box center [265, 60] width 483 height 63
drag, startPoint x: 25, startPoint y: 45, endPoint x: 163, endPoint y: 43, distance: 138.8
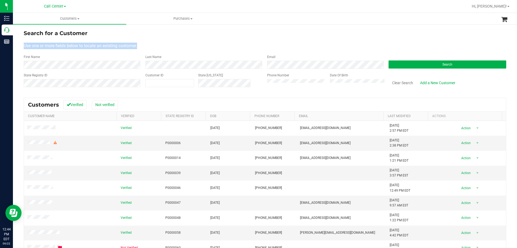
click at [163, 43] on div "Use one or more fields below to locate an existing customer." at bounding box center [265, 46] width 483 height 6
drag, startPoint x: 23, startPoint y: 47, endPoint x: 157, endPoint y: 46, distance: 133.7
click at [157, 46] on div "Search for a Customer Use one or more fields below to locate an existing custom…" at bounding box center [265, 160] width 504 height 272
click at [172, 44] on div "Use one or more fields below to locate an existing customer." at bounding box center [265, 46] width 483 height 6
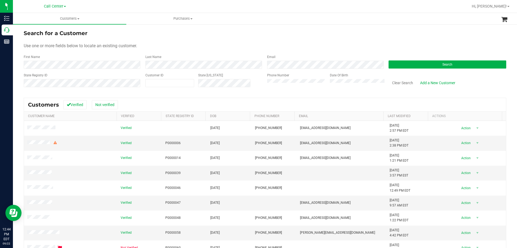
click at [172, 44] on div "Use one or more fields below to locate an existing customer." at bounding box center [265, 46] width 483 height 6
drag, startPoint x: 39, startPoint y: 47, endPoint x: 112, endPoint y: 51, distance: 73.1
click at [112, 51] on form "Search for a Customer Use one or more fields below to locate an existing custom…" at bounding box center [265, 60] width 483 height 63
click at [113, 51] on form "Search for a Customer Use one or more fields below to locate an existing custom…" at bounding box center [265, 60] width 483 height 63
drag, startPoint x: 133, startPoint y: 44, endPoint x: 80, endPoint y: 45, distance: 53.1
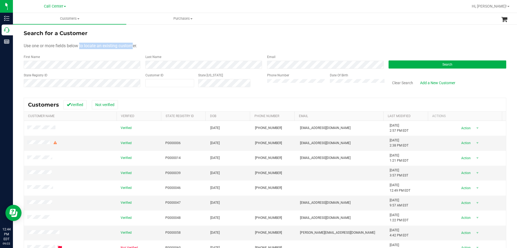
click at [80, 45] on span "Use one or more fields below to locate an existing customer." at bounding box center [80, 45] width 113 height 5
click at [75, 45] on span "Use one or more fields below to locate an existing customer." at bounding box center [80, 45] width 113 height 5
drag, startPoint x: 26, startPoint y: 44, endPoint x: 125, endPoint y: 46, distance: 98.6
click at [125, 46] on span "Use one or more fields below to locate an existing customer." at bounding box center [80, 45] width 113 height 5
click at [131, 46] on span "Use one or more fields below to locate an existing customer." at bounding box center [80, 45] width 113 height 5
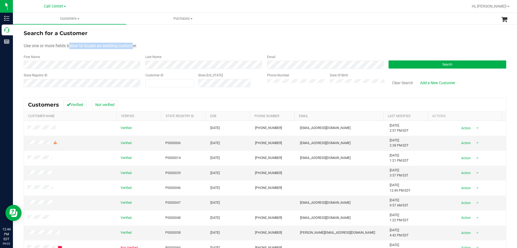
drag, startPoint x: 116, startPoint y: 46, endPoint x: 70, endPoint y: 49, distance: 45.6
click at [70, 49] on div "Use one or more fields below to locate an existing customer." at bounding box center [265, 46] width 483 height 6
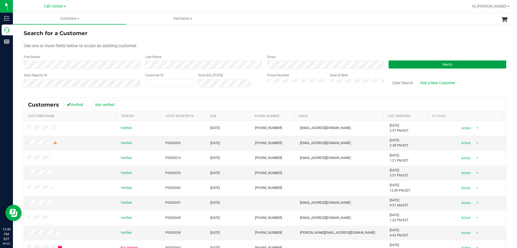
click at [403, 66] on button "Search" at bounding box center [448, 64] width 118 height 8
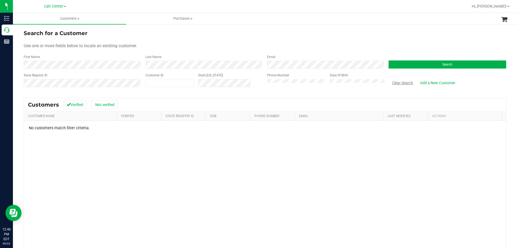
click at [402, 83] on button "Clear Search" at bounding box center [403, 82] width 28 height 9
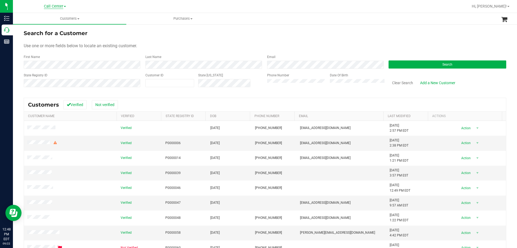
click at [51, 8] on span "Call Center" at bounding box center [53, 6] width 19 height 5
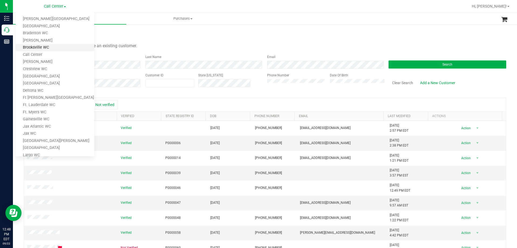
click at [53, 50] on link "Brooksville WC" at bounding box center [55, 47] width 79 height 7
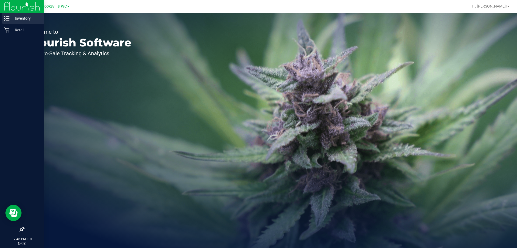
click at [18, 18] on p "Inventory" at bounding box center [25, 18] width 32 height 6
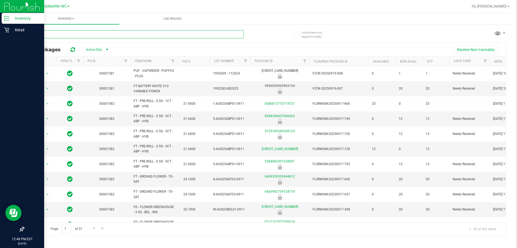
click at [124, 34] on input "text" at bounding box center [134, 34] width 220 height 8
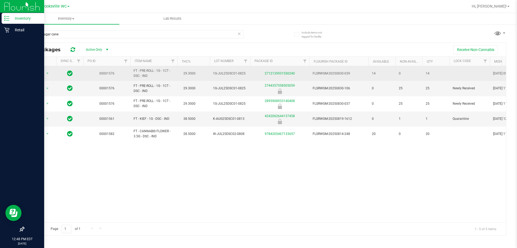
drag, startPoint x: 132, startPoint y: 71, endPoint x: 161, endPoint y: 76, distance: 29.6
click at [161, 76] on td "FT - PRE-ROLL - 1G - 1CT - DSC - IND" at bounding box center [153, 73] width 47 height 15
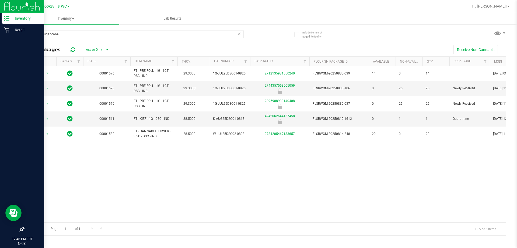
copy span "FT - PRE-ROLL - 1G - 1CT - DSC - IND"
click at [91, 36] on input "deluxe sugar cane" at bounding box center [134, 34] width 220 height 8
paste input "FT - PRE-ROLL - 1G - 1CT - DSC - IND"
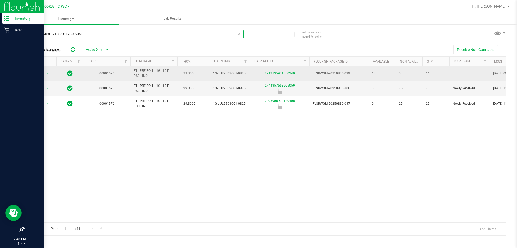
type input "FT - PRE-ROLL - 1G - 1CT - DSC - IND"
click at [286, 72] on link "2712135931550240" at bounding box center [280, 73] width 30 height 4
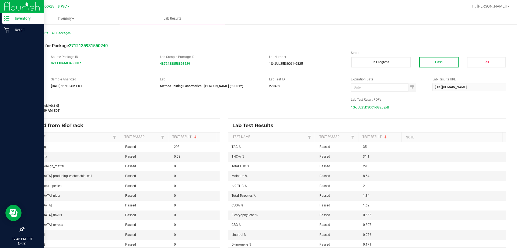
click at [357, 108] on span "1G-JUL25DSC01-0825.pdf" at bounding box center [370, 107] width 38 height 8
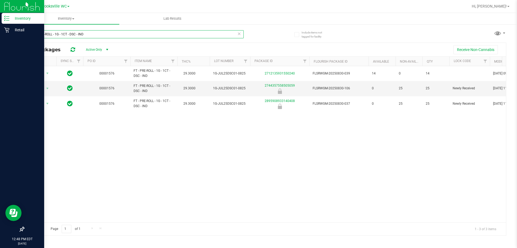
drag, startPoint x: 13, startPoint y: 34, endPoint x: -29, endPoint y: 33, distance: 42.6
click at [0, 33] on html "Inventory Retail 12:48 PM EDT 09/22/2025 09/22 Brooksville WC Bonita Springs WC…" at bounding box center [258, 124] width 517 height 248
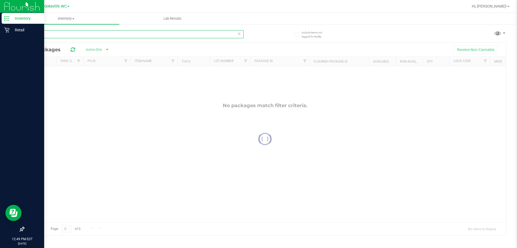
click at [60, 34] on input "zkittlez" at bounding box center [134, 34] width 220 height 8
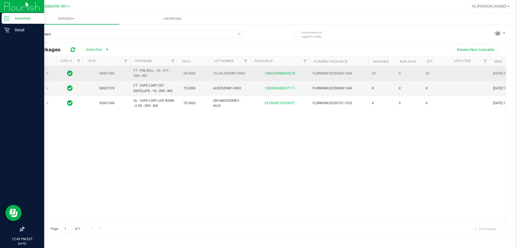
drag, startPoint x: 130, startPoint y: 70, endPoint x: 157, endPoint y: 77, distance: 28.0
copy tr "FT - PRE-ROLL - 1G - 1CT - ZKR - IND"
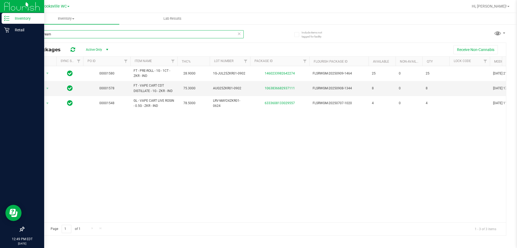
click at [136, 33] on input "cake x cream" at bounding box center [134, 34] width 220 height 8
click at [0, 31] on html "Inventory Retail 12:49 PM EDT 09/22/2025 09/22 Brooksville WC Bonita Springs WC…" at bounding box center [258, 124] width 517 height 248
paste input "FT - PRE-ROLL - 1G - 1CT - ZKR - IND"
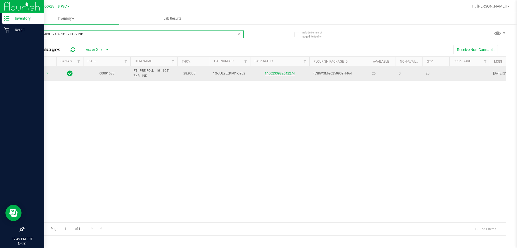
type input "FT - PRE-ROLL - 1G - 1CT - ZKR - IND"
click at [273, 74] on link "1460233982642274" at bounding box center [280, 73] width 30 height 4
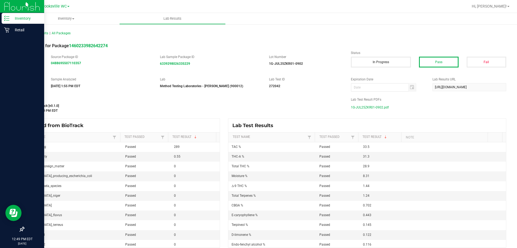
click at [366, 107] on span "1G-JUL25ZKR01-0902.pdf" at bounding box center [370, 107] width 38 height 8
drag, startPoint x: 147, startPoint y: 60, endPoint x: 168, endPoint y: 62, distance: 20.9
click at [168, 62] on strong "6339298026335229" at bounding box center [175, 64] width 30 height 4
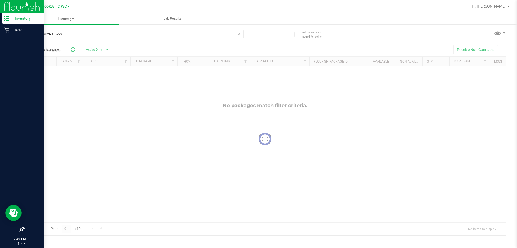
click at [49, 5] on span "Brooksville WC" at bounding box center [54, 6] width 26 height 5
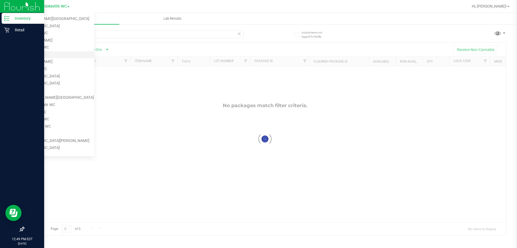
click at [48, 57] on link "Call Center" at bounding box center [55, 54] width 79 height 7
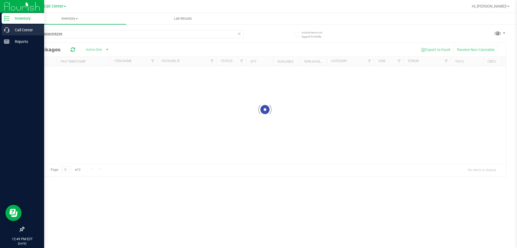
click at [18, 29] on p "Call Center" at bounding box center [25, 30] width 32 height 6
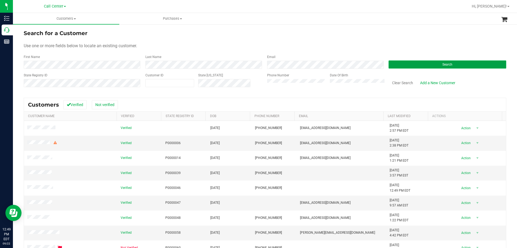
click at [428, 65] on button "Search" at bounding box center [448, 64] width 118 height 8
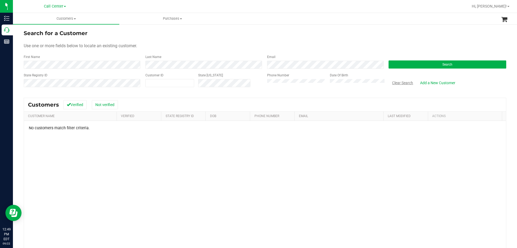
click at [398, 82] on button "Clear Search" at bounding box center [403, 82] width 28 height 9
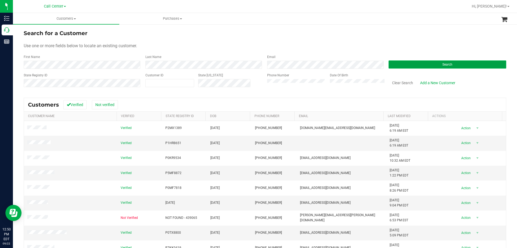
click at [410, 65] on button "Search" at bounding box center [448, 64] width 118 height 8
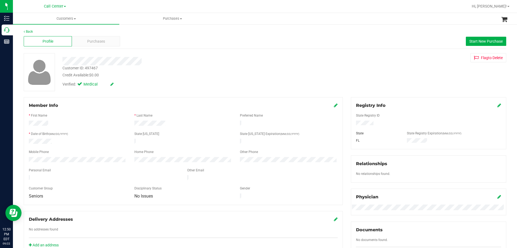
click at [81, 139] on div at bounding box center [78, 142] width 106 height 6
click at [331, 105] on div "Member Info" at bounding box center [183, 105] width 309 height 6
click at [334, 106] on icon at bounding box center [336, 105] width 4 height 4
click at [334, 107] on icon at bounding box center [335, 105] width 5 height 4
click at [95, 38] on div "Purchases" at bounding box center [96, 41] width 48 height 10
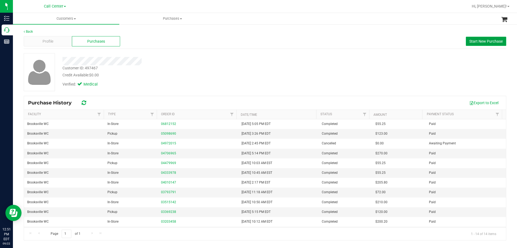
click at [477, 40] on span "Start New Purchase" at bounding box center [486, 41] width 33 height 4
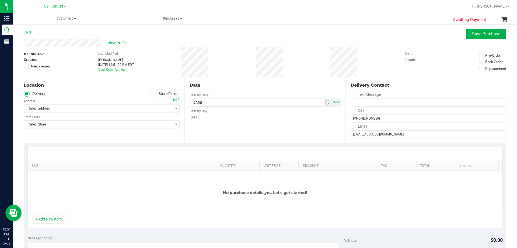
click at [152, 94] on icon at bounding box center [153, 94] width 3 height 0
click at [0, 0] on input "Store Pickup" at bounding box center [0, 0] width 0 height 0
click at [105, 107] on span "Select Store" at bounding box center [98, 109] width 149 height 8
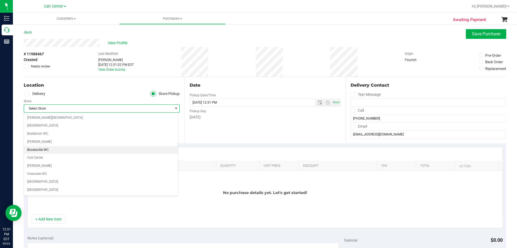
click at [63, 151] on li "Brooksville WC" at bounding box center [101, 150] width 154 height 8
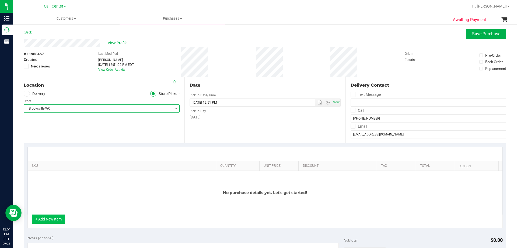
click at [63, 219] on button "+ Add New Item" at bounding box center [48, 218] width 33 height 9
click at [57, 219] on button "+ Add New Item" at bounding box center [48, 218] width 33 height 9
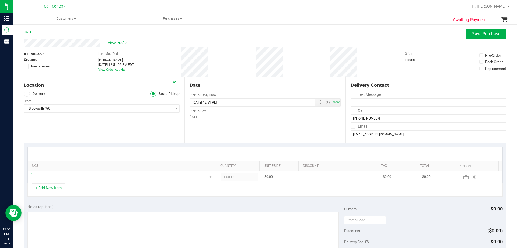
click at [107, 179] on span "NO DATA FOUND" at bounding box center [119, 177] width 176 height 8
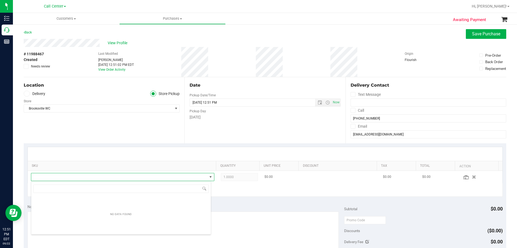
scroll to position [8, 179]
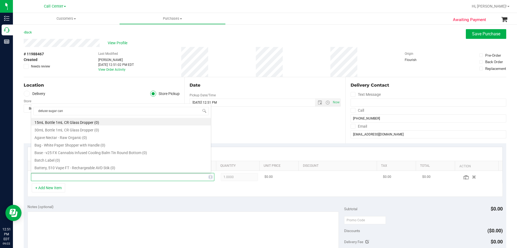
type input "deluxe sugar cane"
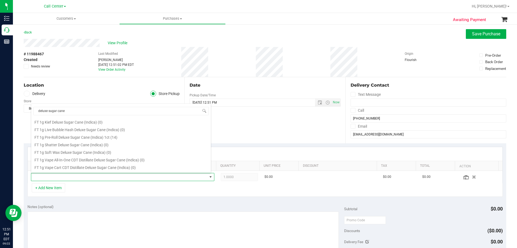
scroll to position [54, 0]
click at [125, 131] on li "FT 1g Pre-Roll Deluxe Sugar Cane (Indica) 1ct (14)" at bounding box center [121, 128] width 180 height 8
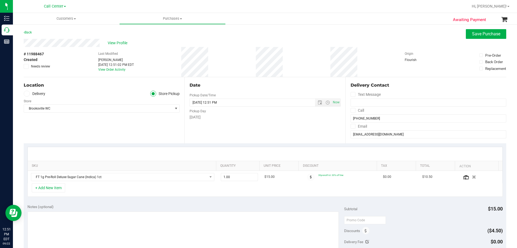
click at [117, 189] on div "+ Add New Item" at bounding box center [265, 189] width 476 height 13
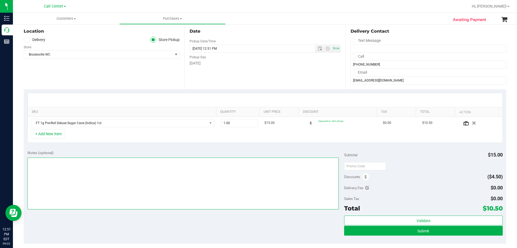
click at [121, 189] on textarea at bounding box center [183, 183] width 312 height 52
paste textarea "Order Submitted by Customer Care - CC TNE 09/22/2025"
type textarea "Order Submitted by Customer Care - CC TNE 09/22/2025"
click at [142, 151] on div "Notes (optional)" at bounding box center [185, 152] width 317 height 5
click at [134, 147] on div "Notes (optional) Subtotal $15.00 Discounts ($4.50) Delivery Fee $0.00 Sales Tax…" at bounding box center [265, 194] width 483 height 97
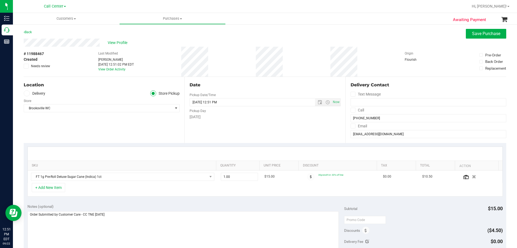
scroll to position [0, 0]
click at [117, 40] on span "View Profile" at bounding box center [119, 43] width 22 height 6
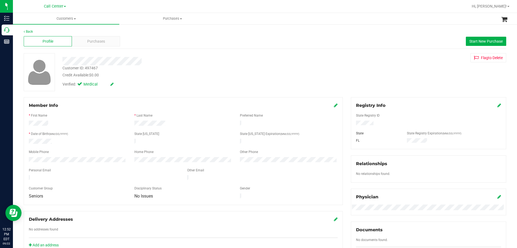
click at [95, 33] on div "Back" at bounding box center [265, 31] width 483 height 5
click at [95, 36] on div "Purchases" at bounding box center [96, 41] width 48 height 10
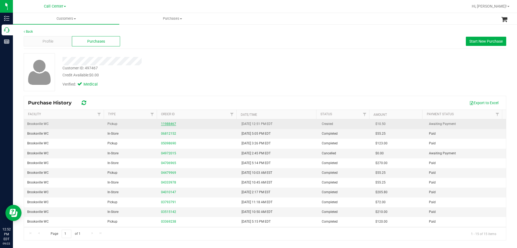
click at [162, 123] on link "11988467" at bounding box center [168, 124] width 15 height 4
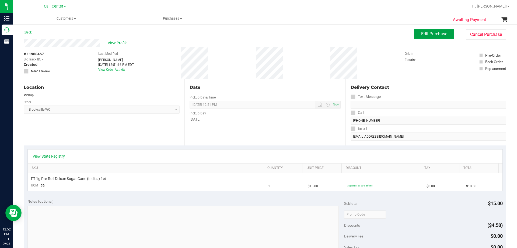
click at [426, 35] on span "Edit Purchase" at bounding box center [434, 33] width 26 height 5
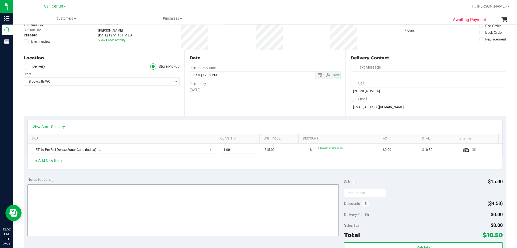
scroll to position [54, 0]
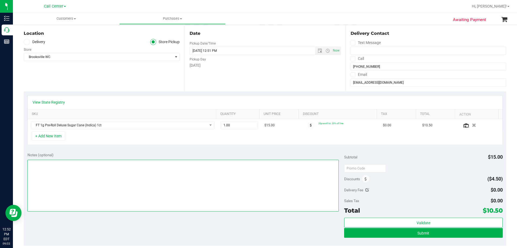
click at [94, 183] on textarea at bounding box center [183, 186] width 312 height 52
paste textarea "Order Submitted by Customer Care - CC TNE 09/22/2025"
click at [140, 169] on textarea at bounding box center [183, 186] width 312 height 52
type textarea "Order Submitted by Customer Care - CC TNE 09/22/2025"
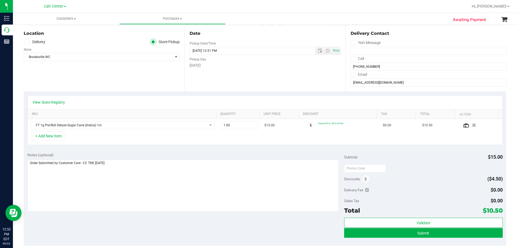
drag, startPoint x: 483, startPoint y: 210, endPoint x: 498, endPoint y: 210, distance: 14.6
click at [498, 210] on span "$10.50" at bounding box center [493, 210] width 20 height 8
copy span "10.50"
click at [441, 192] on div "Delivery Fee $0.00" at bounding box center [423, 190] width 158 height 10
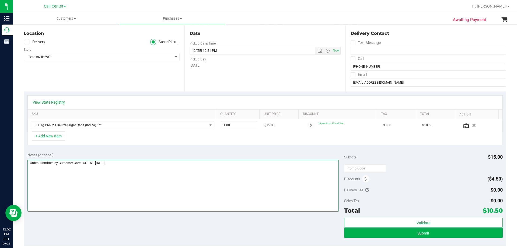
click at [191, 175] on textarea at bounding box center [183, 186] width 312 height 52
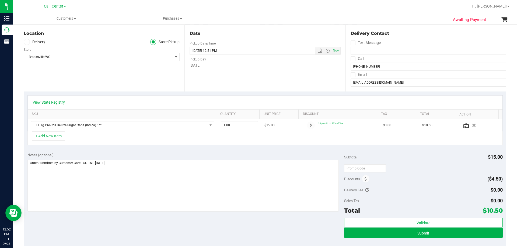
click at [178, 223] on div "Notes (optional) Subtotal $15.00 Discounts ($4.50) Delivery Fee $0.00 Sales Tax…" at bounding box center [265, 196] width 483 height 97
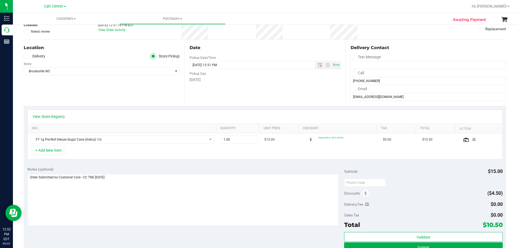
scroll to position [81, 0]
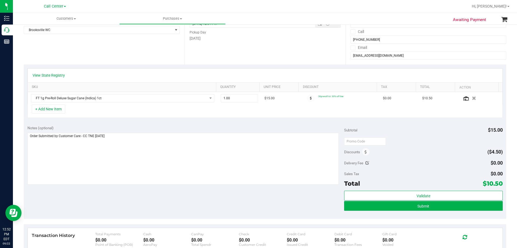
click at [112, 198] on div "Notes (optional) Subtotal $15.00 Discounts ($4.50) Delivery Fee $0.00 Sales Tax…" at bounding box center [265, 170] width 483 height 97
click at [165, 123] on div "Notes (optional) Subtotal $15.00 Discounts ($4.50) Delivery Fee $0.00 Sales Tax…" at bounding box center [265, 170] width 483 height 97
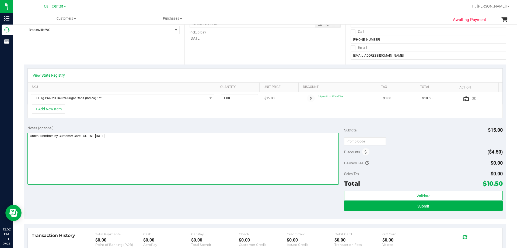
click at [165, 144] on textarea at bounding box center [183, 159] width 312 height 52
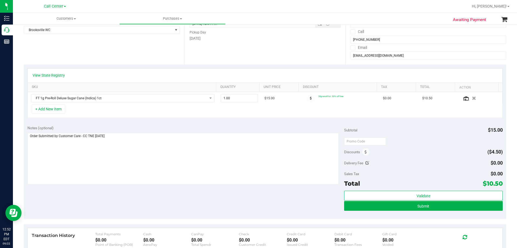
click at [178, 200] on div "Notes (optional) Subtotal $15.00 Discounts ($4.50) Delivery Fee $0.00 Sales Tax…" at bounding box center [265, 170] width 483 height 97
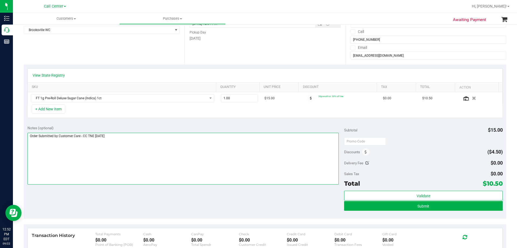
click at [296, 155] on textarea at bounding box center [183, 159] width 312 height 52
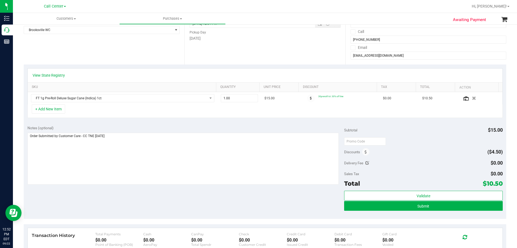
click at [290, 194] on div "Notes (optional) Subtotal $15.00 Discounts ($4.50) Delivery Fee $0.00 Sales Tax…" at bounding box center [265, 170] width 483 height 97
click at [417, 136] on div at bounding box center [423, 141] width 158 height 10
drag, startPoint x: 341, startPoint y: 130, endPoint x: 368, endPoint y: 131, distance: 27.0
click at [368, 131] on div "Notes (optional) Subtotal $15.00 Discounts ($4.50) Delivery Fee $0.00 Sales Tax…" at bounding box center [265, 170] width 483 height 97
click at [371, 131] on div "Subtotal $15.00" at bounding box center [423, 130] width 158 height 10
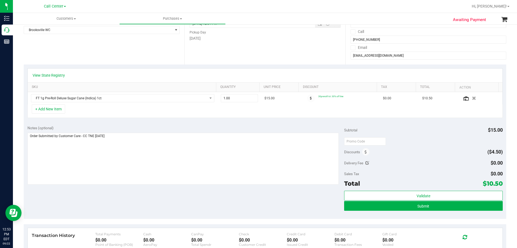
drag, startPoint x: 342, startPoint y: 129, endPoint x: 373, endPoint y: 130, distance: 31.3
click at [373, 130] on div "Subtotal $15.00" at bounding box center [423, 130] width 158 height 10
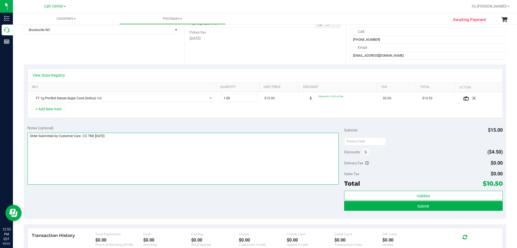
click at [275, 160] on textarea at bounding box center [183, 159] width 312 height 52
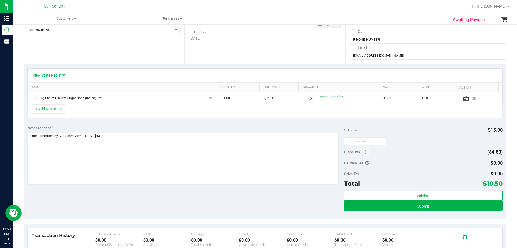
click at [353, 131] on span "Subtotal" at bounding box center [350, 130] width 13 height 4
click at [383, 130] on div "Subtotal $15.00" at bounding box center [423, 130] width 158 height 10
click at [302, 202] on div "Notes (optional) Subtotal $15.00 Discounts ($4.50) Delivery Fee $0.00 Sales Tax…" at bounding box center [265, 170] width 483 height 97
click at [389, 205] on button "Submit" at bounding box center [423, 206] width 158 height 10
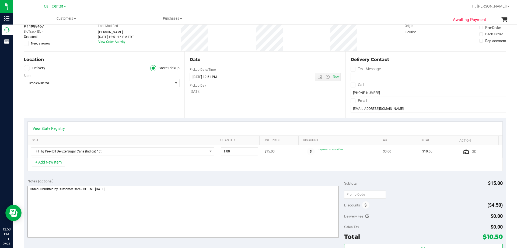
scroll to position [0, 0]
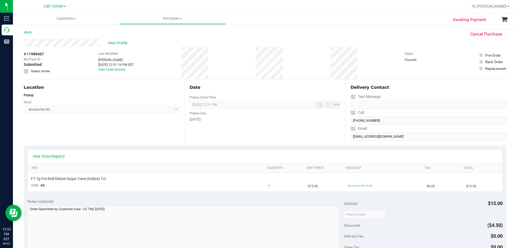
click at [322, 146] on purchase-details "Back Cancel Purchase View Profile # 11988467 BioTrack ID: - Submitted Needs rev…" at bounding box center [265, 213] width 483 height 369
click at [170, 18] on span "Purchases" at bounding box center [173, 18] width 106 height 5
click at [54, 10] on div "Call Center Bonita Springs WC Boynton Beach WC Bradenton WC Brandon WC Brooksvi…" at bounding box center [55, 6] width 79 height 8
click at [54, 9] on div "Call Center Bonita Springs WC Boynton Beach WC Bradenton WC Brandon WC Brooksvi…" at bounding box center [55, 6] width 22 height 6
click at [56, 6] on span "Call Center" at bounding box center [53, 6] width 19 height 5
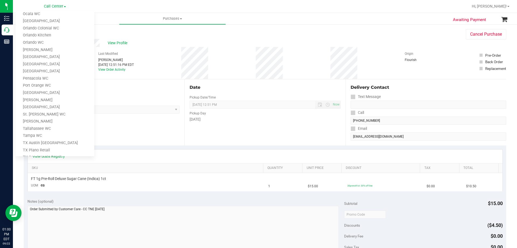
scroll to position [237, 0]
click at [44, 105] on link "TX Austin [GEOGRAPHIC_DATA]" at bounding box center [55, 104] width 79 height 7
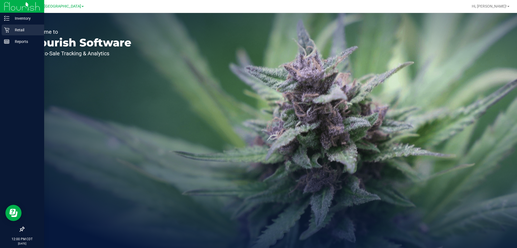
click at [15, 29] on p "Retail" at bounding box center [25, 30] width 32 height 6
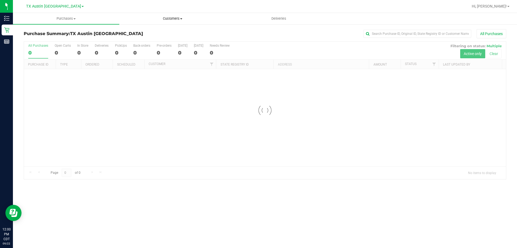
click at [175, 16] on span "Customers" at bounding box center [173, 18] width 106 height 5
click at [174, 19] on span "Customers" at bounding box center [172, 18] width 106 height 5
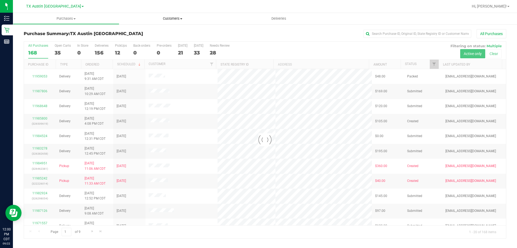
click at [153, 33] on span "All customers" at bounding box center [138, 32] width 39 height 5
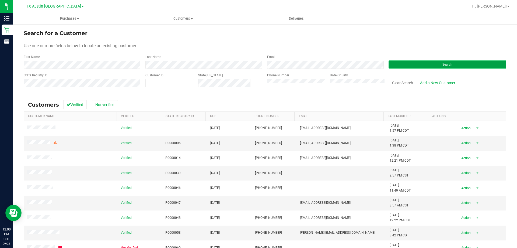
click at [418, 61] on button "Search" at bounding box center [448, 64] width 118 height 8
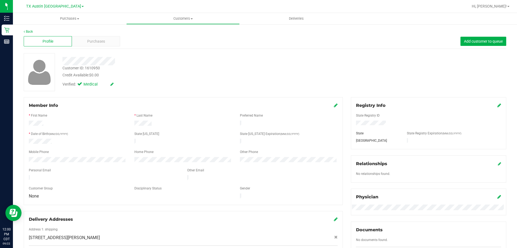
click at [170, 71] on div "Customer ID: 1610950 Credit Available: $0.00" at bounding box center [180, 71] width 245 height 13
click at [149, 74] on div "Credit Available: $0.00" at bounding box center [181, 75] width 237 height 6
click at [182, 77] on div "Credit Available: $0.00" at bounding box center [181, 75] width 237 height 6
click at [195, 80] on div "Verified: Medical" at bounding box center [180, 84] width 245 height 12
click at [175, 70] on div "Customer ID: 1610950 Credit Available: $0.00" at bounding box center [180, 71] width 245 height 13
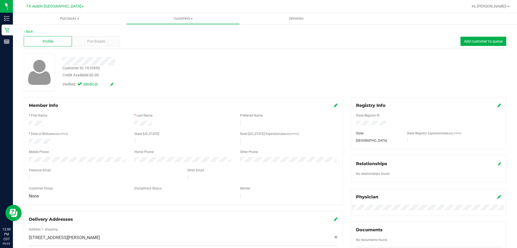
click at [153, 68] on div "Customer ID: 1610950 Credit Available: $0.00" at bounding box center [180, 71] width 245 height 13
click at [179, 72] on div "Credit Available: $0.00" at bounding box center [181, 75] width 237 height 6
click at [95, 37] on div "Purchases" at bounding box center [96, 41] width 48 height 10
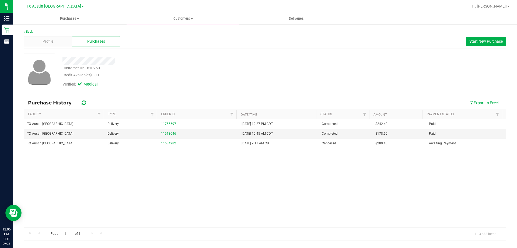
click at [180, 86] on div "Verified: Medical" at bounding box center [180, 84] width 245 height 12
click at [204, 74] on div "Credit Available: $0.00" at bounding box center [181, 75] width 237 height 6
click at [54, 42] on div "Profile" at bounding box center [48, 41] width 48 height 10
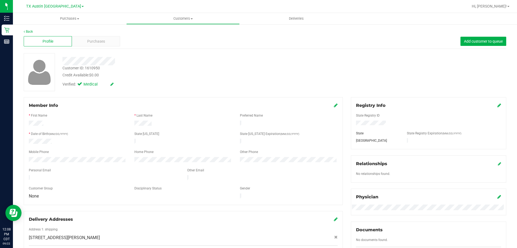
drag, startPoint x: 58, startPoint y: 140, endPoint x: 18, endPoint y: 140, distance: 40.2
click at [18, 140] on div "Back Profile Purchases Add customer to queue Customer ID: 1610950 Credit Availa…" at bounding box center [265, 209] width 504 height 370
click at [90, 177] on div at bounding box center [104, 178] width 158 height 6
drag, startPoint x: 78, startPoint y: 174, endPoint x: 23, endPoint y: 173, distance: 55.0
click at [23, 173] on div "Member Info * First Name * Last Name Preferred Name * Date of Birth (MM/DD/YYYY…" at bounding box center [183, 191] width 327 height 188
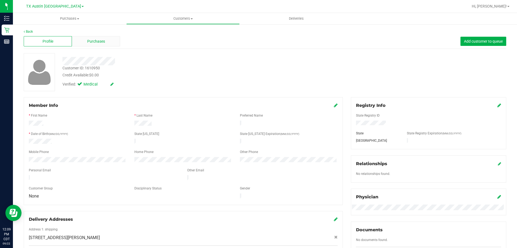
click at [93, 45] on div "Purchases" at bounding box center [96, 41] width 48 height 10
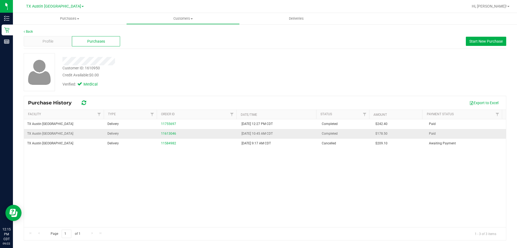
drag, startPoint x: 371, startPoint y: 131, endPoint x: 396, endPoint y: 135, distance: 25.4
click at [396, 135] on td "$178.50" at bounding box center [399, 134] width 54 height 10
click at [307, 159] on div "TX Austin DC Delivery 11755697 8/17/2025 12:27 PM CDT Completed $242.40 Paid TX…" at bounding box center [265, 173] width 482 height 108
click at [53, 42] on span "Profile" at bounding box center [48, 42] width 11 height 6
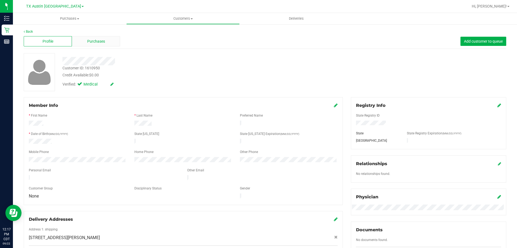
click at [93, 41] on span "Purchases" at bounding box center [96, 42] width 18 height 6
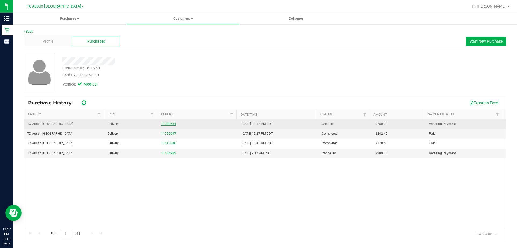
click at [170, 122] on link "11988654" at bounding box center [168, 124] width 15 height 4
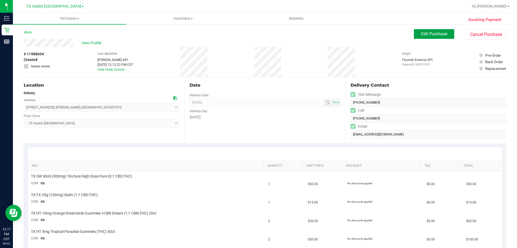
click at [416, 34] on button "Edit Purchase" at bounding box center [434, 34] width 40 height 10
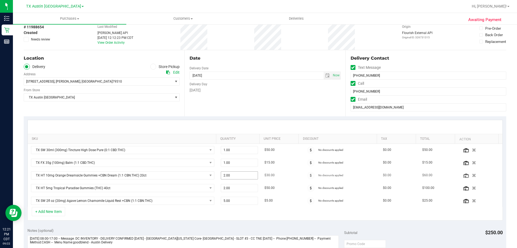
scroll to position [108, 0]
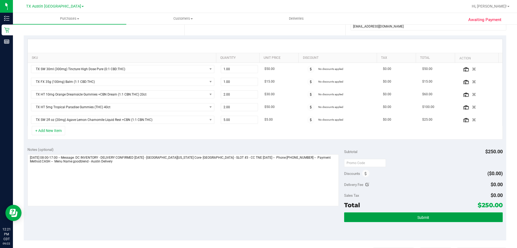
click at [420, 218] on span "Submit" at bounding box center [424, 217] width 12 height 4
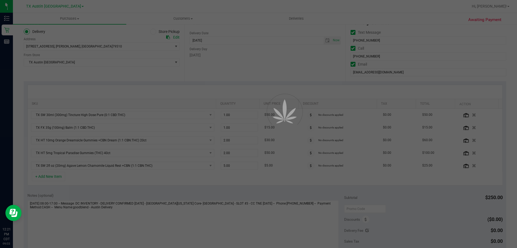
scroll to position [27, 0]
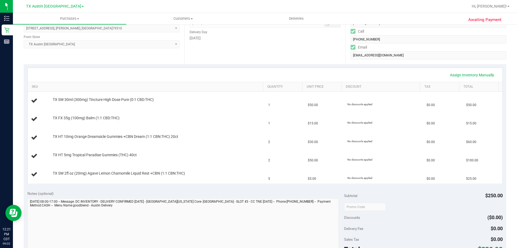
scroll to position [135, 0]
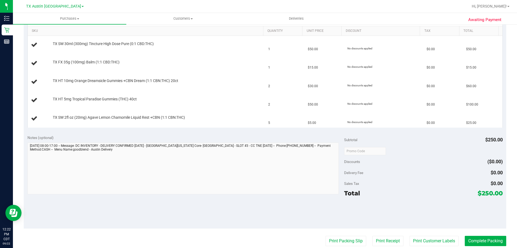
drag, startPoint x: 477, startPoint y: 191, endPoint x: 497, endPoint y: 193, distance: 20.2
click at [497, 193] on span "$250.00" at bounding box center [490, 193] width 25 height 8
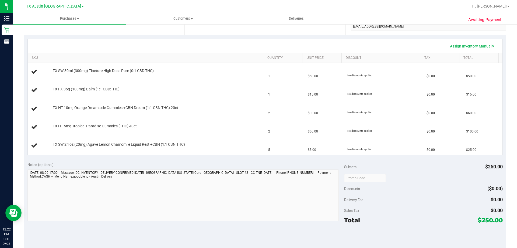
scroll to position [0, 0]
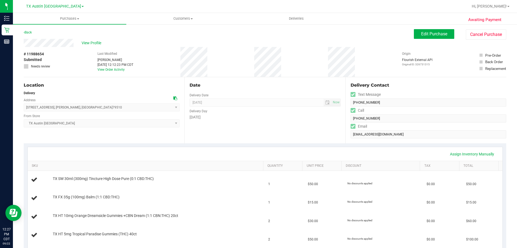
click at [131, 46] on div "View Profile" at bounding box center [219, 43] width 390 height 8
click at [99, 89] on div "Location Delivery Address 9348 Co Rd 226 , Clyde , TX 79510 Select address 9348…" at bounding box center [104, 110] width 161 height 66
drag, startPoint x: 90, startPoint y: 55, endPoint x: 167, endPoint y: 77, distance: 79.8
click at [167, 77] on div "# 11988654 Submitted Needs review Last Modified Terese Estes Sep 22, 2025 12:12…" at bounding box center [265, 62] width 483 height 30
click at [153, 76] on div "# 11988654 Submitted Needs review Last Modified Terese Estes Sep 22, 2025 12:12…" at bounding box center [265, 62] width 483 height 30
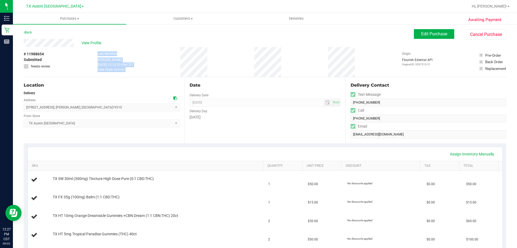
drag, startPoint x: 94, startPoint y: 53, endPoint x: 228, endPoint y: 67, distance: 134.4
click at [228, 67] on div "# 11988654 Submitted Needs review Last Modified Terese Estes Sep 22, 2025 12:12…" at bounding box center [265, 62] width 483 height 30
click at [231, 66] on div "# 11988654 Submitted Needs review Last Modified Terese Estes Sep 22, 2025 12:12…" at bounding box center [265, 62] width 483 height 30
drag, startPoint x: 94, startPoint y: 52, endPoint x: 302, endPoint y: 69, distance: 209.0
click at [302, 69] on div "# 11988654 Submitted Needs review Last Modified Terese Estes Sep 22, 2025 12:12…" at bounding box center [265, 62] width 483 height 30
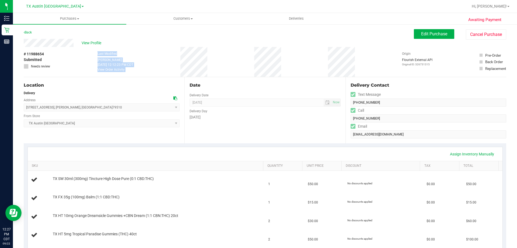
click at [302, 69] on div "# 11988654 Submitted Needs review Last Modified Terese Estes Sep 22, 2025 12:12…" at bounding box center [265, 62] width 483 height 30
drag, startPoint x: 96, startPoint y: 53, endPoint x: 292, endPoint y: 67, distance: 197.0
click at [292, 67] on div "# 11988654 Submitted Needs review Last Modified Terese Estes Sep 22, 2025 12:12…" at bounding box center [265, 62] width 483 height 30
drag, startPoint x: 88, startPoint y: 55, endPoint x: 306, endPoint y: 59, distance: 218.8
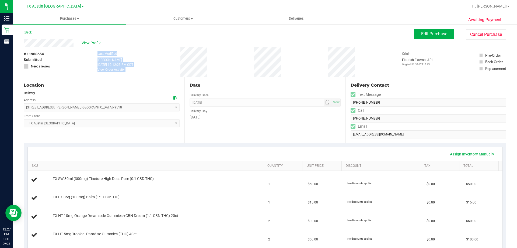
click at [306, 59] on div "# 11988654 Submitted Needs review Last Modified Terese Estes Sep 22, 2025 12:12…" at bounding box center [265, 62] width 483 height 30
click at [302, 60] on div "# 11988654 Submitted Needs review Last Modified Terese Estes Sep 22, 2025 12:12…" at bounding box center [265, 62] width 483 height 30
click at [355, 69] on div "# 11988654 Submitted Needs review Last Modified Terese Estes Sep 22, 2025 12:12…" at bounding box center [265, 62] width 483 height 30
click at [346, 68] on div "# 11988654 Submitted Needs review Last Modified Terese Estes Sep 22, 2025 12:12…" at bounding box center [265, 62] width 483 height 30
click at [101, 53] on label "Last Modified" at bounding box center [108, 53] width 20 height 5
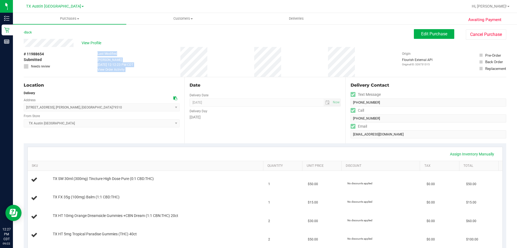
click at [354, 59] on div "# 11988654 Submitted Needs review Last Modified Terese Estes Sep 22, 2025 12:12…" at bounding box center [265, 62] width 483 height 30
click at [184, 21] on uib-tab-heading "Customers All customers Add a new customer All physicians" at bounding box center [183, 18] width 113 height 11
click at [168, 32] on li "All customers" at bounding box center [182, 32] width 113 height 6
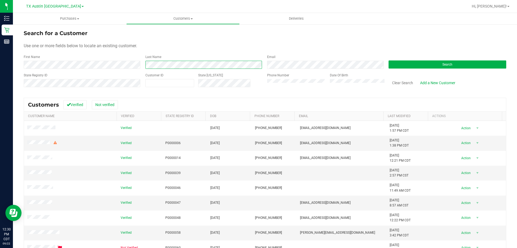
click at [104, 65] on div "First Name Last Name Email Search" at bounding box center [265, 61] width 483 height 14
click at [57, 5] on span "TX Austin [GEOGRAPHIC_DATA]" at bounding box center [53, 6] width 55 height 5
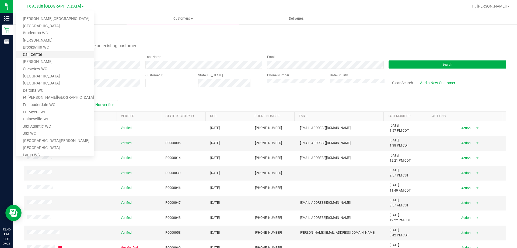
click at [53, 53] on link "Call Center" at bounding box center [55, 54] width 79 height 7
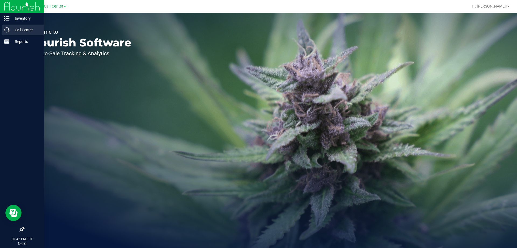
click at [9, 30] on icon at bounding box center [6, 29] width 5 height 5
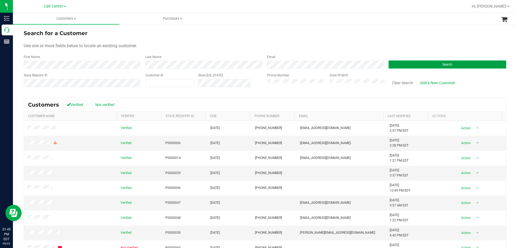
click at [413, 64] on button "Search" at bounding box center [448, 64] width 118 height 8
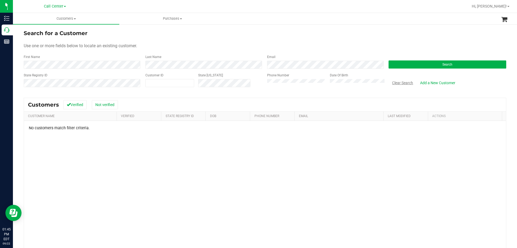
click at [398, 83] on button "Clear Search" at bounding box center [403, 82] width 28 height 9
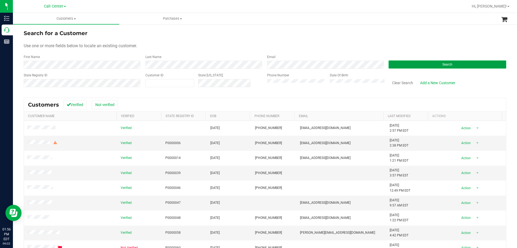
click at [393, 66] on button "Search" at bounding box center [448, 64] width 118 height 8
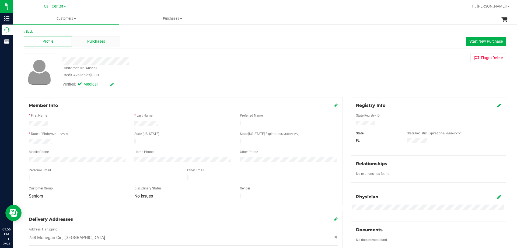
click at [93, 43] on span "Purchases" at bounding box center [96, 42] width 18 height 6
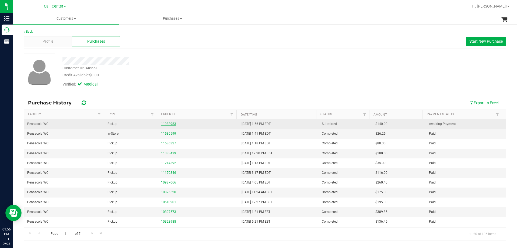
click at [171, 125] on link "11988983" at bounding box center [168, 124] width 15 height 4
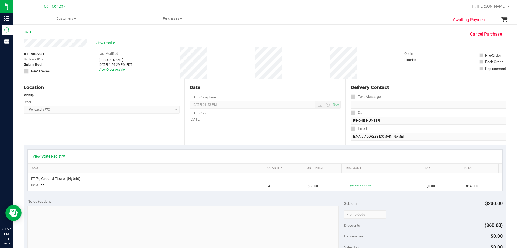
click at [106, 46] on div "View Profile" at bounding box center [240, 43] width 432 height 8
click at [106, 42] on span "View Profile" at bounding box center [106, 43] width 22 height 6
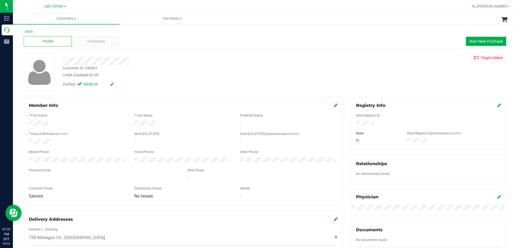
click at [161, 78] on div "Credit Available: $0.00" at bounding box center [181, 75] width 237 height 6
click at [108, 39] on div "Purchases" at bounding box center [96, 41] width 48 height 10
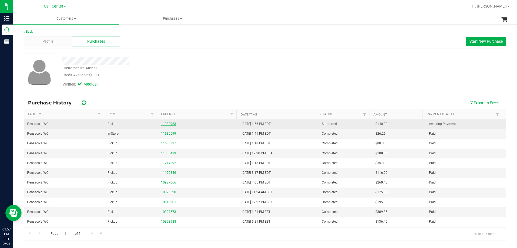
click at [171, 124] on link "11988983" at bounding box center [168, 124] width 15 height 4
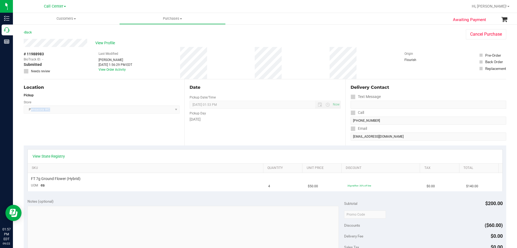
drag, startPoint x: 43, startPoint y: 110, endPoint x: 65, endPoint y: 110, distance: 22.4
click at [65, 110] on span "Pensacola WC Select Store Bonita Springs WC Boynton Beach WC Bradenton WC Brand…" at bounding box center [102, 109] width 156 height 8
drag, startPoint x: 48, startPoint y: 178, endPoint x: 108, endPoint y: 179, distance: 59.8
click at [108, 179] on div "FT 7g Ground Flower (Hybrid)" at bounding box center [146, 178] width 231 height 5
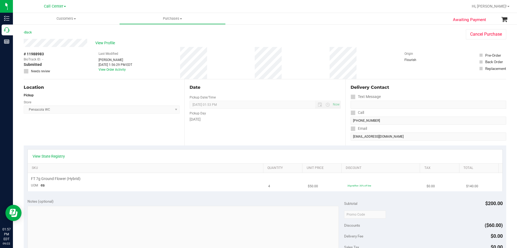
click at [108, 179] on div "FT 7g Ground Flower (Hybrid)" at bounding box center [146, 178] width 231 height 5
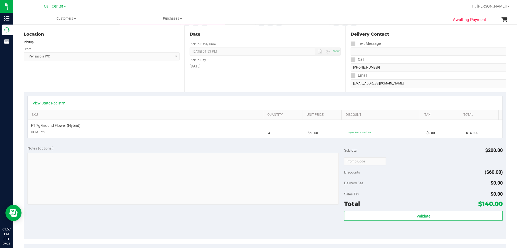
scroll to position [54, 0]
click at [58, 103] on link "View State Registry" at bounding box center [49, 101] width 32 height 5
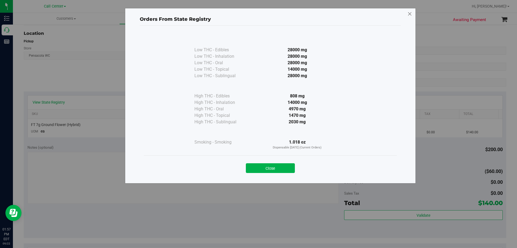
click at [410, 12] on icon at bounding box center [410, 14] width 5 height 9
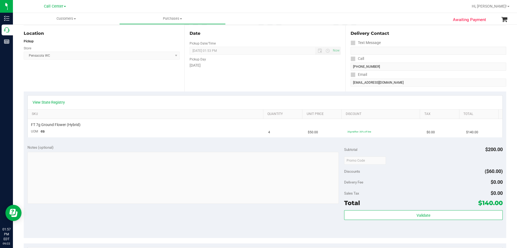
scroll to position [0, 0]
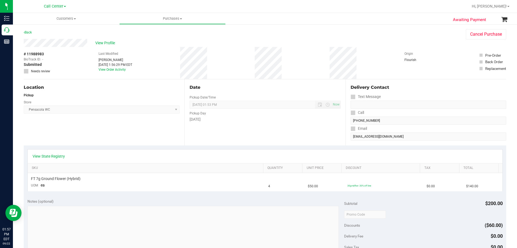
drag, startPoint x: 185, startPoint y: 112, endPoint x: 217, endPoint y: 124, distance: 34.0
click at [217, 124] on div "Date Pickup Date/Time 09/22/2025 Now 09/22/2025 01:53 PM Now Pickup Day Monday" at bounding box center [265, 112] width 161 height 66
click at [192, 116] on div "Pickup Day" at bounding box center [265, 113] width 151 height 8
drag, startPoint x: 186, startPoint y: 112, endPoint x: 223, endPoint y: 122, distance: 38.0
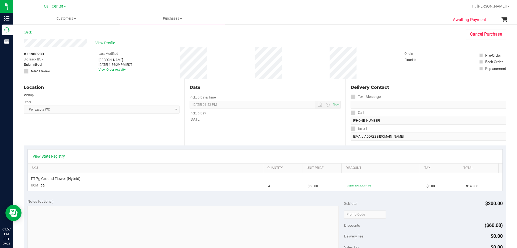
click at [223, 122] on div "Date Pickup Date/Time 09/22/2025 Now 09/22/2025 01:53 PM Now Pickup Day Monday" at bounding box center [265, 112] width 161 height 66
click at [223, 122] on div "[DATE]" at bounding box center [265, 119] width 151 height 6
drag, startPoint x: 187, startPoint y: 113, endPoint x: 227, endPoint y: 119, distance: 40.6
click at [227, 119] on div "Date Pickup Date/Time 09/22/2025 Now 09/22/2025 01:53 PM Now Pickup Day Monday" at bounding box center [265, 112] width 161 height 66
click at [227, 119] on div "[DATE]" at bounding box center [265, 119] width 151 height 6
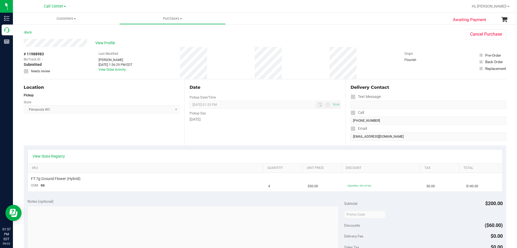
drag, startPoint x: 189, startPoint y: 114, endPoint x: 218, endPoint y: 118, distance: 29.7
click at [218, 118] on div "Pickup Day Monday" at bounding box center [265, 115] width 151 height 13
click at [218, 118] on div "[DATE]" at bounding box center [265, 119] width 151 height 6
drag, startPoint x: 60, startPoint y: 178, endPoint x: 122, endPoint y: 180, distance: 61.7
click at [122, 180] on div "FT 7g Ground Flower (Hybrid)" at bounding box center [146, 178] width 231 height 5
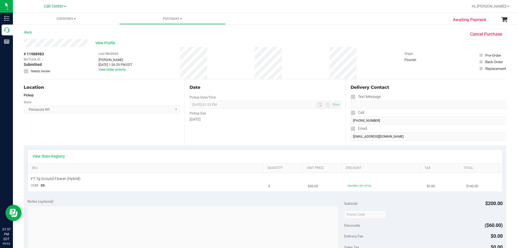
click at [122, 180] on div "FT 7g Ground Flower (Hybrid)" at bounding box center [146, 178] width 231 height 5
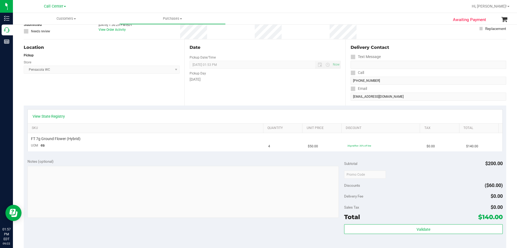
scroll to position [81, 0]
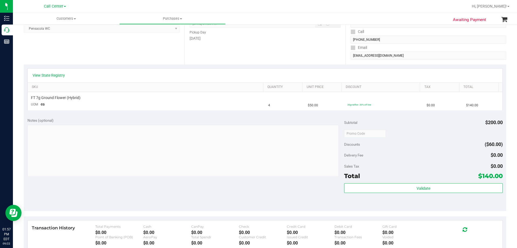
click at [205, 188] on div "Notes (optional) Subtotal $200.00 Discounts ($60.00) Delivery Fee $0.00 Sales T…" at bounding box center [265, 162] width 483 height 97
drag, startPoint x: 478, startPoint y: 175, endPoint x: 497, endPoint y: 173, distance: 19.8
click at [497, 173] on span "$140.00" at bounding box center [491, 176] width 25 height 8
click at [433, 150] on div "Delivery Fee $0.00" at bounding box center [423, 155] width 158 height 10
drag, startPoint x: 479, startPoint y: 177, endPoint x: 497, endPoint y: 176, distance: 18.3
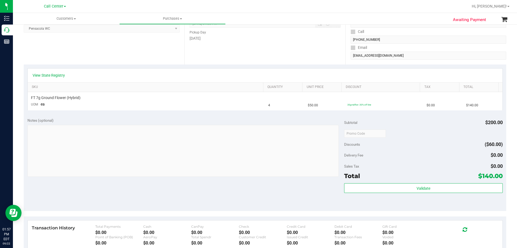
click at [497, 176] on span "$140.00" at bounding box center [491, 176] width 25 height 8
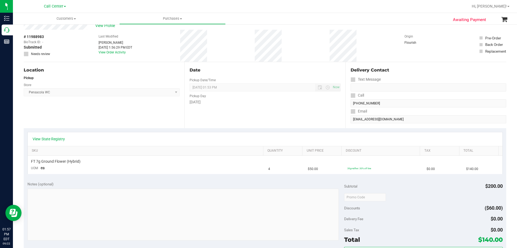
scroll to position [0, 0]
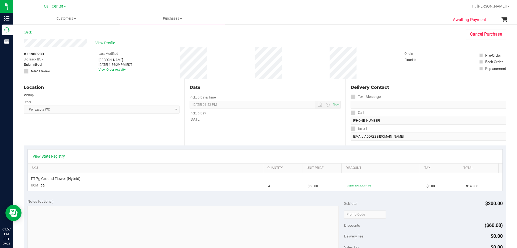
click at [145, 54] on div "# 11988983 BioTrack ID: - Submitted Needs review Last Modified Michael Soares S…" at bounding box center [265, 63] width 483 height 32
drag, startPoint x: 94, startPoint y: 53, endPoint x: 222, endPoint y: 61, distance: 127.8
click at [222, 61] on div "# 11988983 BioTrack ID: - Submitted Needs review Last Modified Michael Soares S…" at bounding box center [265, 63] width 483 height 32
click at [222, 62] on div "# 11988983 BioTrack ID: - Submitted Needs review Last Modified Michael Soares S…" at bounding box center [265, 63] width 483 height 32
drag, startPoint x: 88, startPoint y: 53, endPoint x: 225, endPoint y: 61, distance: 137.2
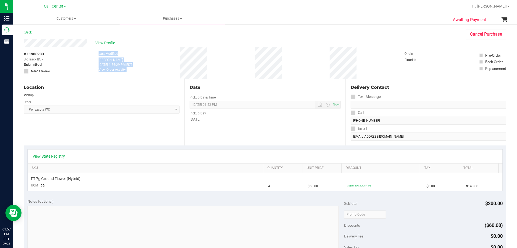
click at [225, 61] on div "# 11988983 BioTrack ID: - Submitted Needs review Last Modified Michael Soares S…" at bounding box center [265, 63] width 483 height 32
click at [225, 62] on div "# 11988983 BioTrack ID: - Submitted Needs review Last Modified Michael Soares S…" at bounding box center [265, 63] width 483 height 32
drag, startPoint x: 92, startPoint y: 55, endPoint x: 230, endPoint y: 59, distance: 138.6
click at [230, 59] on div "# 11988983 BioTrack ID: - Submitted Needs review Last Modified Michael Soares S…" at bounding box center [265, 63] width 483 height 32
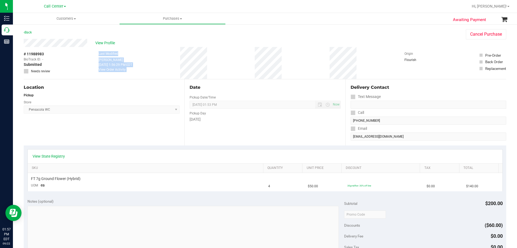
drag, startPoint x: 95, startPoint y: 54, endPoint x: 223, endPoint y: 60, distance: 128.1
click at [223, 60] on div "# 11988983 BioTrack ID: - Submitted Needs review Last Modified Michael Soares S…" at bounding box center [265, 63] width 483 height 32
click at [161, 45] on div "View Profile" at bounding box center [240, 43] width 432 height 8
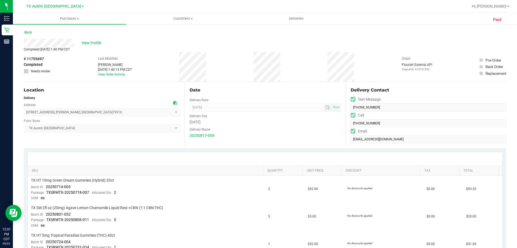
drag, startPoint x: 67, startPoint y: 114, endPoint x: 27, endPoint y: 114, distance: 40.2
click at [27, 114] on span "[STREET_ADDRESS] , [GEOGRAPHIC_DATA] , [GEOGRAPHIC_DATA] 79510 Select address […" at bounding box center [102, 112] width 156 height 8
copy span "[STREET_ADDRESS][PERSON_NAME]"
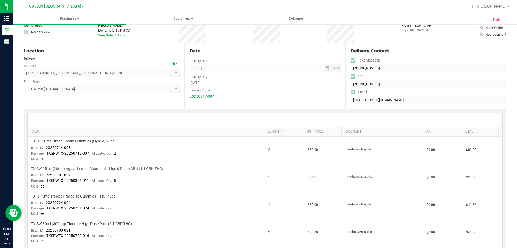
scroll to position [81, 0]
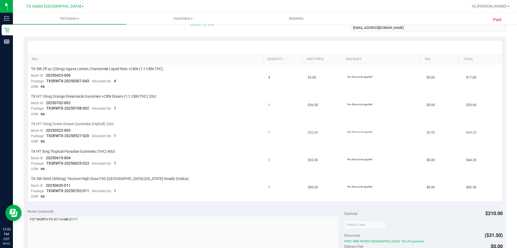
scroll to position [135, 0]
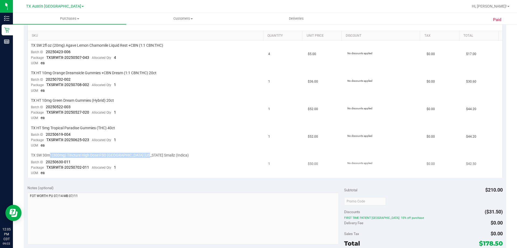
drag, startPoint x: 50, startPoint y: 155, endPoint x: 144, endPoint y: 153, distance: 93.5
click at [144, 153] on span "TX SW 30ml (300mg) Tincture High Dose FSO TX Georgia Smallz (Indica)" at bounding box center [110, 155] width 158 height 5
drag, startPoint x: 126, startPoint y: 156, endPoint x: 65, endPoint y: 157, distance: 60.4
click at [65, 157] on span "TX SW 30ml (300mg) Tincture High Dose FSO TX Georgia Smallz (Indica)" at bounding box center [110, 155] width 158 height 5
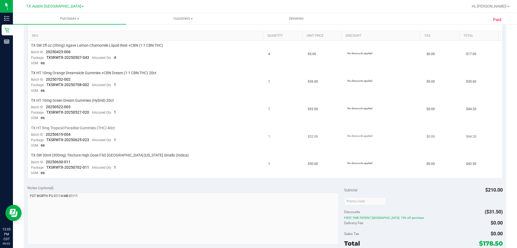
click at [174, 124] on td "TX HT 5mg Tropical Paradise Gummies (THC) 40ct Batch ID 20250619-004 Package TX…" at bounding box center [147, 136] width 238 height 27
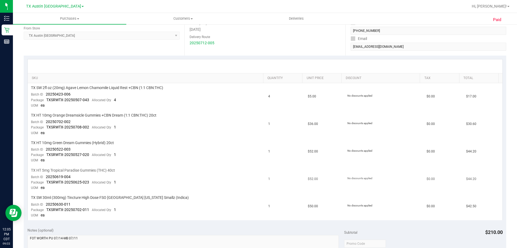
scroll to position [27, 0]
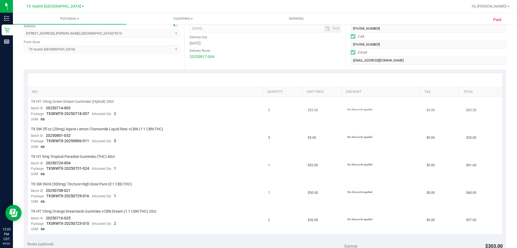
scroll to position [81, 0]
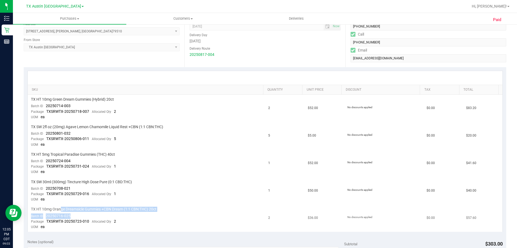
drag, startPoint x: 61, startPoint y: 209, endPoint x: 135, endPoint y: 212, distance: 74.1
click at [135, 212] on td "TX HT 10mg Orange Dreamsicle Gummies +CBN Dream (1:1 CBN:THC) 20ct Batch ID 202…" at bounding box center [147, 217] width 238 height 27
